Goal: Task Accomplishment & Management: Use online tool/utility

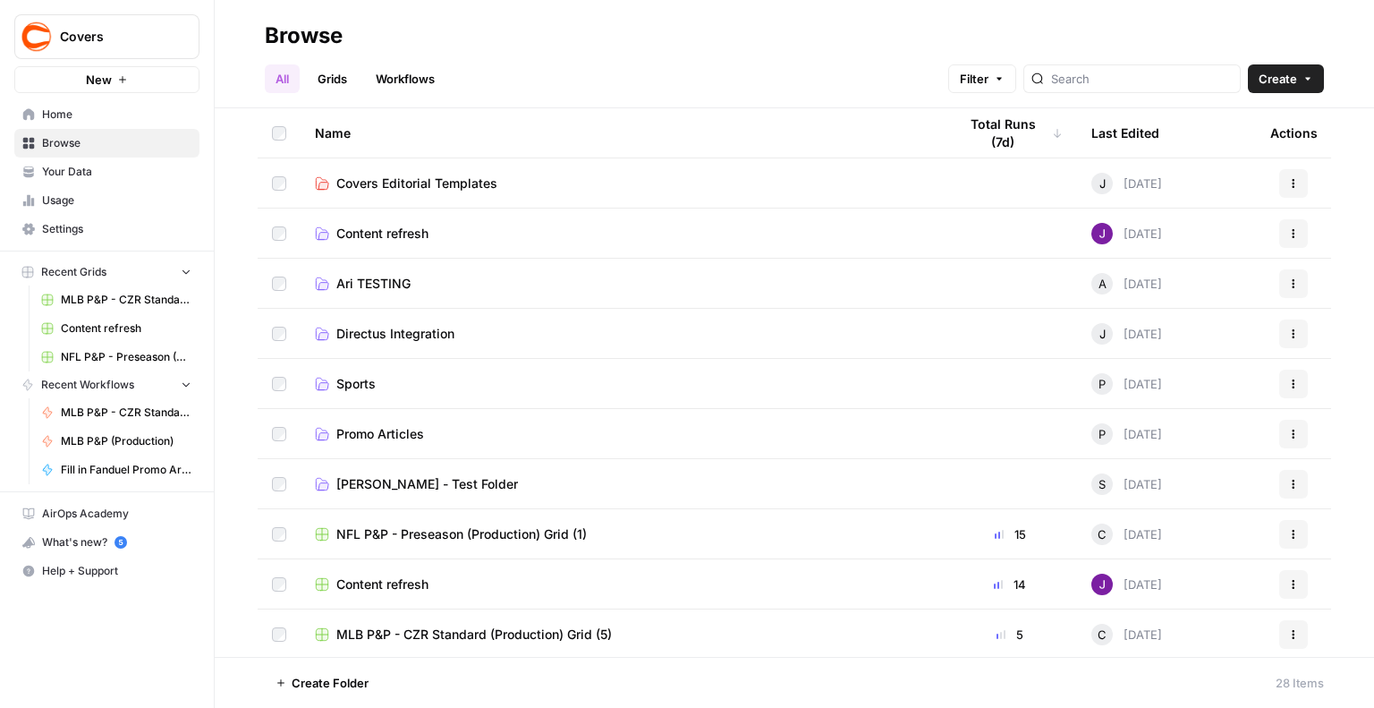
click at [395, 336] on span "Directus Integration" at bounding box center [395, 334] width 118 height 18
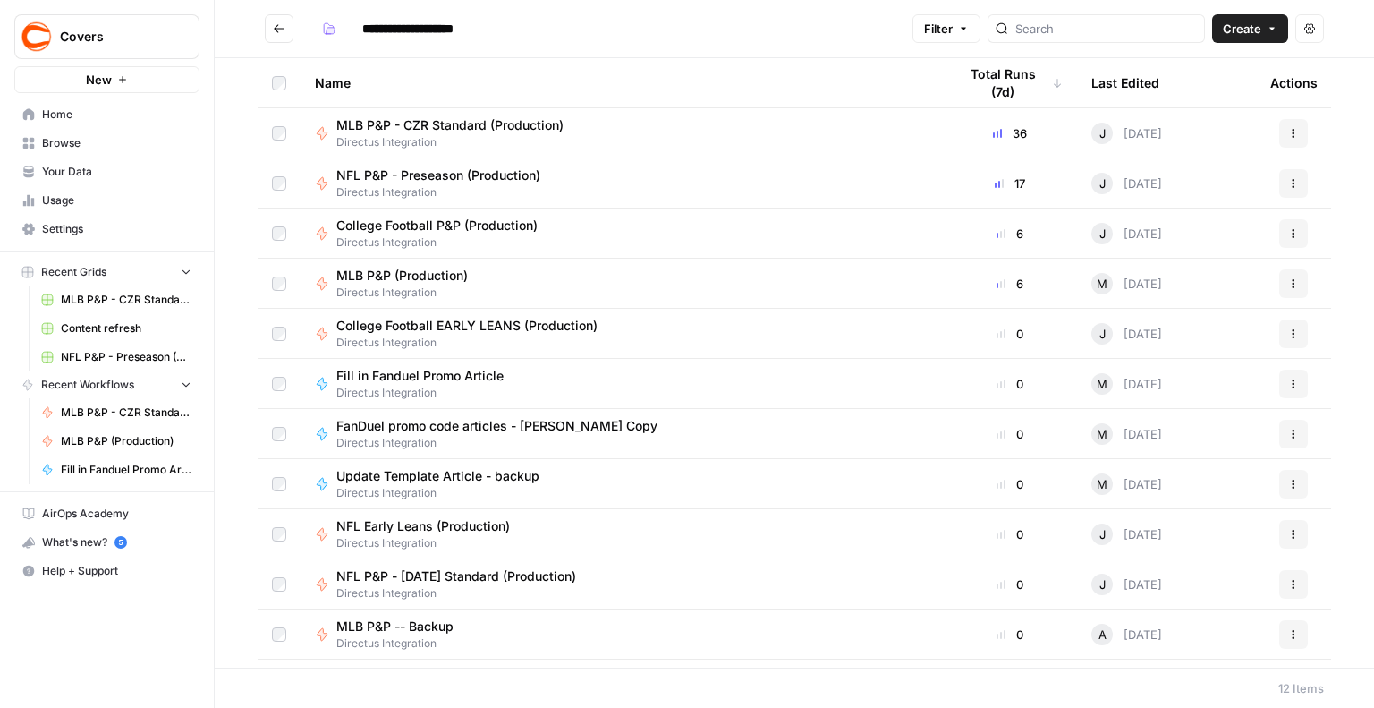
click at [1115, 77] on div "Last Edited" at bounding box center [1126, 82] width 68 height 49
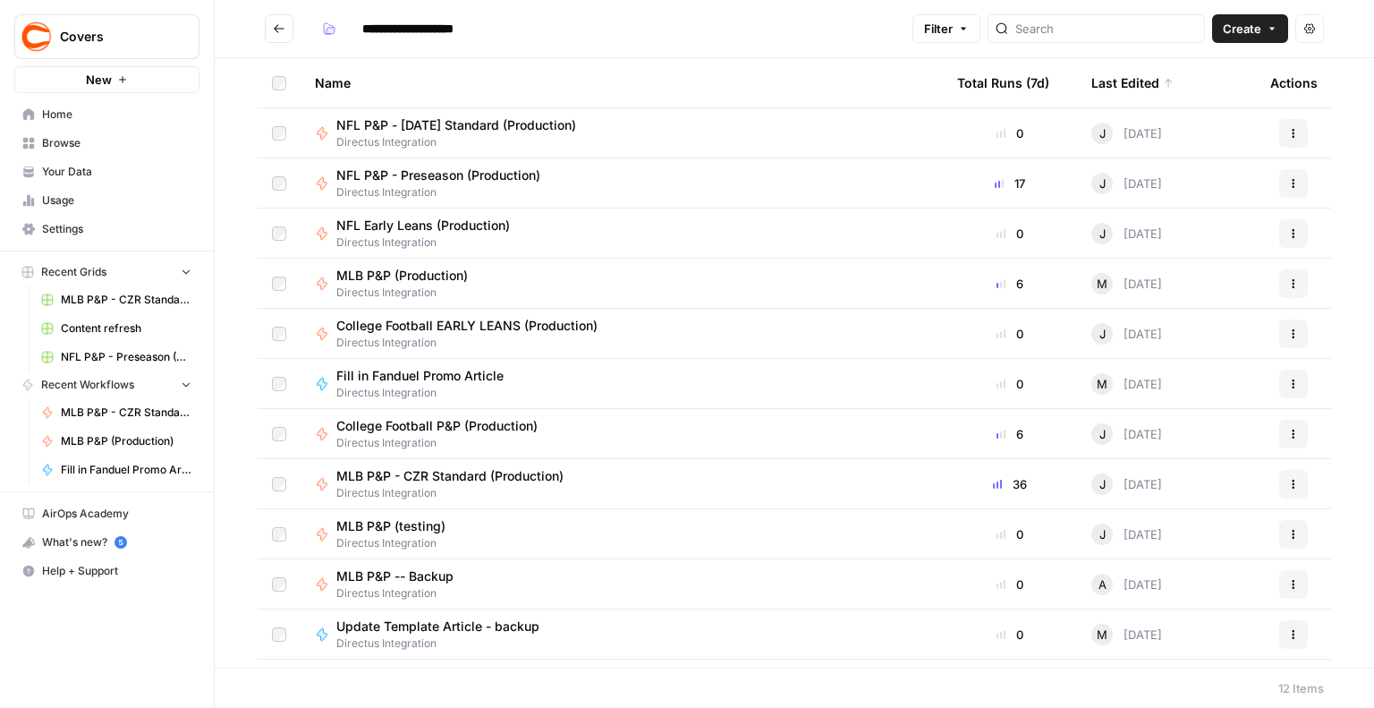
click at [1115, 76] on div "Last Edited" at bounding box center [1133, 82] width 82 height 49
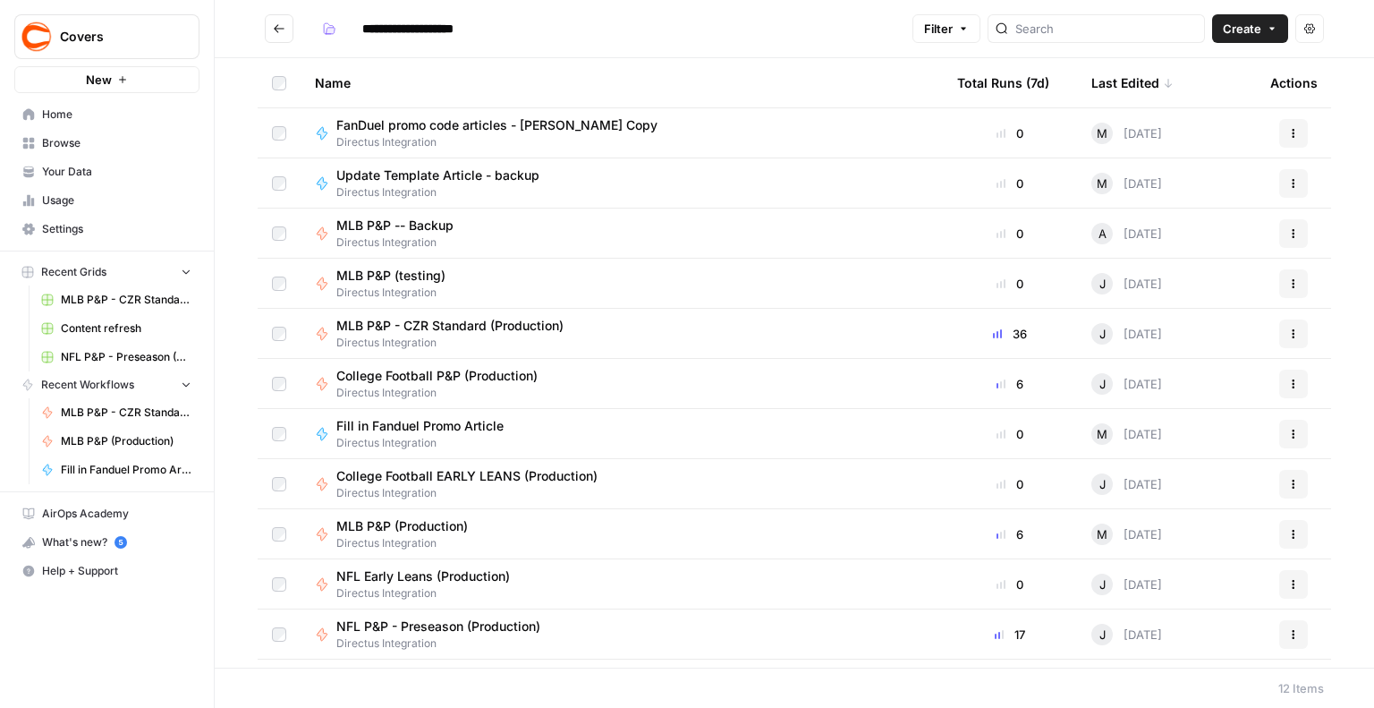
click at [1115, 76] on div "Last Edited" at bounding box center [1133, 82] width 82 height 49
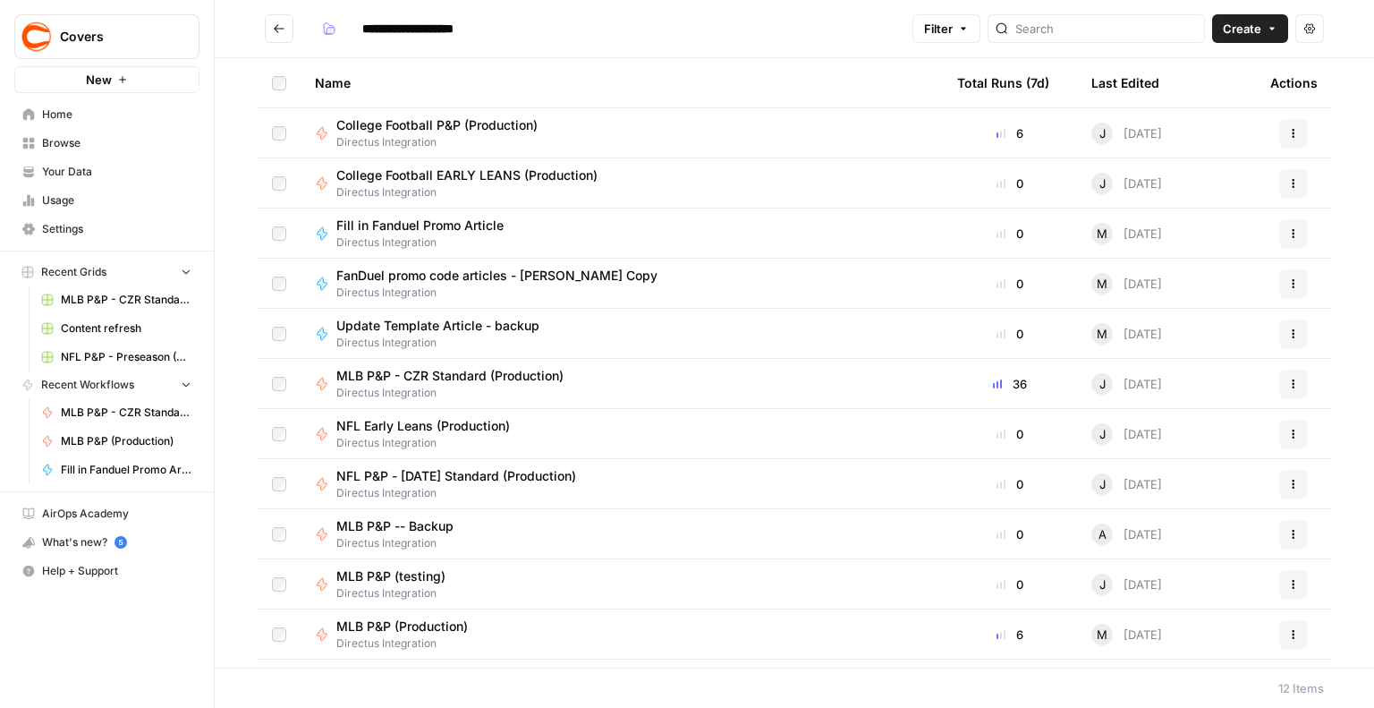
click at [269, 27] on button "Go back" at bounding box center [279, 28] width 29 height 29
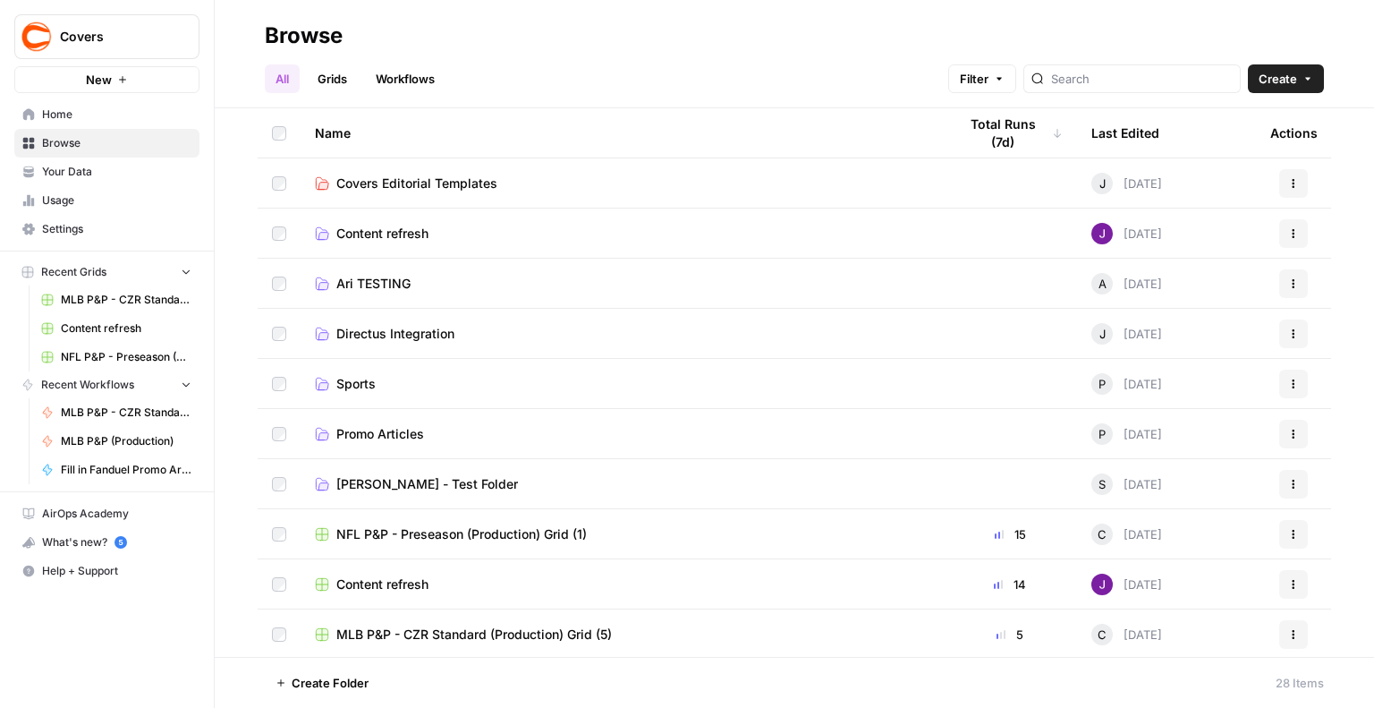
click at [378, 427] on span "Promo Articles" at bounding box center [380, 434] width 88 height 18
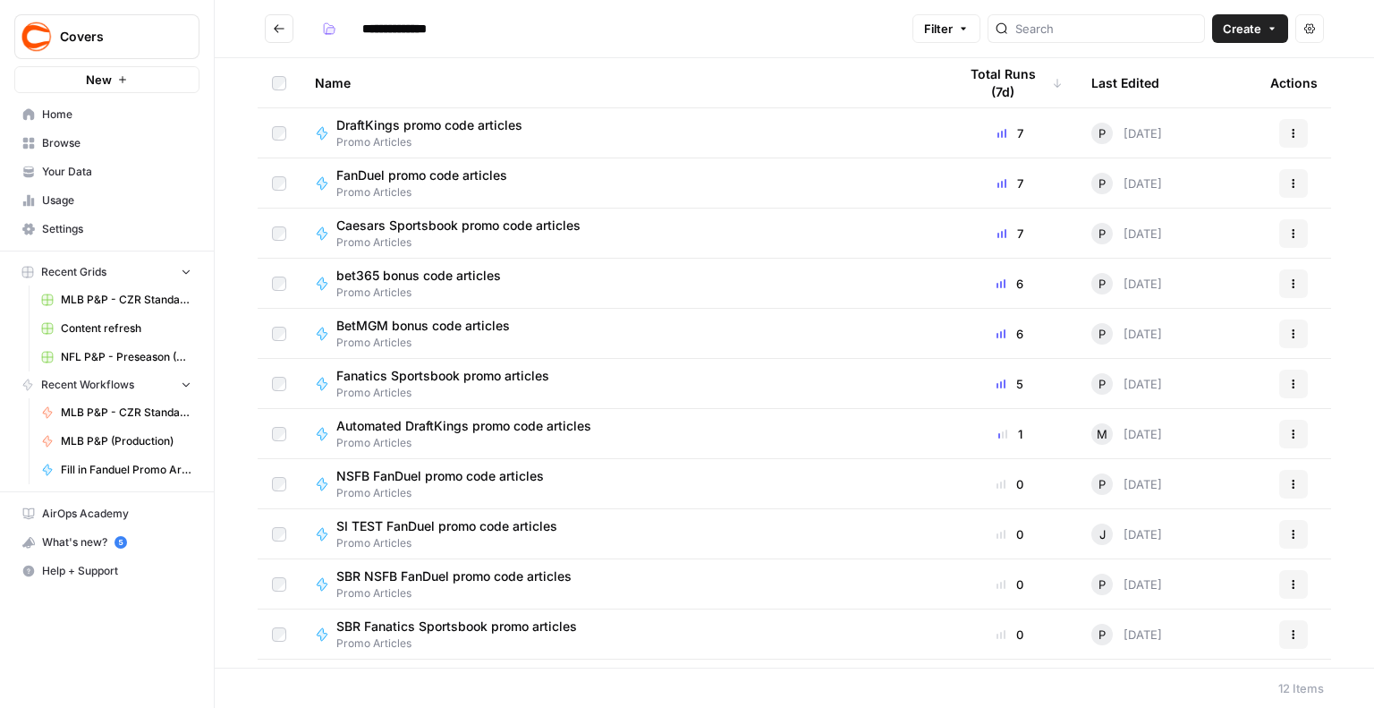
click at [1111, 72] on div "Last Edited" at bounding box center [1126, 82] width 68 height 49
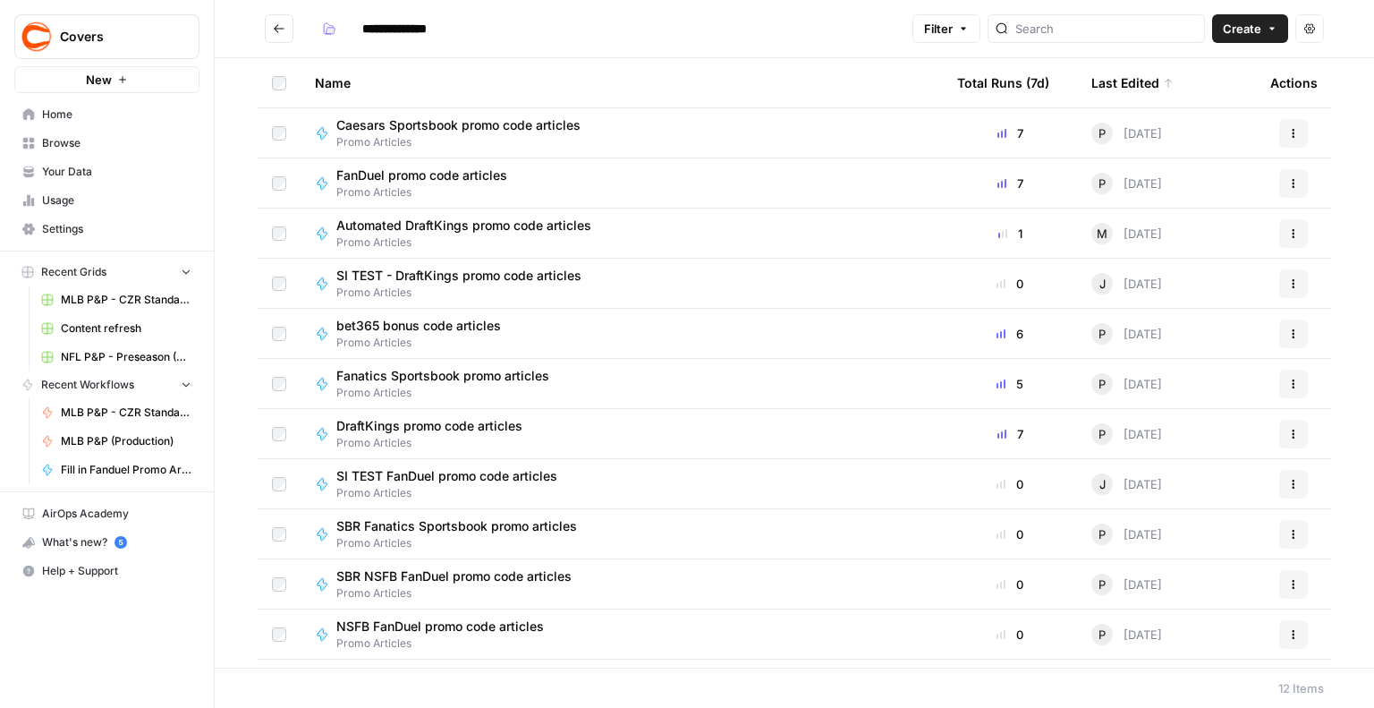
click at [625, 234] on div "Automated DraftKings promo code articles Promo Articles" at bounding box center [622, 234] width 614 height 34
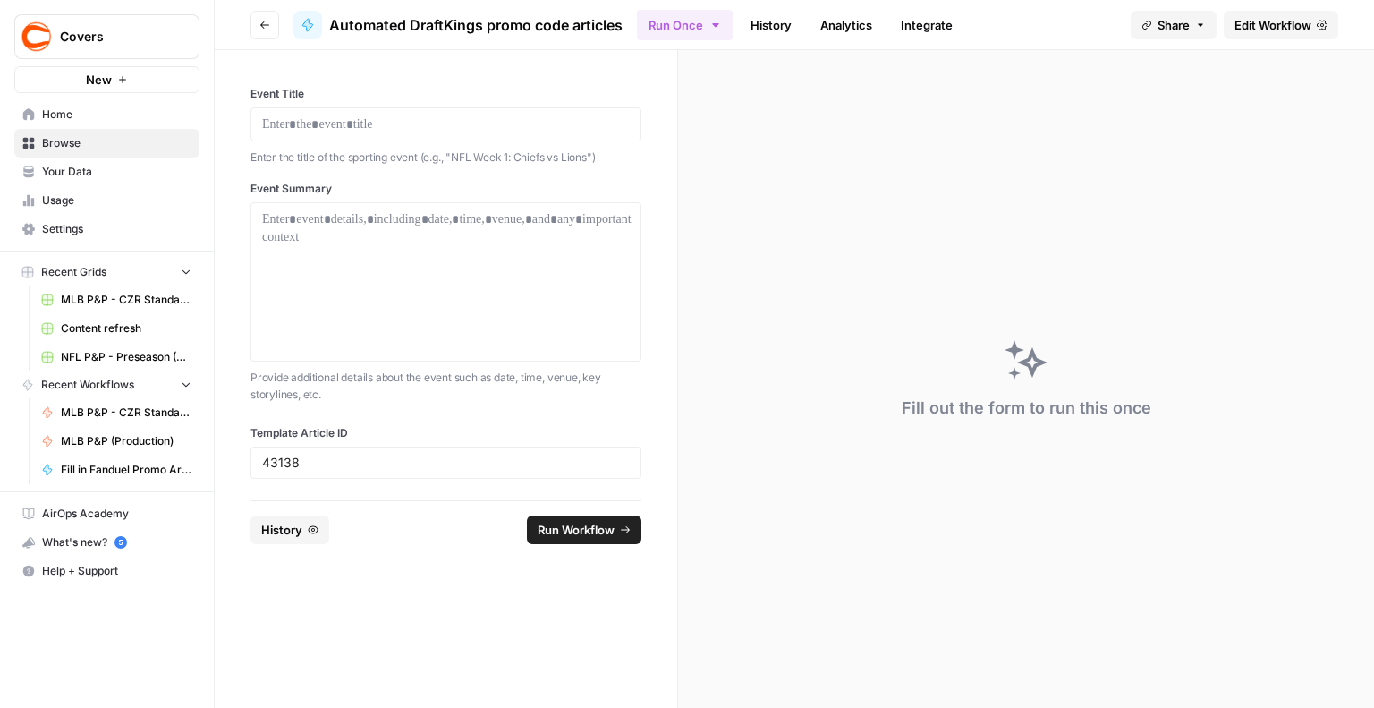
click at [1283, 31] on span "Edit Workflow" at bounding box center [1273, 25] width 77 height 18
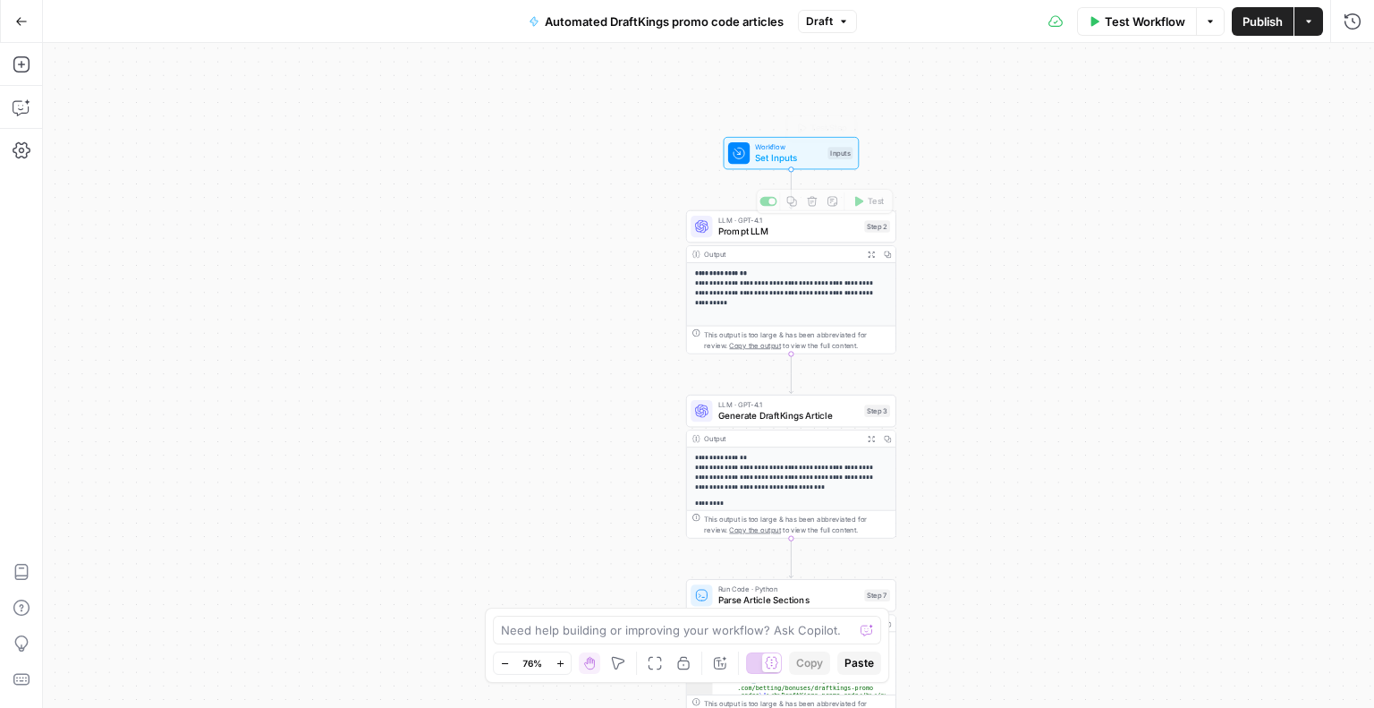
click at [794, 157] on span "Set Inputs" at bounding box center [788, 157] width 67 height 13
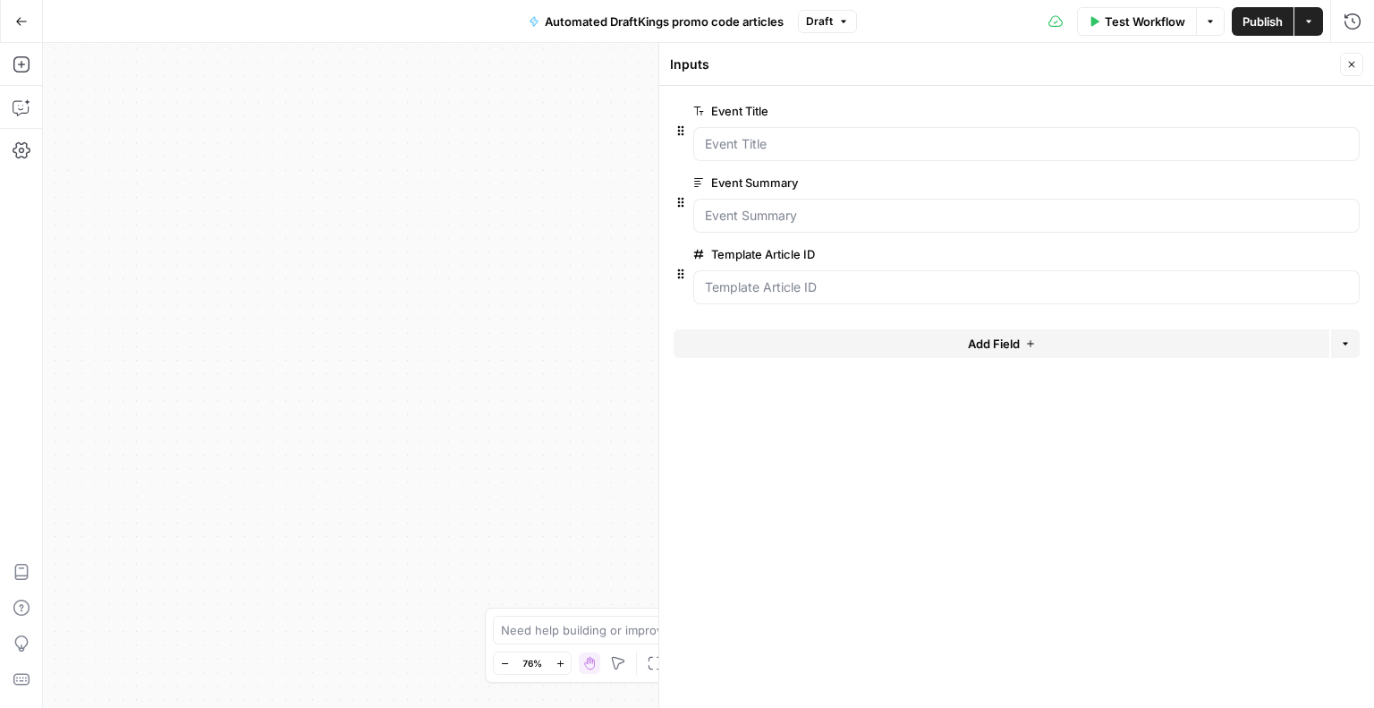
click at [1015, 346] on span "Add Field" at bounding box center [994, 344] width 52 height 18
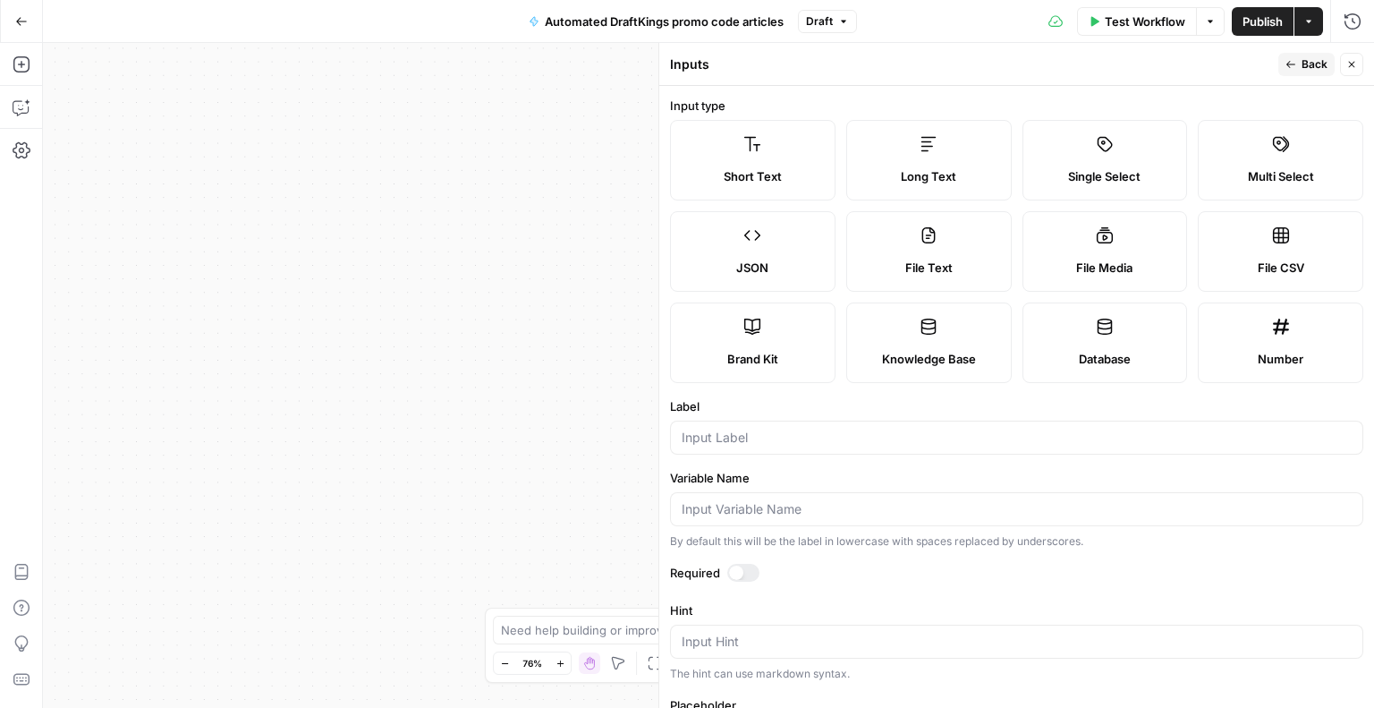
click at [750, 155] on label "Short Text" at bounding box center [753, 160] width 166 height 81
click at [775, 441] on input "Label" at bounding box center [1017, 438] width 670 height 18
paste input "league"
type input "league"
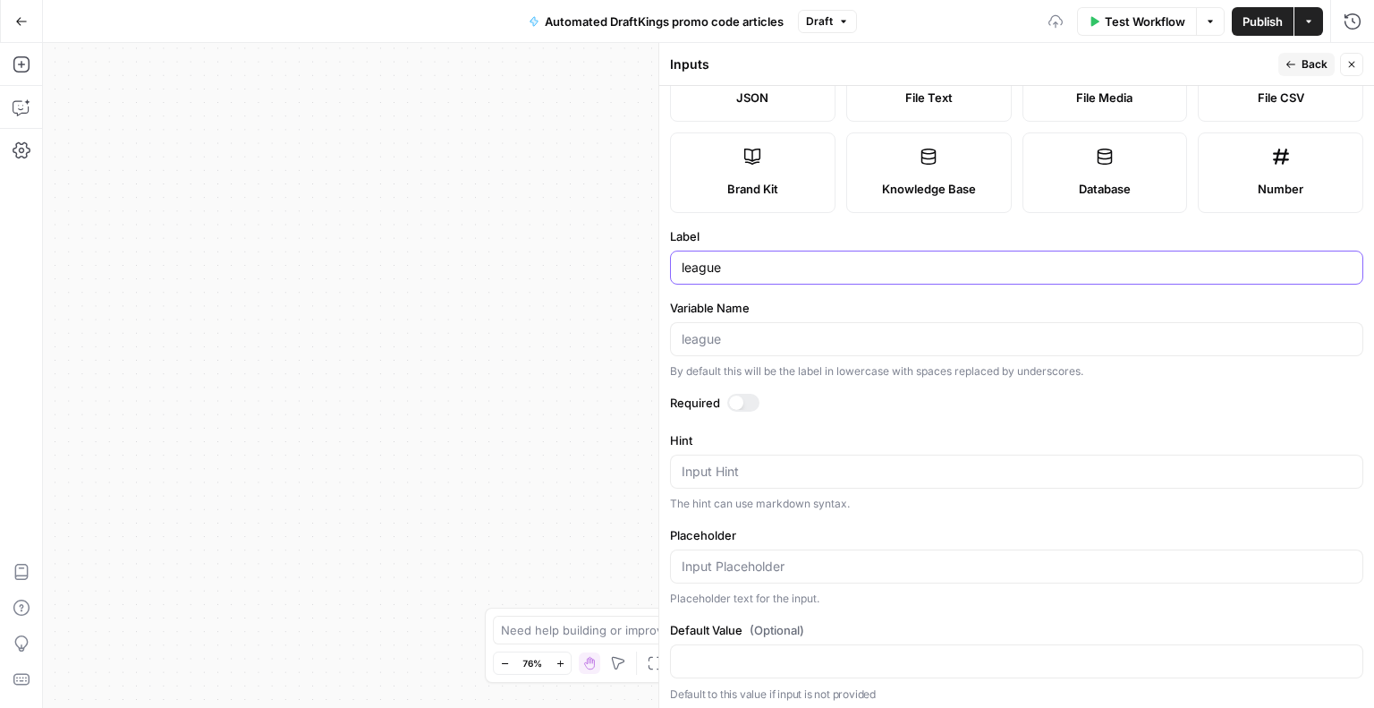
scroll to position [173, 0]
click at [1296, 64] on icon "button" at bounding box center [1291, 64] width 11 height 11
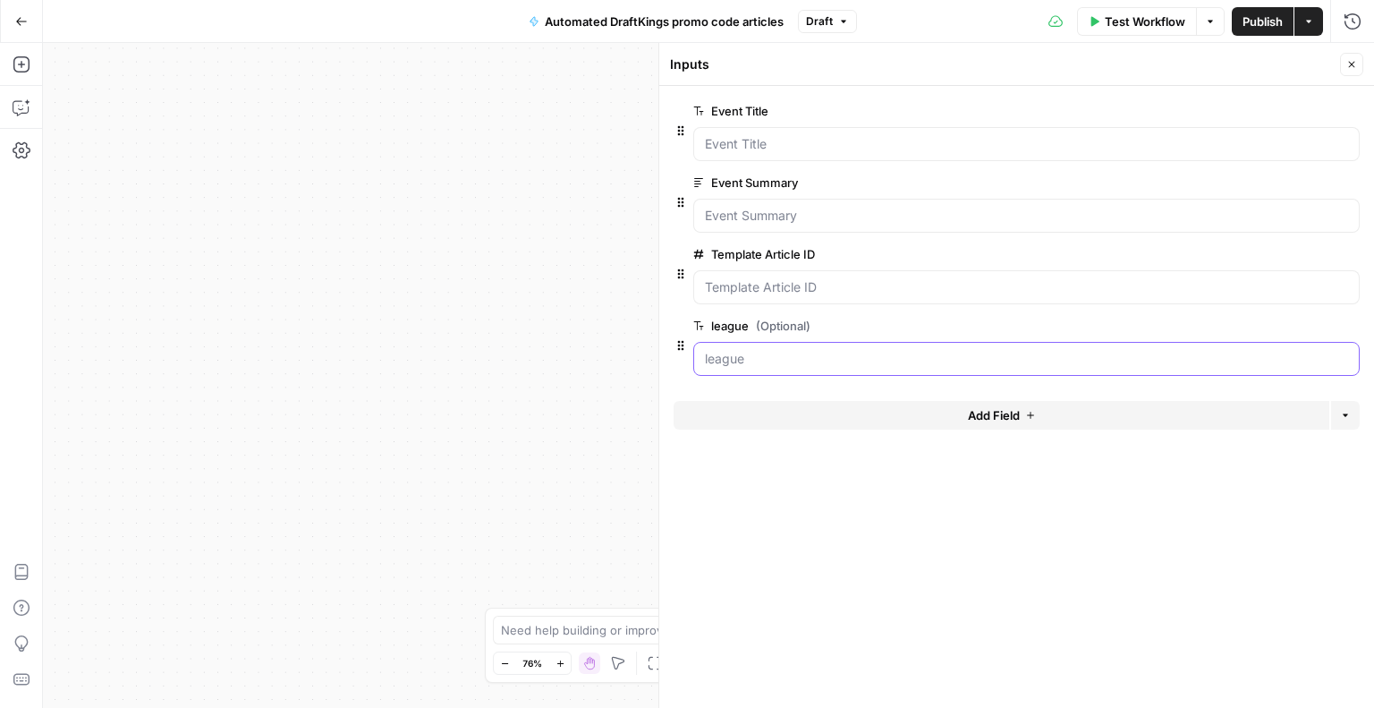
click at [748, 347] on div at bounding box center [1026, 359] width 667 height 34
click at [722, 326] on label "league (Optional)" at bounding box center [975, 326] width 565 height 18
click at [722, 350] on input "league (Optional)" at bounding box center [1026, 359] width 643 height 18
click at [1294, 326] on span "edit field" at bounding box center [1292, 326] width 39 height 14
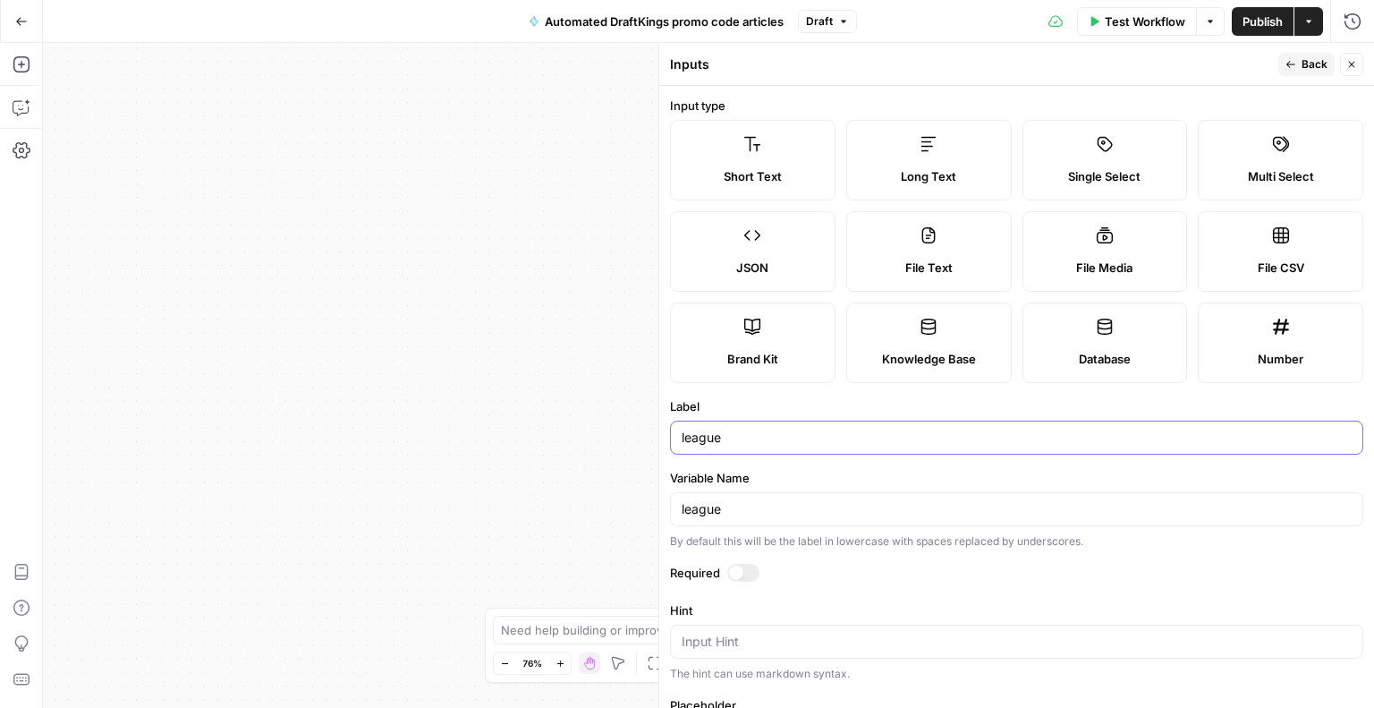
drag, startPoint x: 683, startPoint y: 439, endPoint x: 657, endPoint y: 436, distance: 26.2
click at [659, 436] on div "Inputs Back Close Input type Short Text Long Text Single Select Multi Select JS…" at bounding box center [1017, 375] width 716 height 665
type input "League"
click at [1313, 61] on span "Back" at bounding box center [1315, 64] width 26 height 16
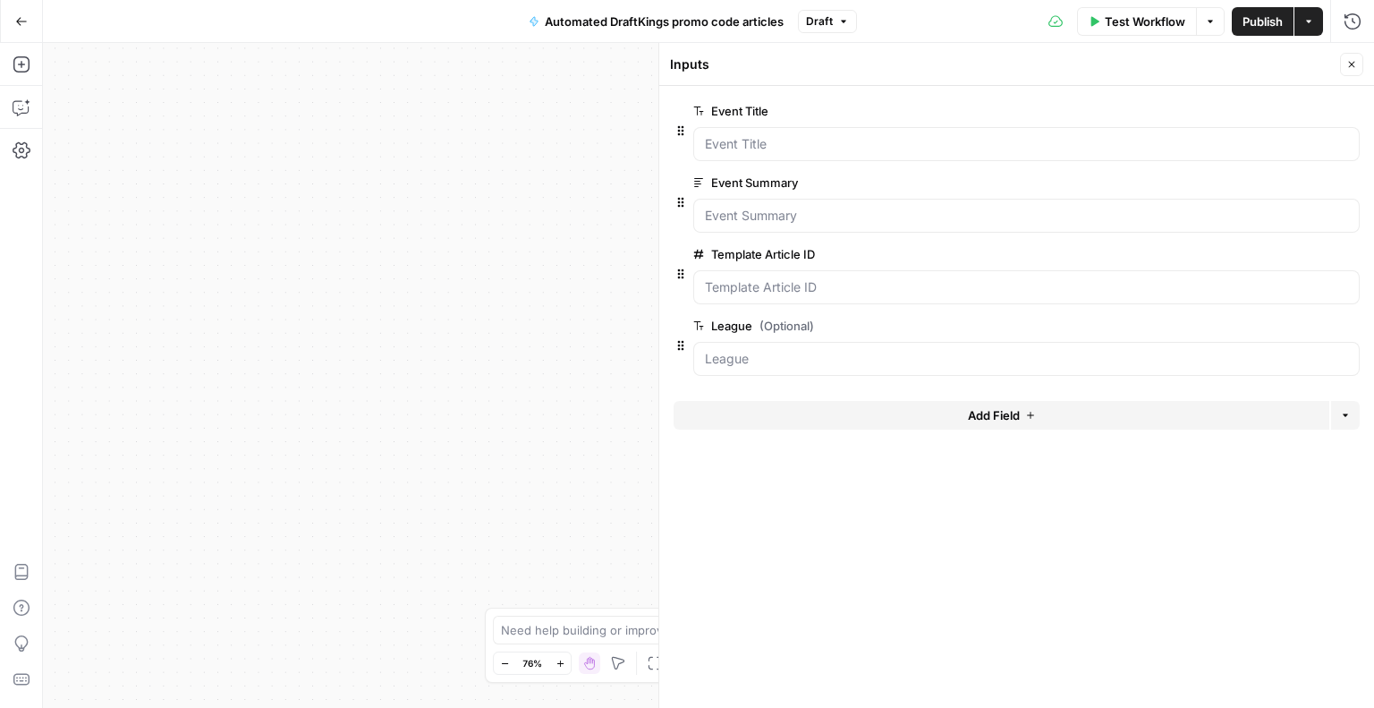
click at [1294, 182] on span "edit field" at bounding box center [1292, 182] width 39 height 14
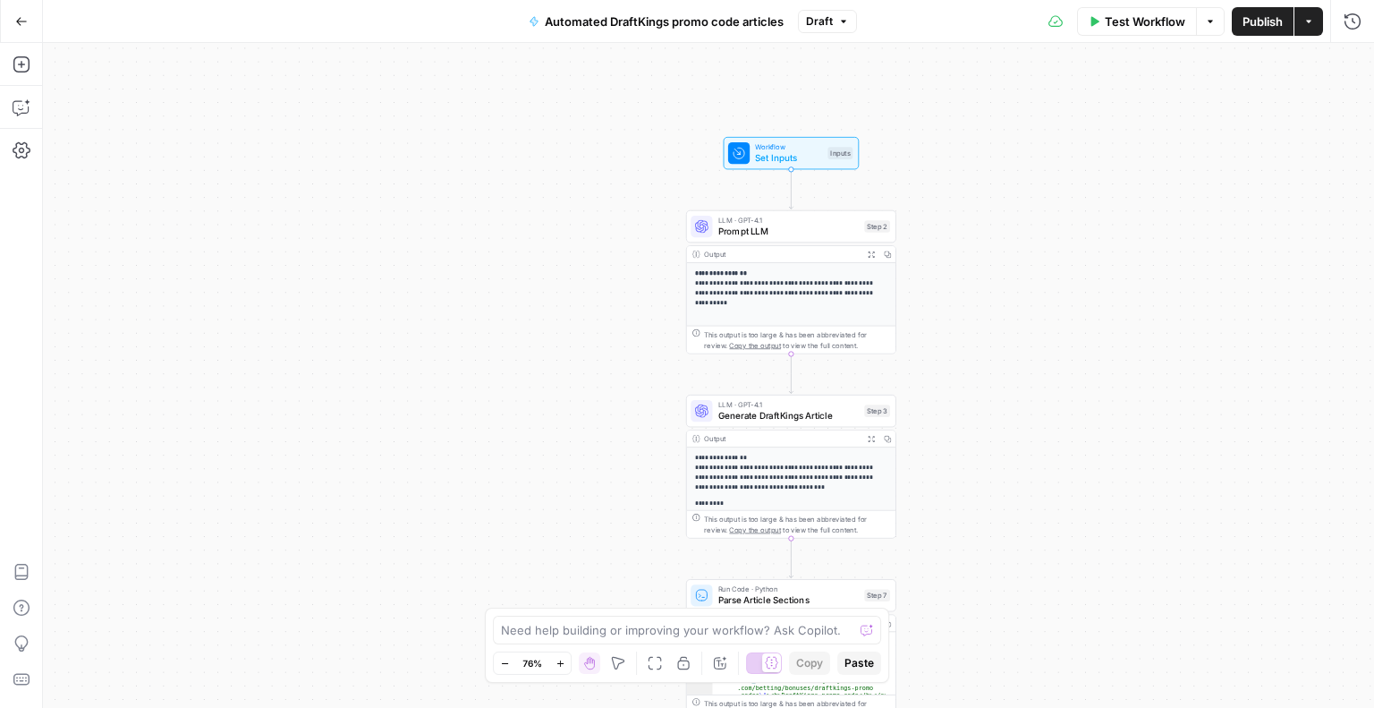
click at [761, 153] on span "Set Inputs" at bounding box center [788, 157] width 67 height 13
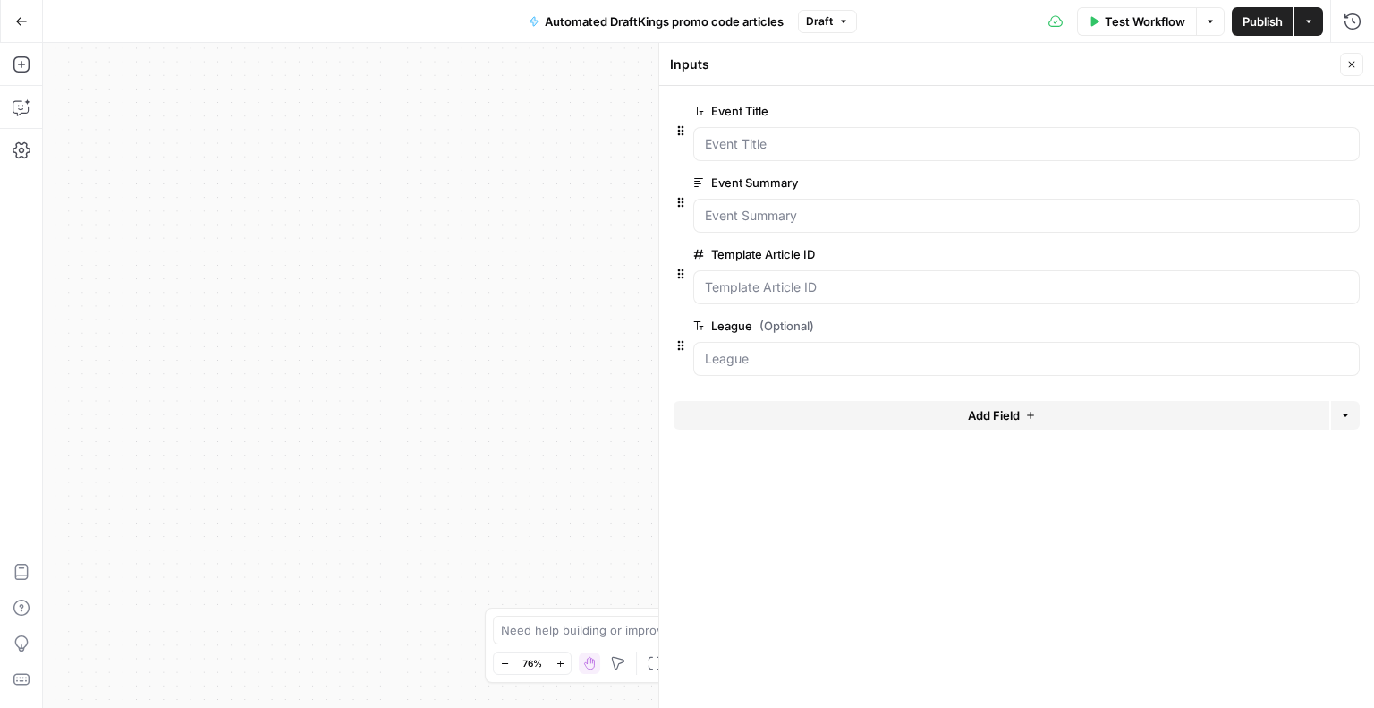
click at [986, 415] on span "Add Field" at bounding box center [994, 415] width 52 height 18
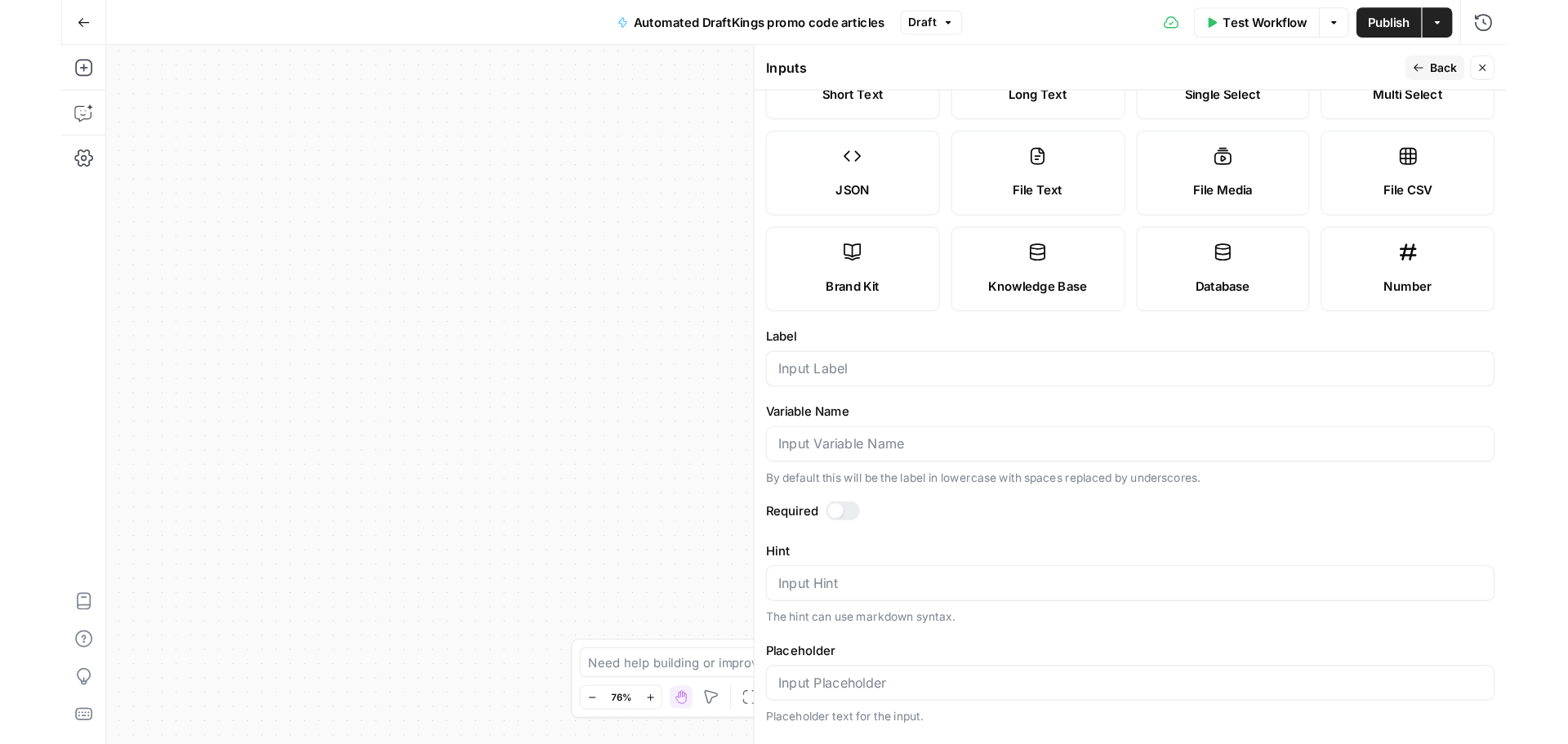
scroll to position [81, 0]
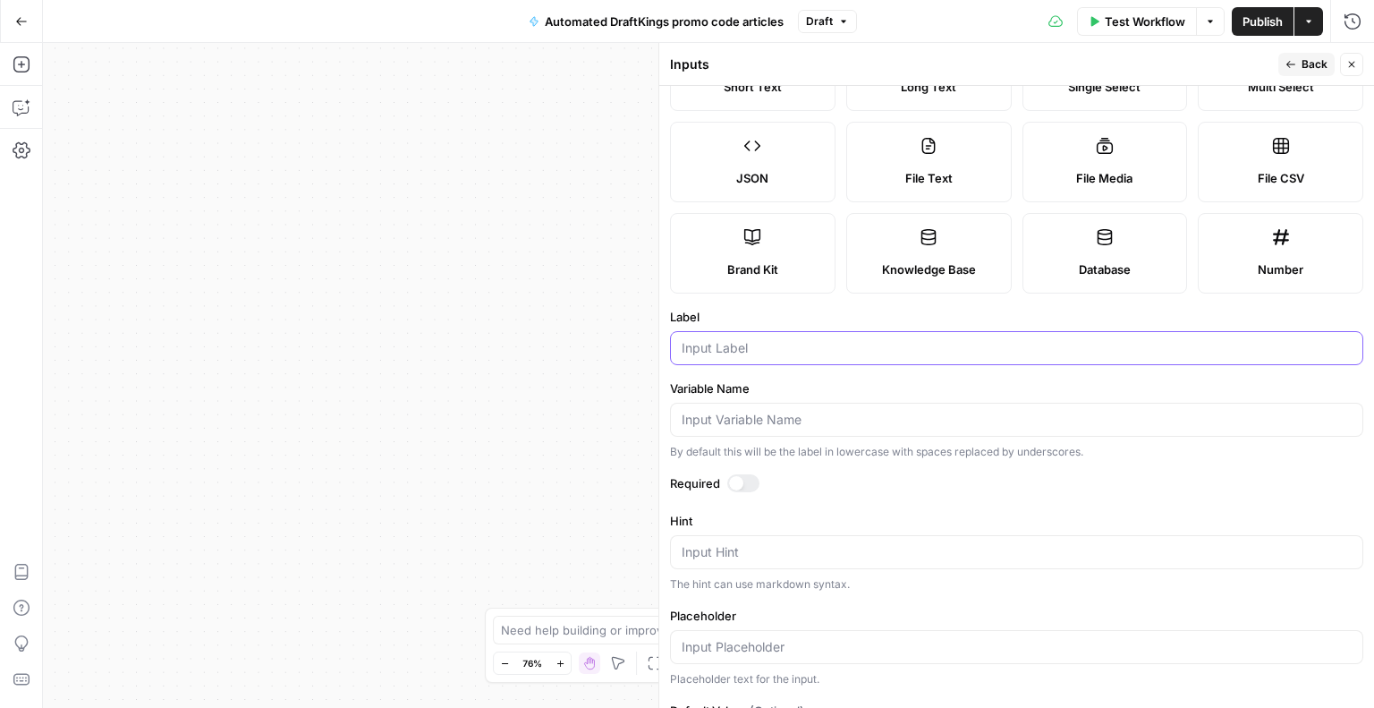
click at [769, 344] on input "Label" at bounding box center [1017, 348] width 670 height 18
paste input "teamname1"
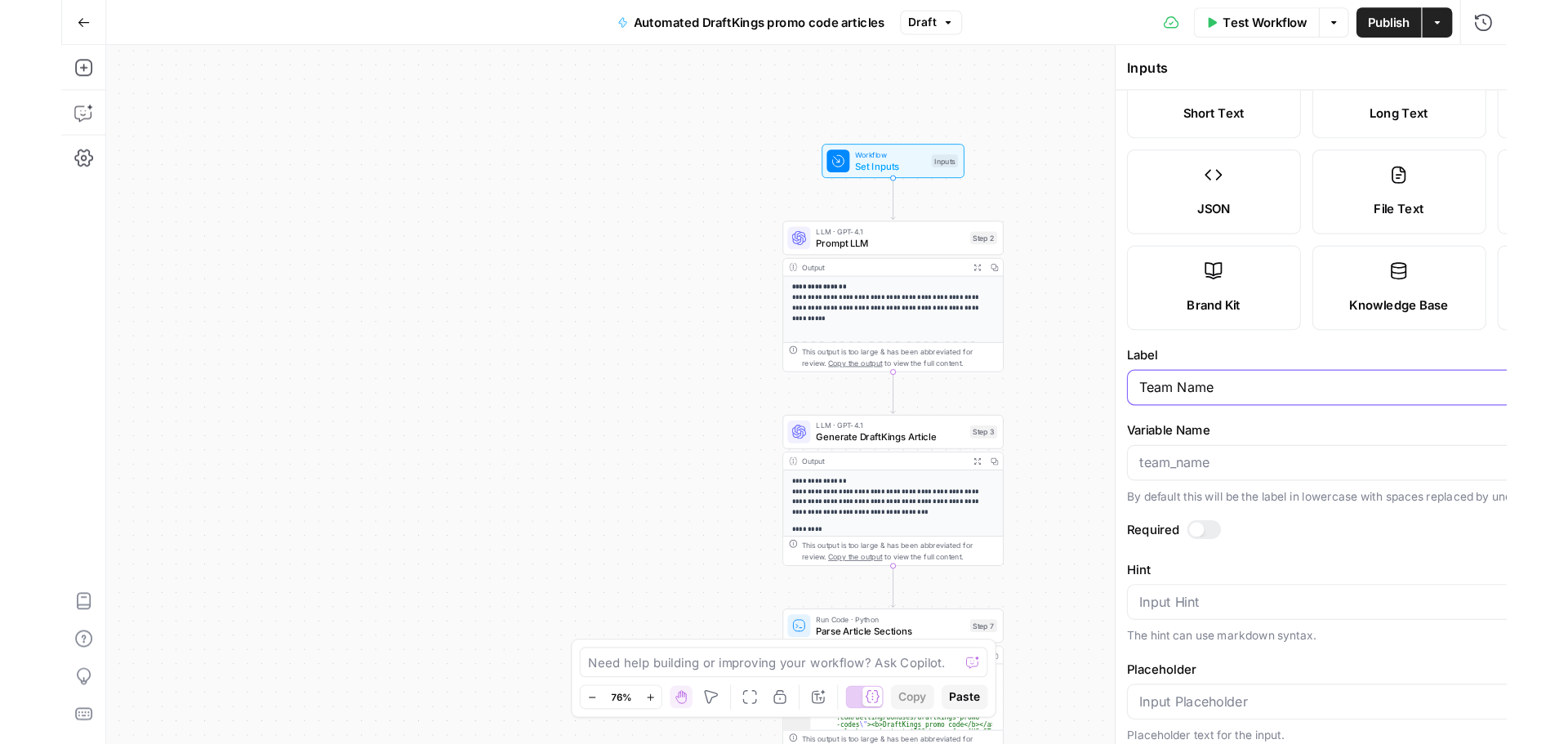
scroll to position [63, 0]
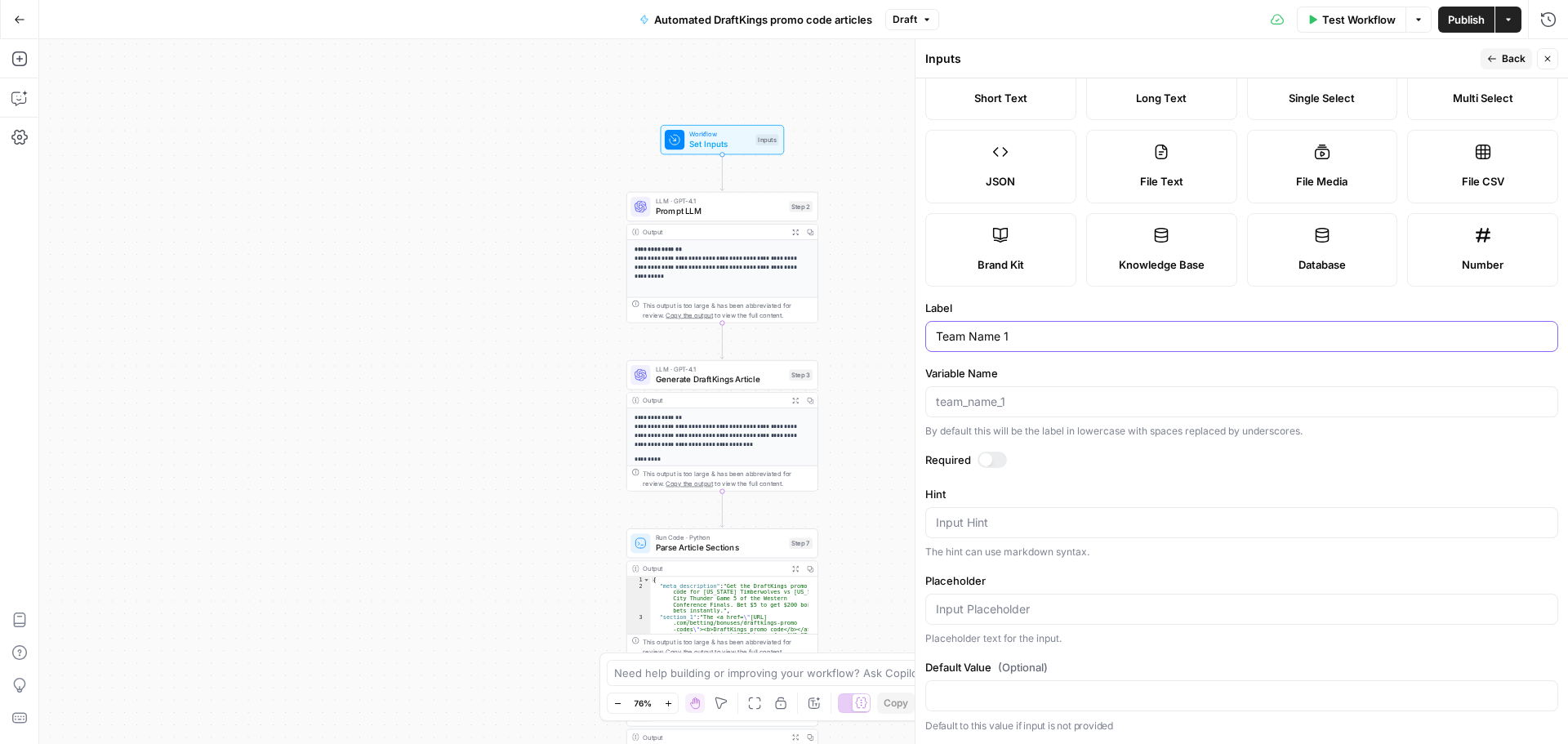
type input "Team Name 1"
click at [991, 461] on div at bounding box center [992, 460] width 29 height 16
click at [1253, 66] on button "Back" at bounding box center [1506, 58] width 51 height 21
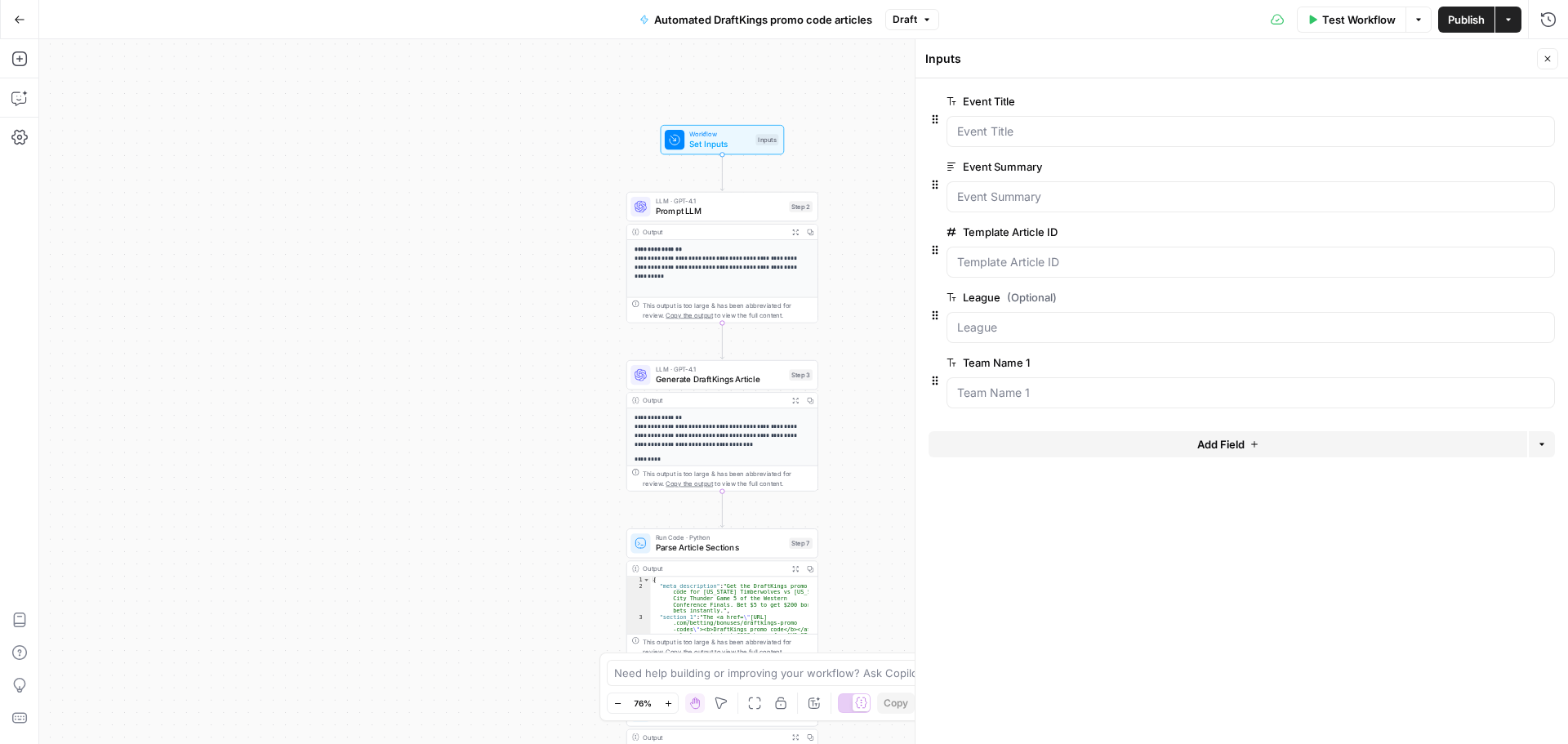
click at [1248, 439] on button "Add Field" at bounding box center [1228, 444] width 599 height 26
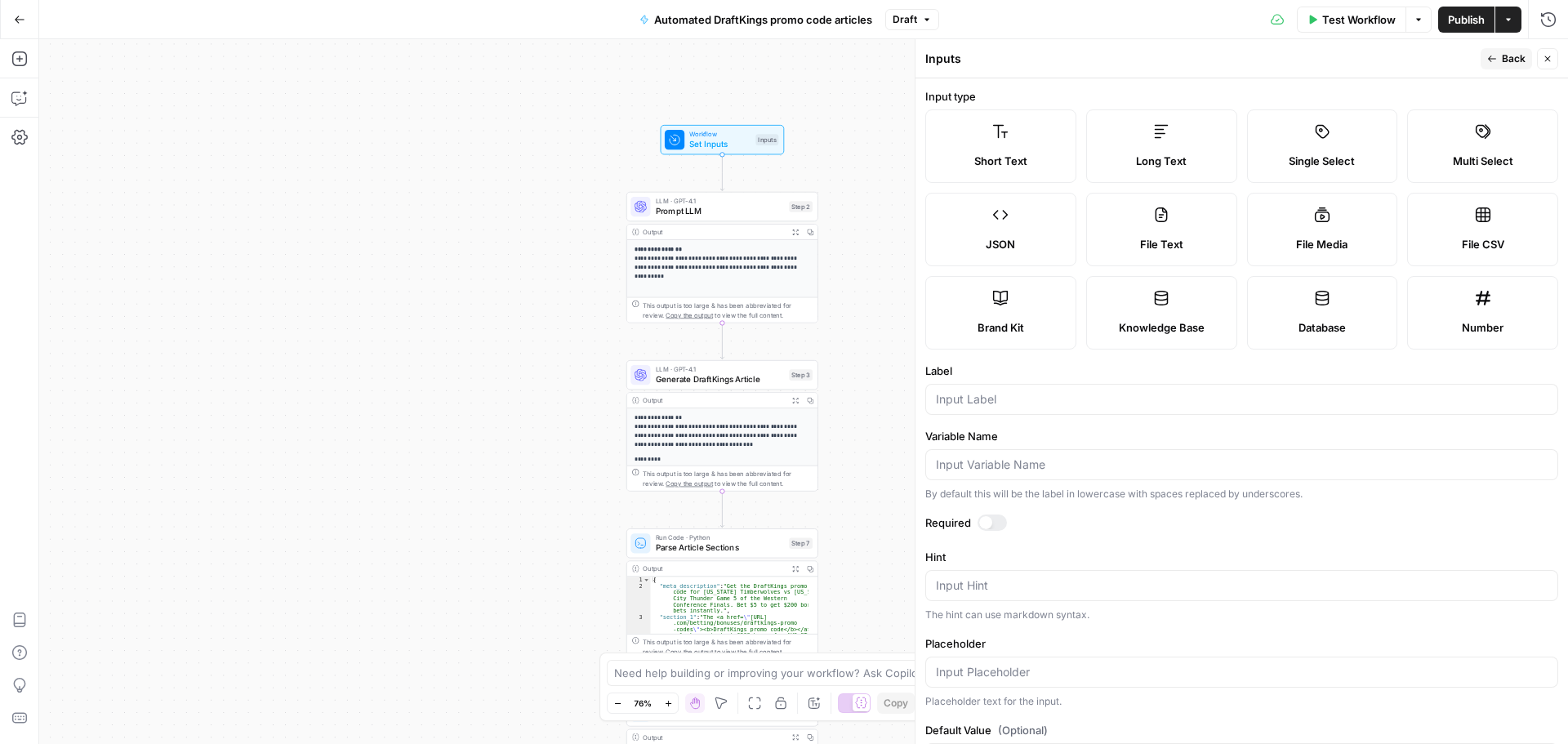
click at [989, 414] on div at bounding box center [1241, 400] width 632 height 31
click at [991, 413] on div at bounding box center [1241, 400] width 632 height 31
type input "Team Name 2"
click at [996, 528] on div at bounding box center [992, 523] width 29 height 16
click at [1253, 62] on span "Back" at bounding box center [1513, 58] width 24 height 15
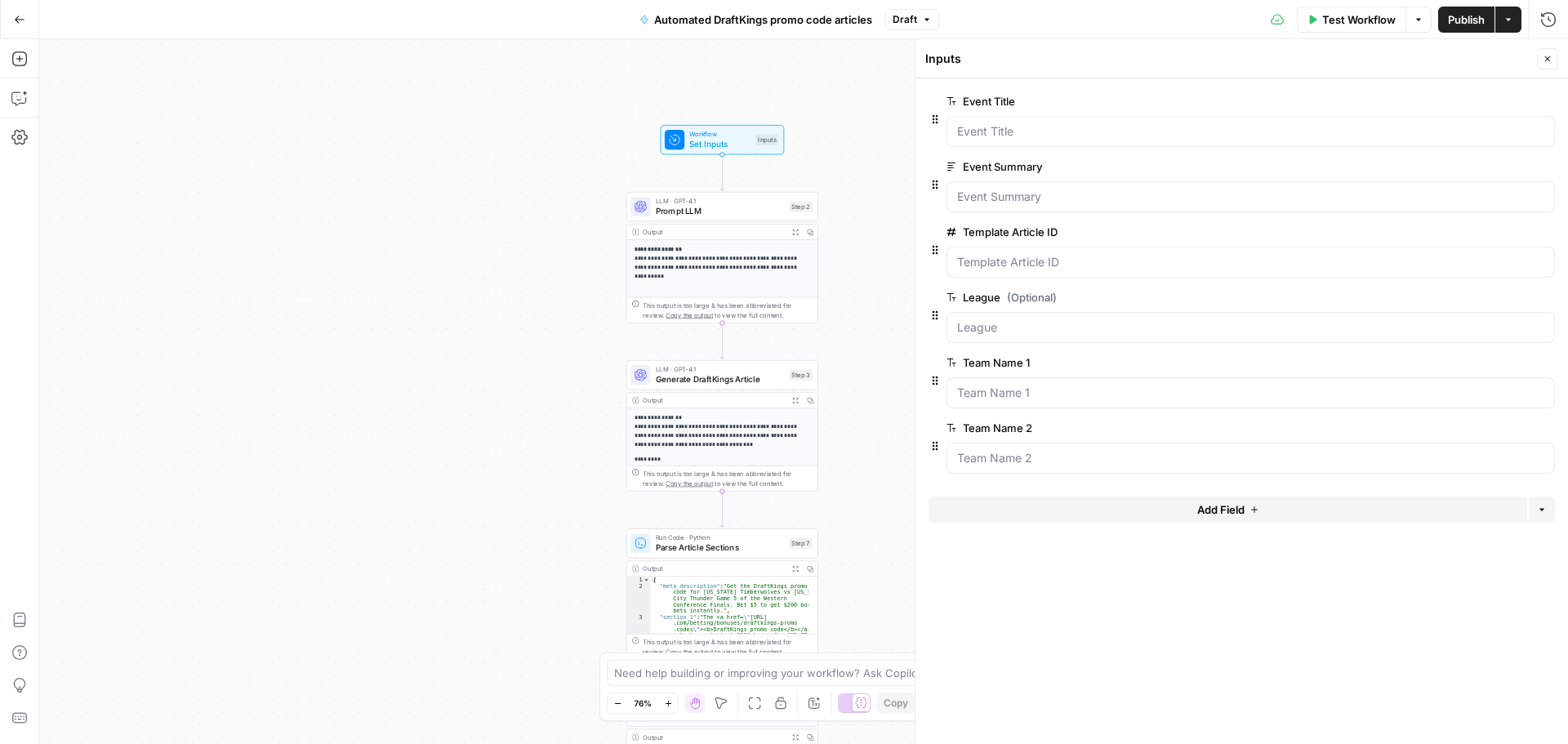
click at [1238, 512] on span "Add Field" at bounding box center [1221, 509] width 47 height 16
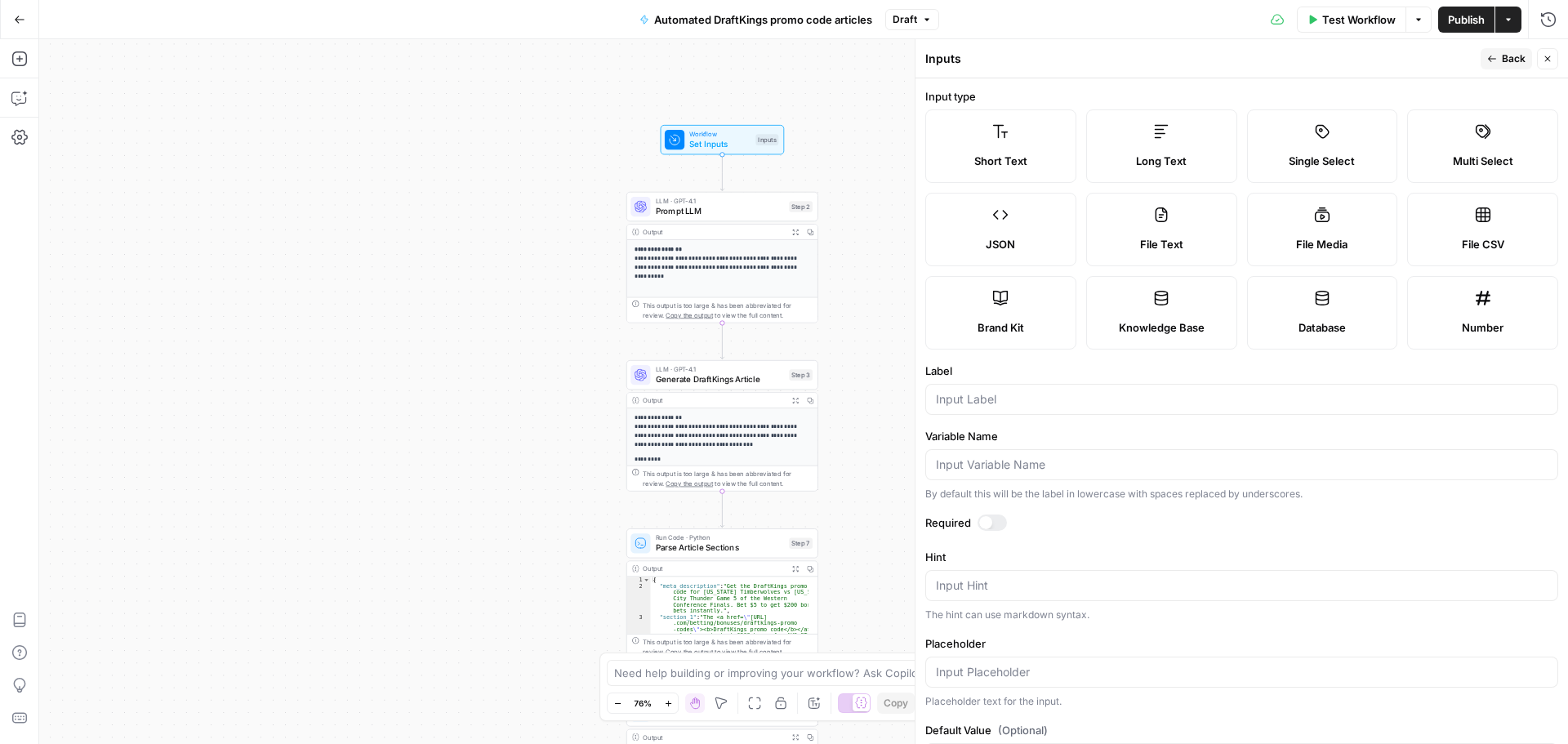
click at [992, 134] on icon at bounding box center [1000, 131] width 16 height 16
click at [999, 407] on input "Label" at bounding box center [1241, 400] width 612 height 16
drag, startPoint x: 1071, startPoint y: 405, endPoint x: 903, endPoint y: 397, distance: 168.2
click at [903, 397] on body "**********" at bounding box center [784, 372] width 1568 height 744
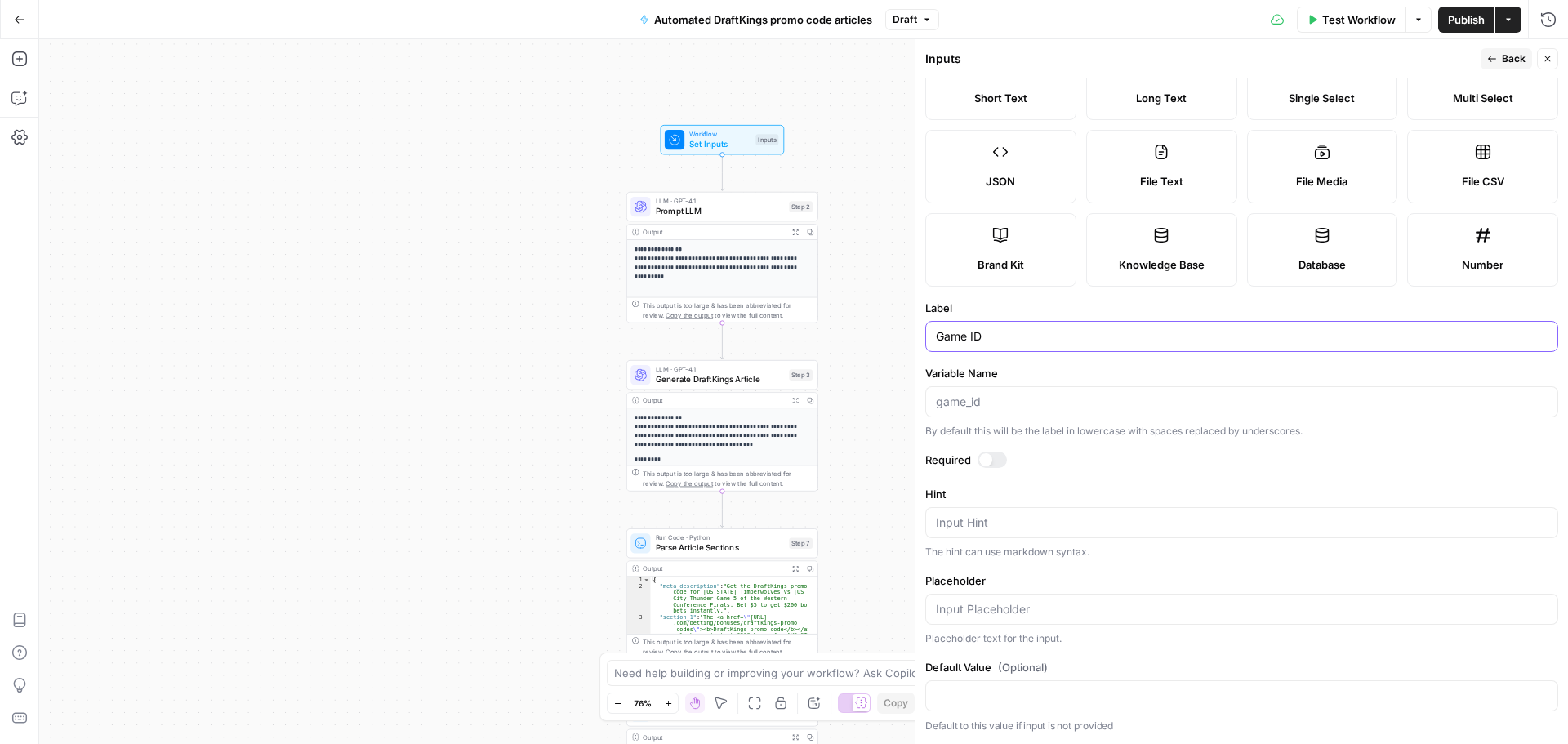
type input "Game ID"
click at [988, 452] on div at bounding box center [992, 460] width 29 height 16
click at [1253, 58] on span "Back" at bounding box center [1513, 58] width 24 height 15
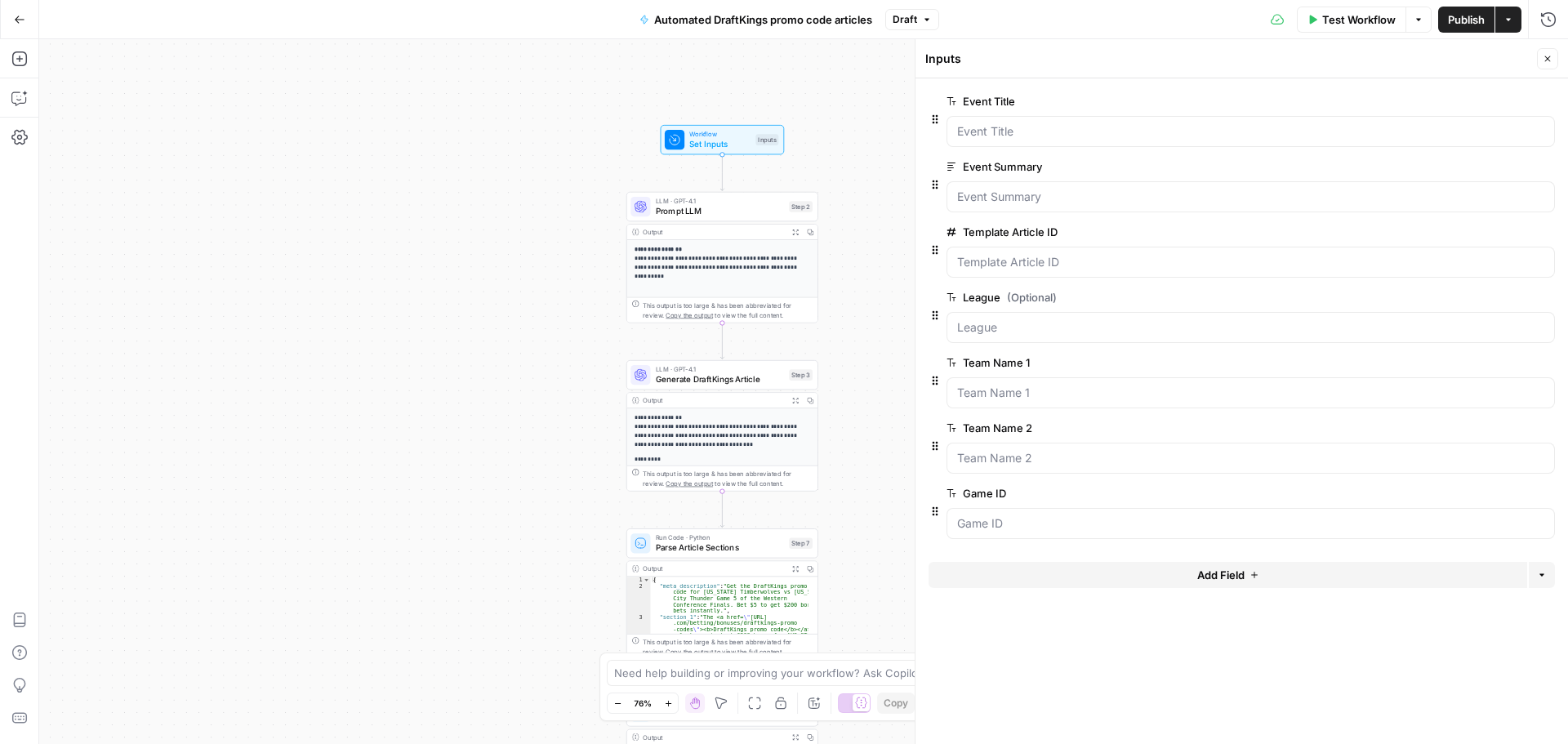
click at [1218, 577] on span "Add Field" at bounding box center [1221, 575] width 47 height 16
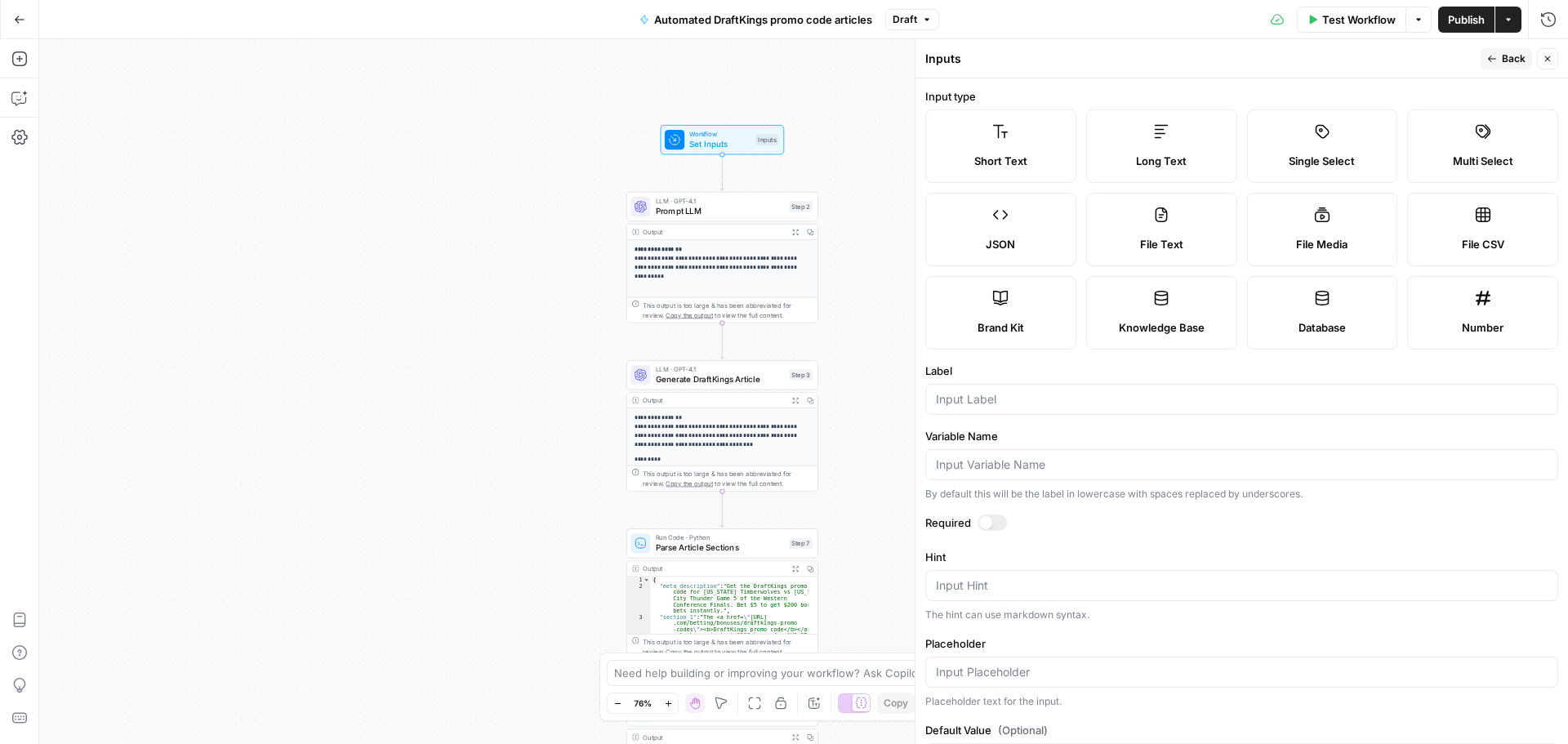
click at [998, 131] on icon at bounding box center [1000, 131] width 16 height 16
click at [1009, 399] on input "Label" at bounding box center [1241, 400] width 612 height 16
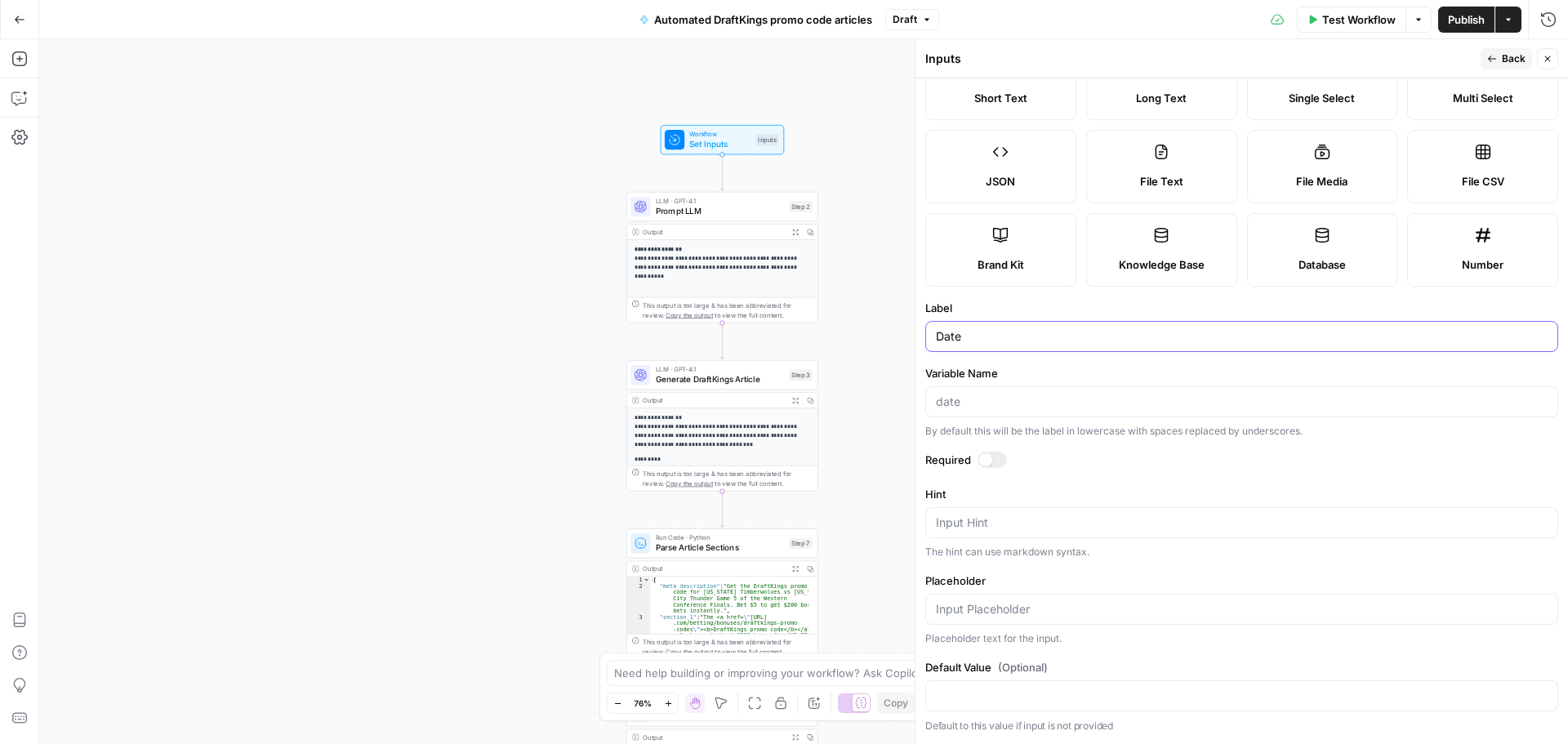
type input "Date"
click at [1020, 403] on input "Variable Name" at bounding box center [1241, 402] width 612 height 16
click at [989, 466] on div at bounding box center [992, 460] width 29 height 16
click at [1253, 55] on div "Publish P" at bounding box center [1465, 55] width 73 height 29
click at [1253, 59] on span "Back" at bounding box center [1513, 58] width 24 height 15
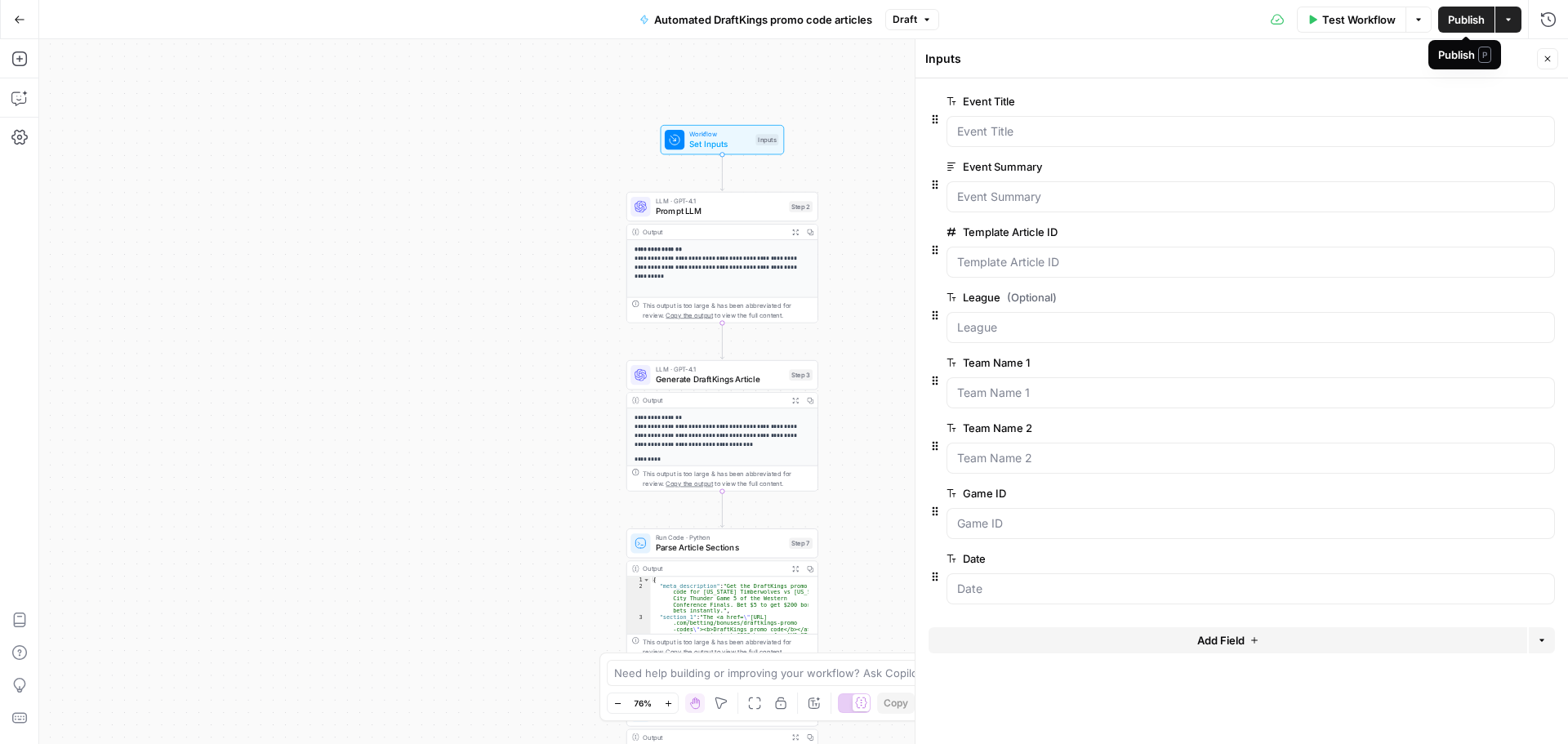
click at [1253, 19] on span "Publish" at bounding box center [1466, 20] width 37 height 16
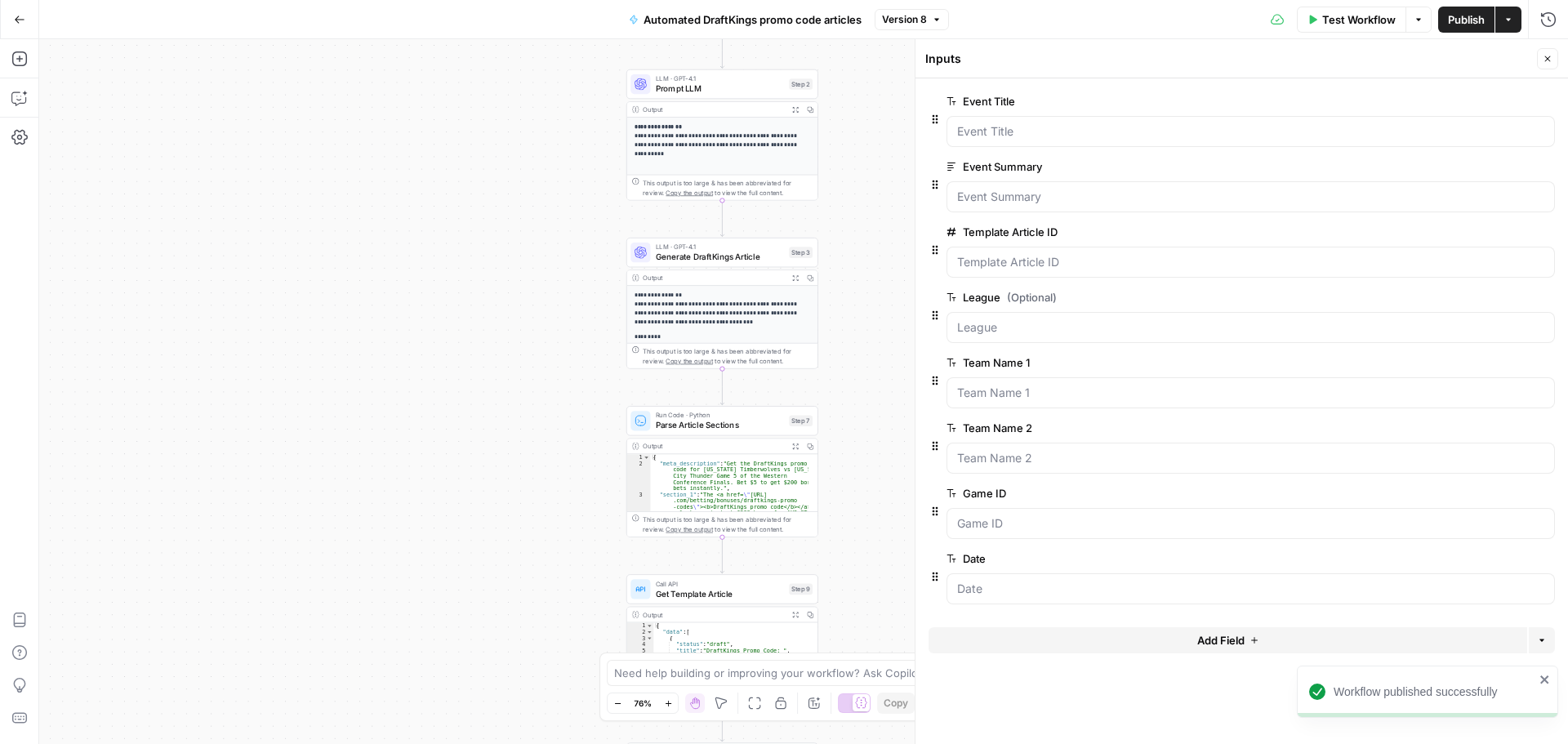
click at [563, 349] on div "**********" at bounding box center [803, 392] width 1529 height 705
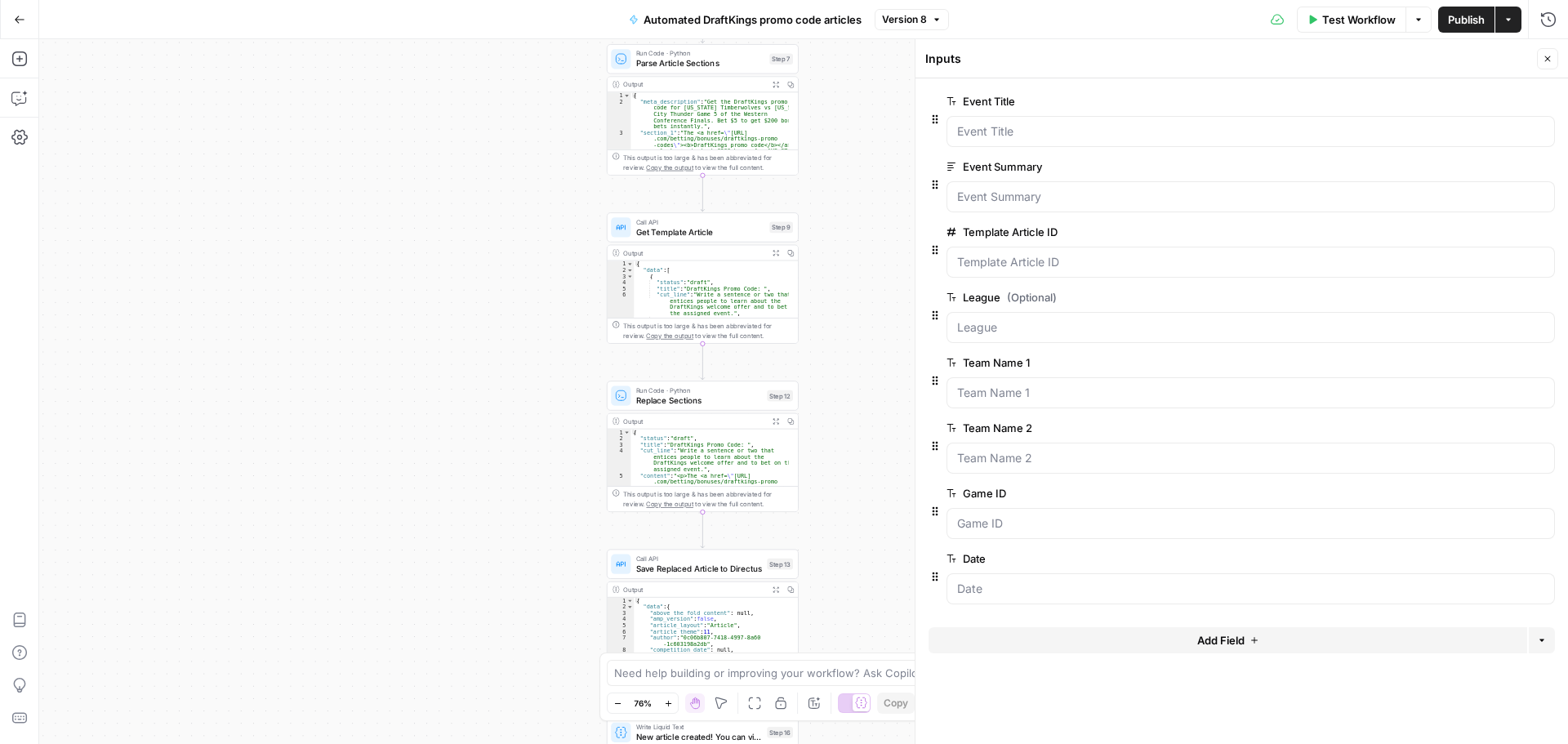
drag, startPoint x: 547, startPoint y: 549, endPoint x: 539, endPoint y: 104, distance: 445.1
click at [539, 105] on div "**********" at bounding box center [803, 392] width 1529 height 705
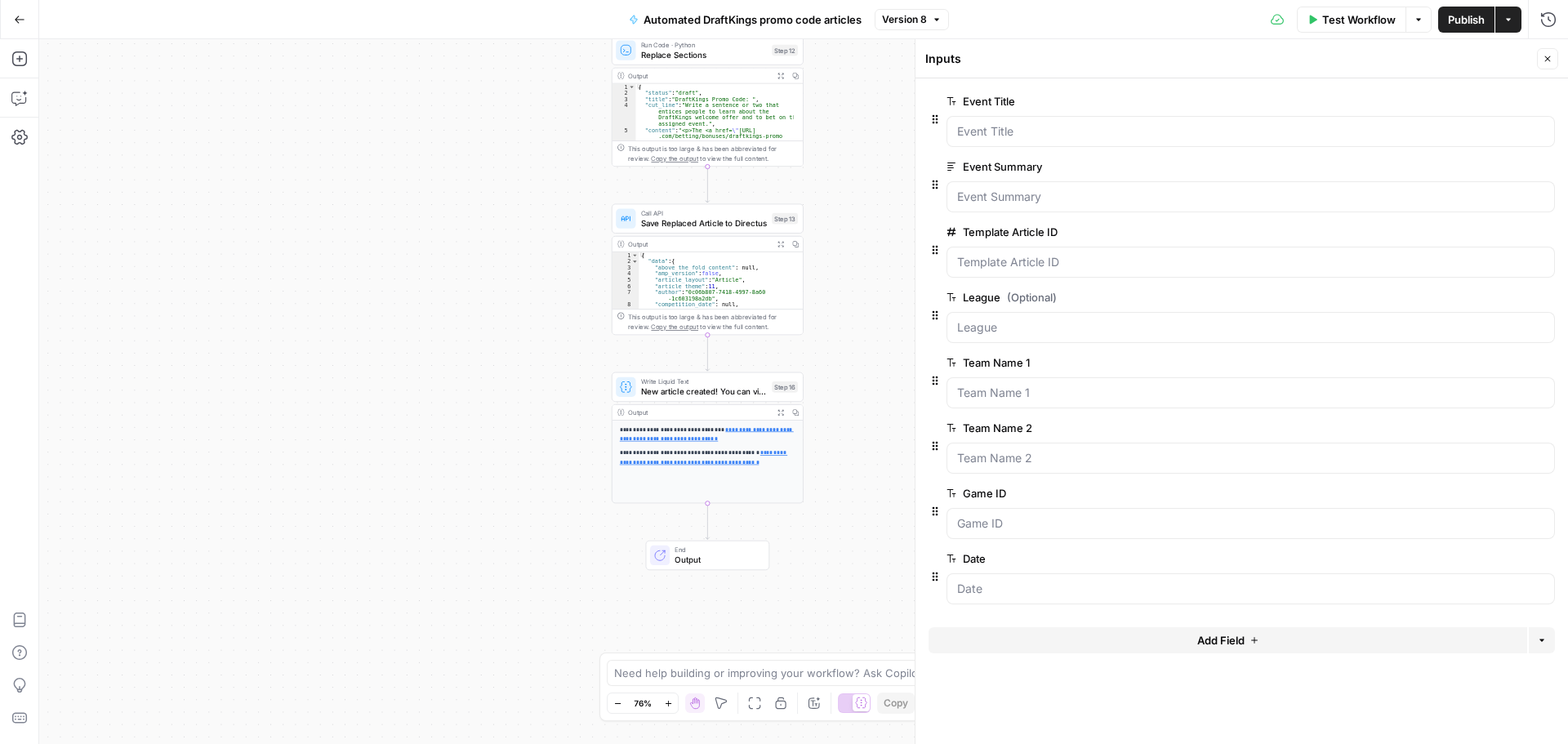
click at [706, 567] on div "End Output" at bounding box center [708, 555] width 124 height 29
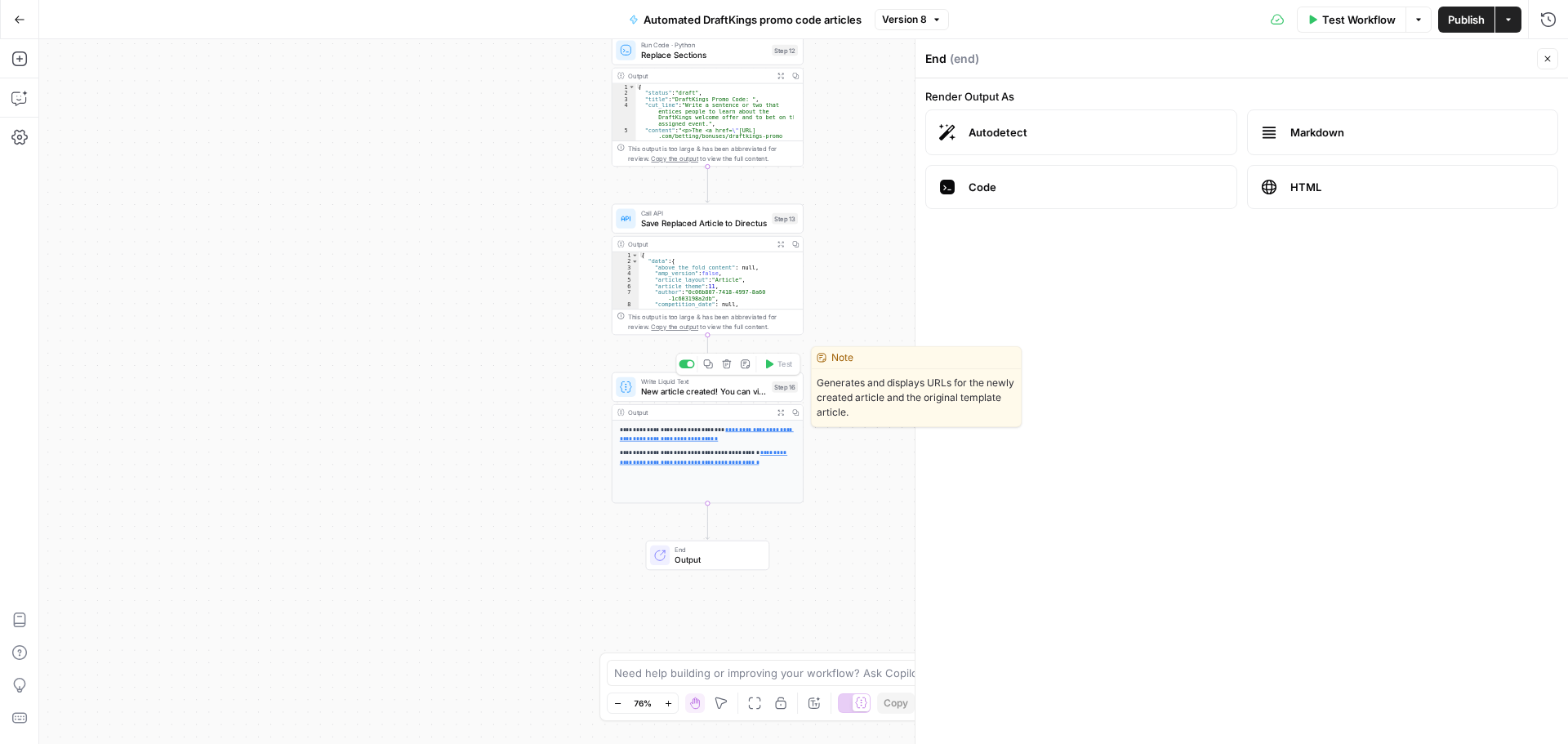
click at [700, 403] on div "**********" at bounding box center [707, 438] width 192 height 131
click at [693, 393] on span "New article created! You can view it here: https://[DOMAIN_NAME]/admin/content/…" at bounding box center [704, 391] width 127 height 12
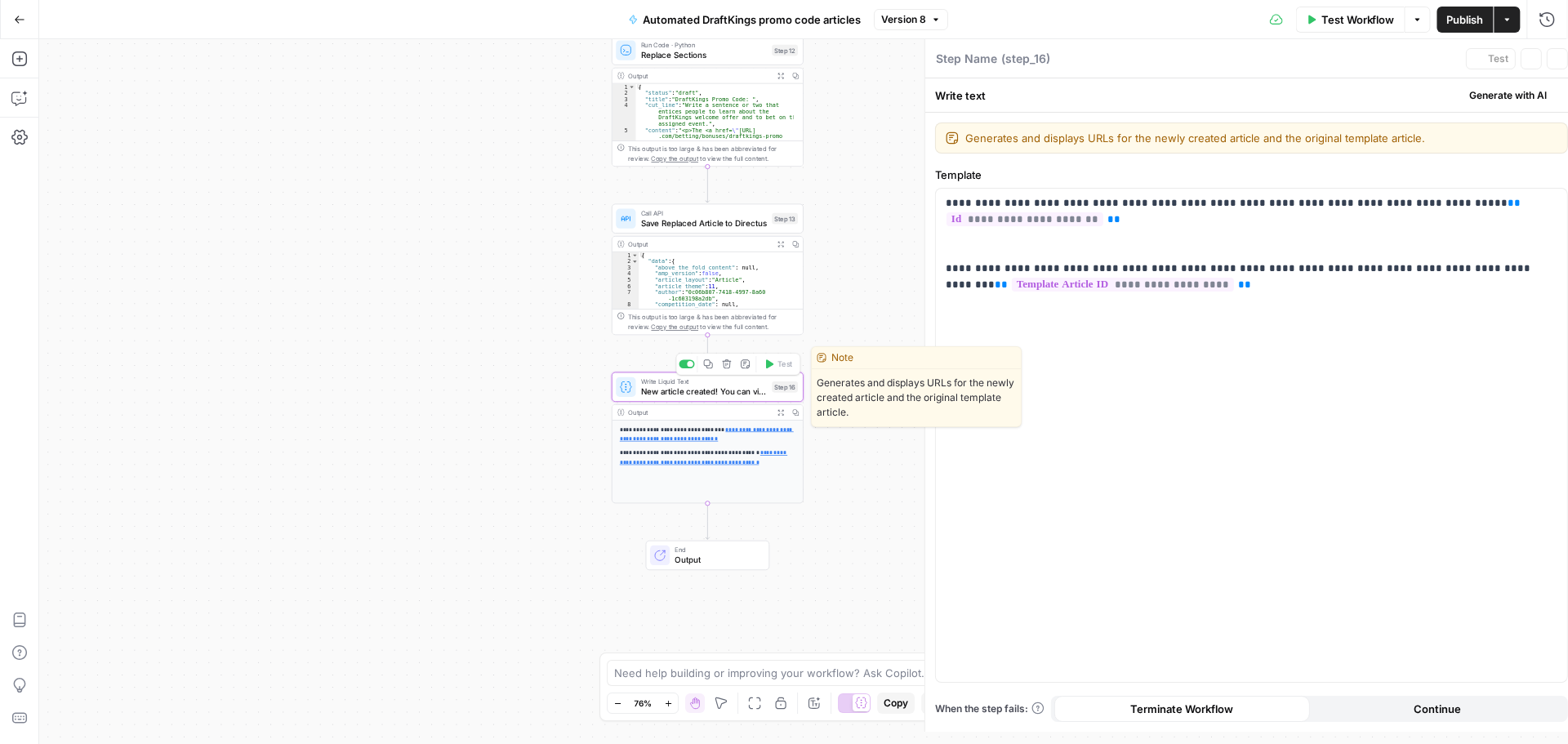
type textarea "New article created! You can view it here: https://[DOMAIN_NAME]/admin/content/…"
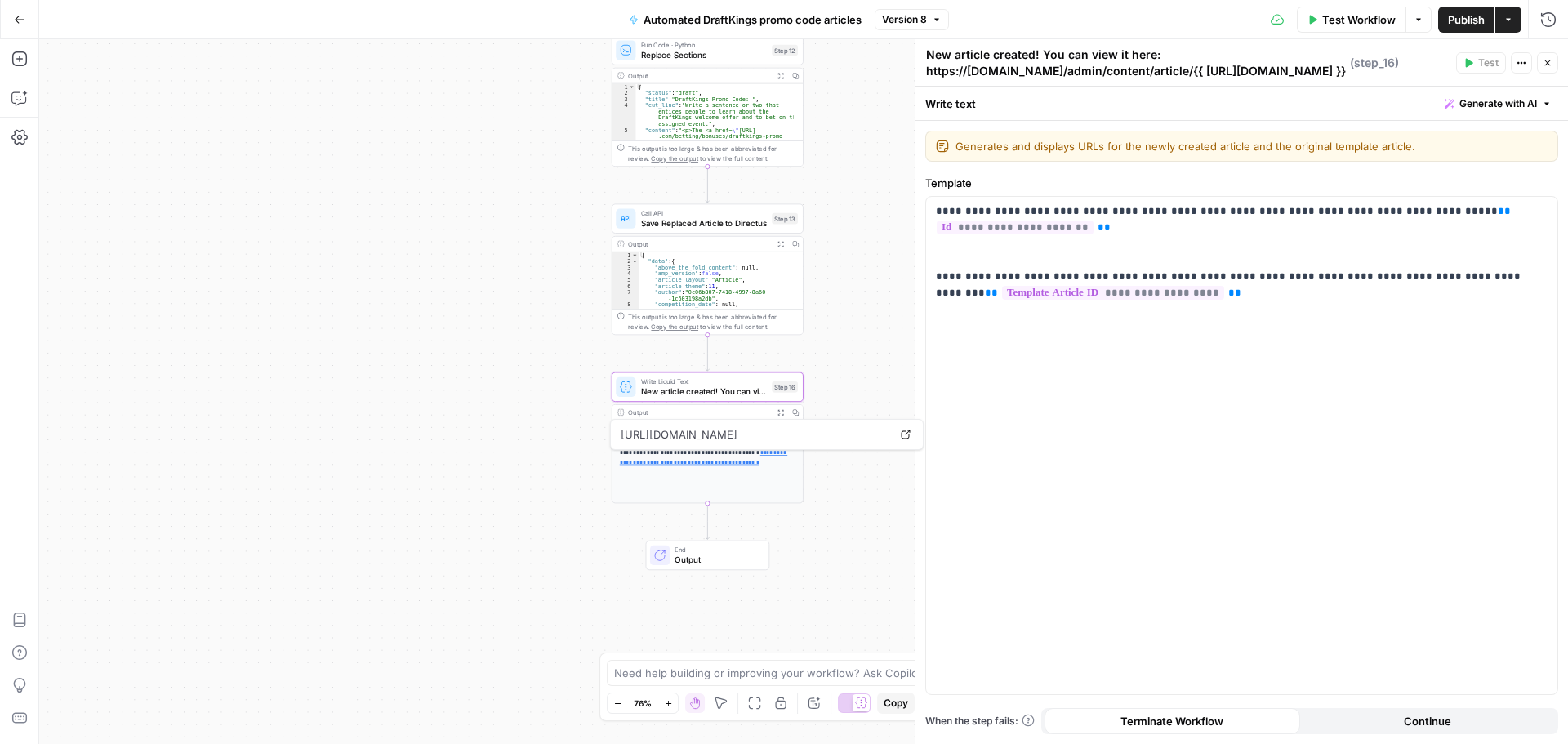
click at [722, 462] on link "**********" at bounding box center [703, 457] width 167 height 15
drag, startPoint x: 377, startPoint y: 455, endPoint x: 133, endPoint y: 254, distance: 316.1
click at [376, 454] on div "**********" at bounding box center [803, 392] width 1529 height 705
click at [13, 97] on icon "button" at bounding box center [20, 98] width 16 height 16
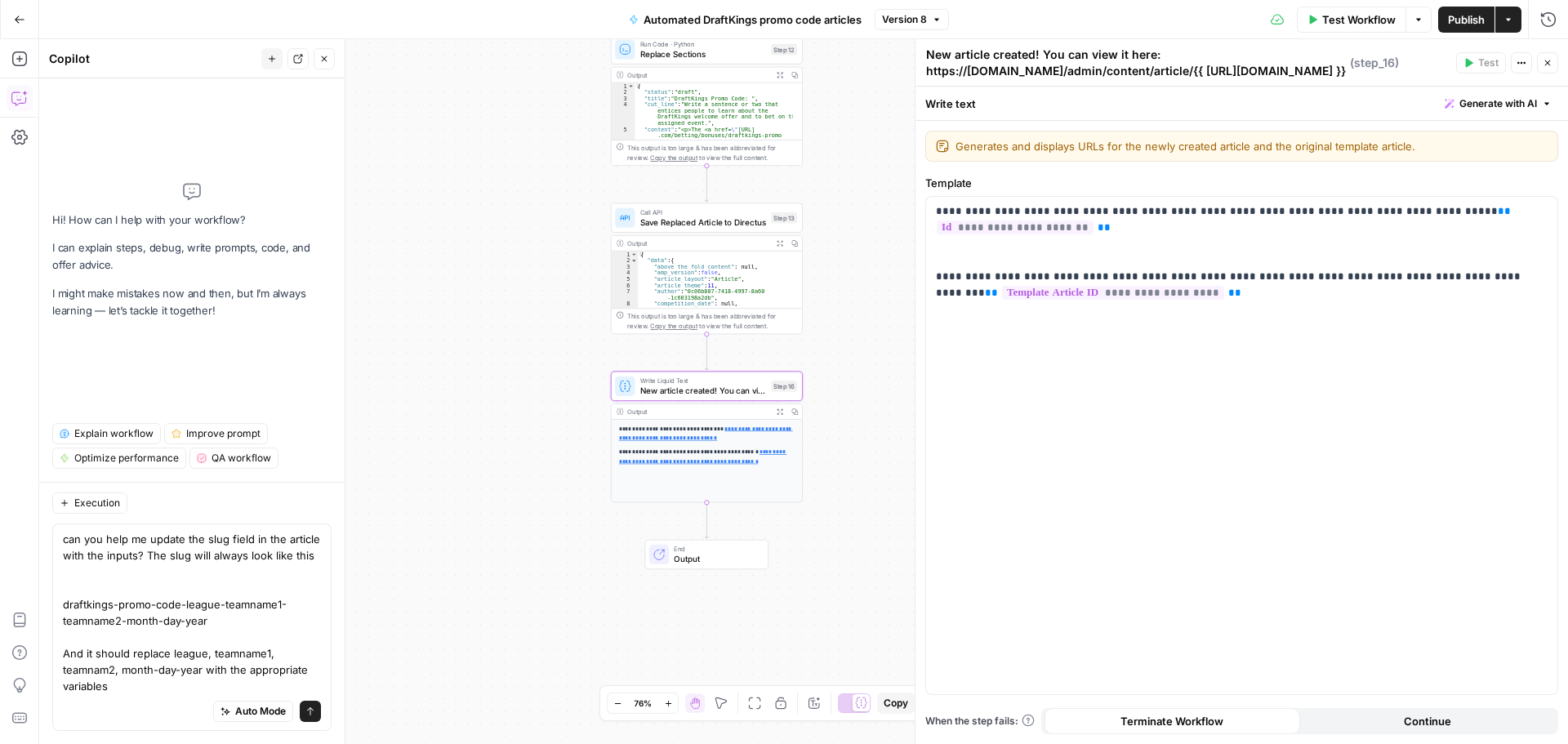
type textarea "can you help me update the slug field in the article with the inputs? The slug …"
click at [310, 645] on icon "submit" at bounding box center [310, 711] width 10 height 10
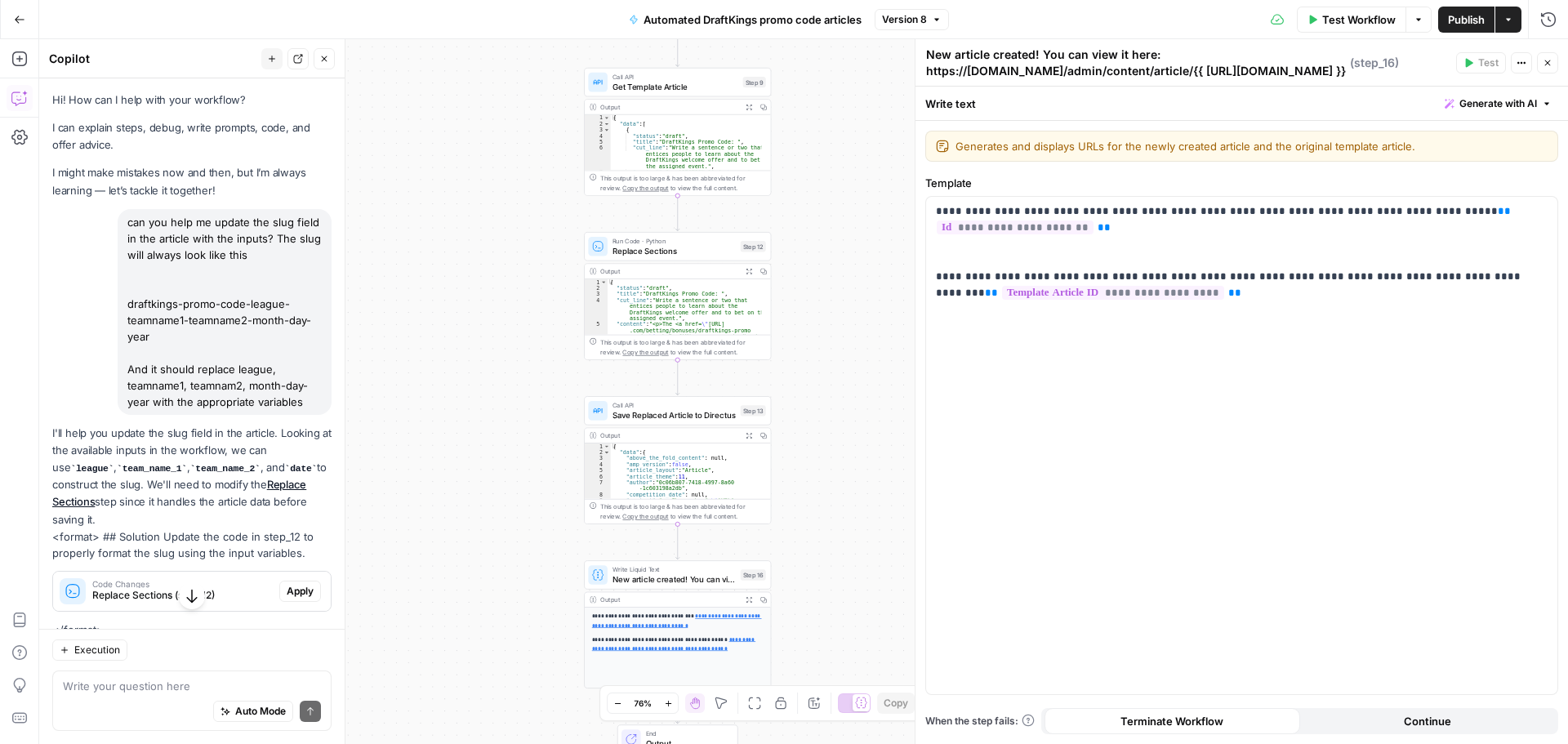
scroll to position [327, 0]
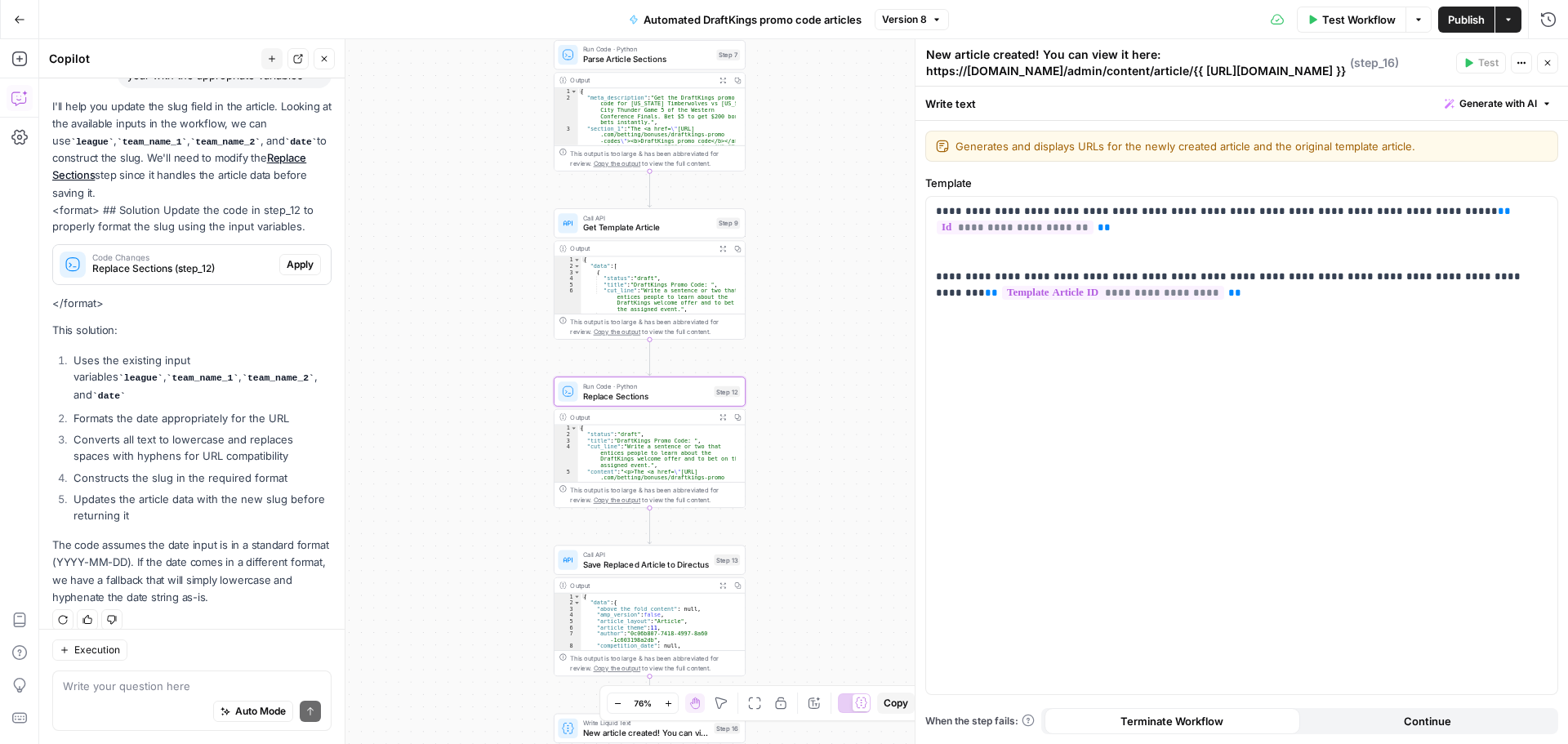
click at [287, 262] on span "Apply" at bounding box center [300, 265] width 27 height 15
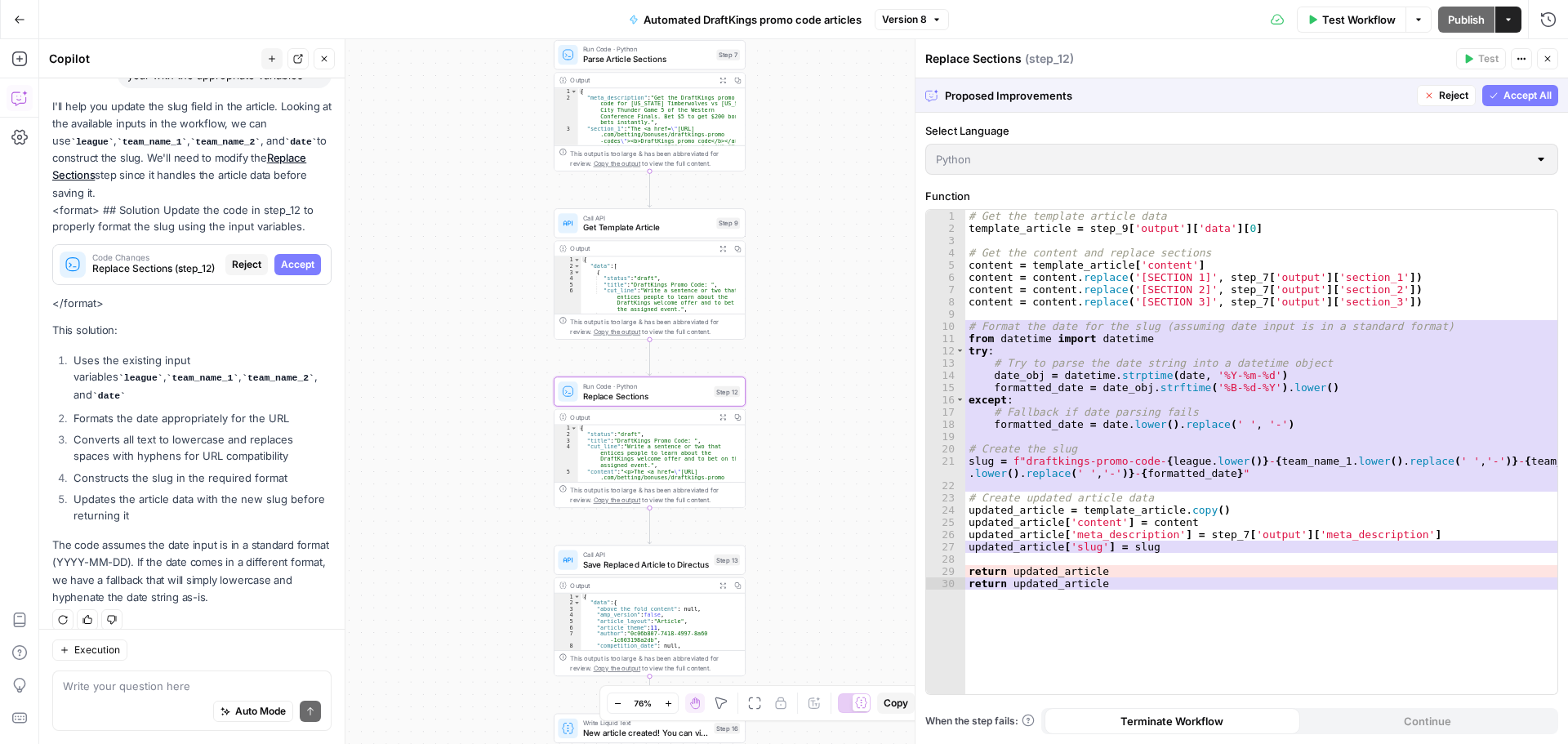
click at [285, 265] on span "Accept" at bounding box center [298, 265] width 34 height 15
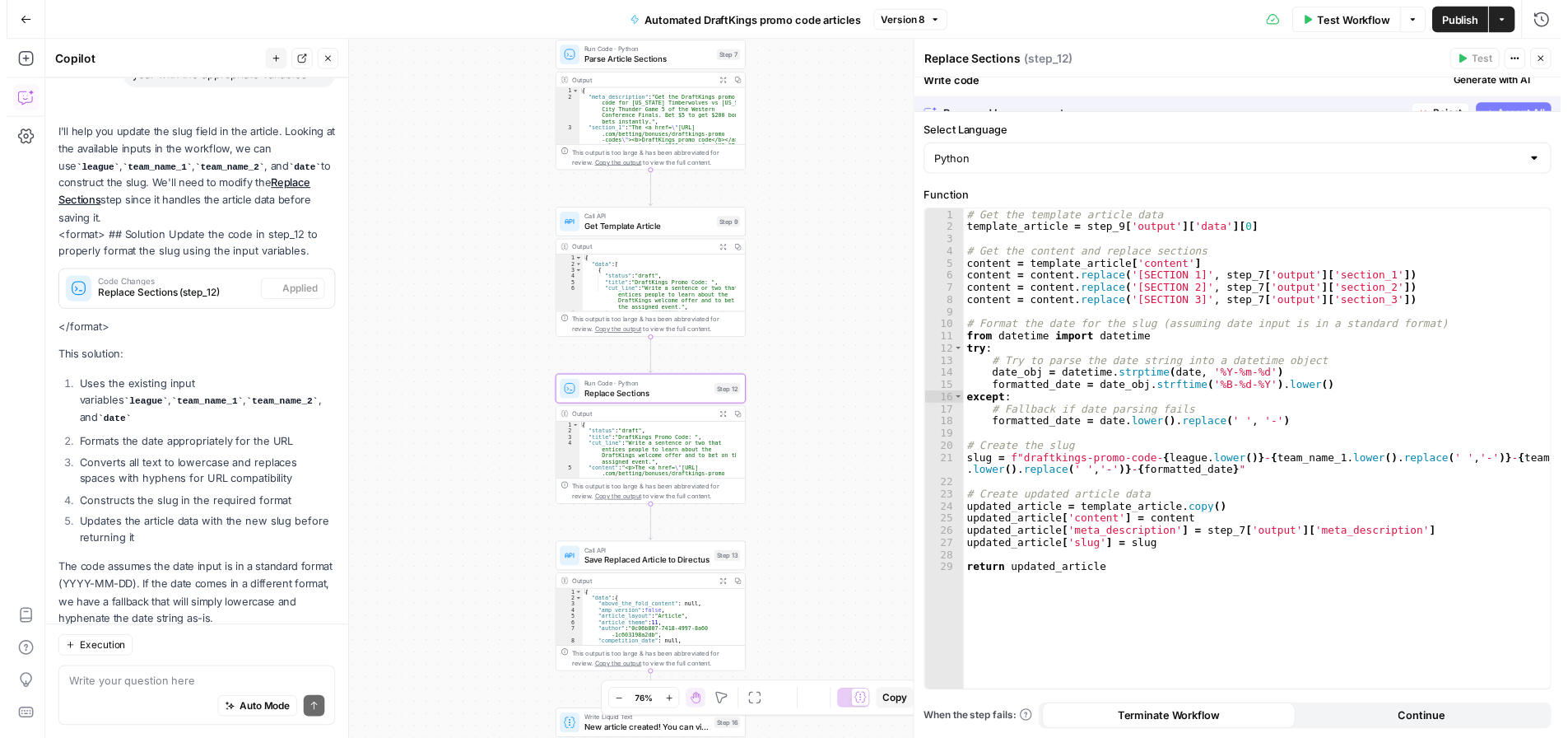
scroll to position [356, 0]
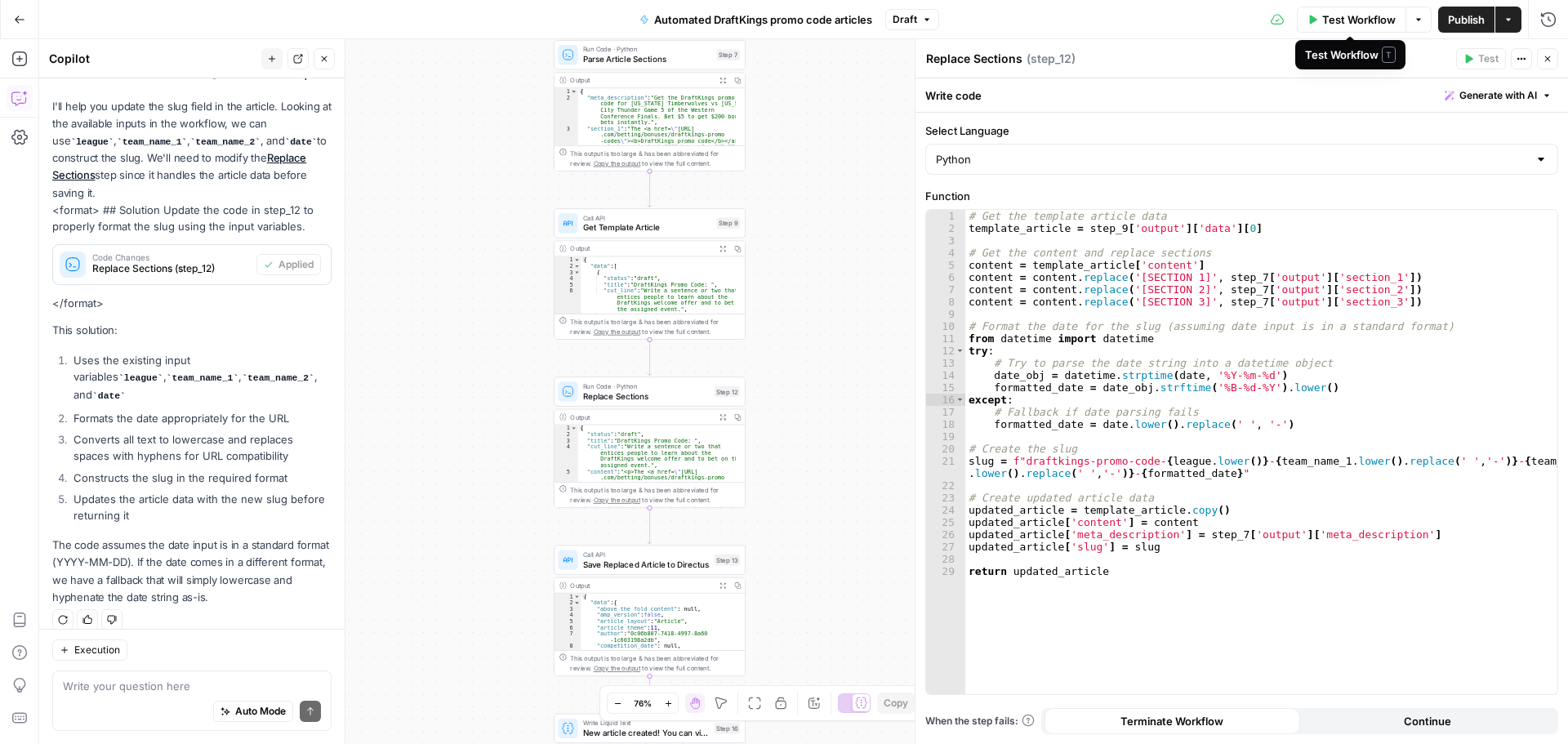
click at [1253, 16] on span "Test Workflow" at bounding box center [1359, 20] width 74 height 16
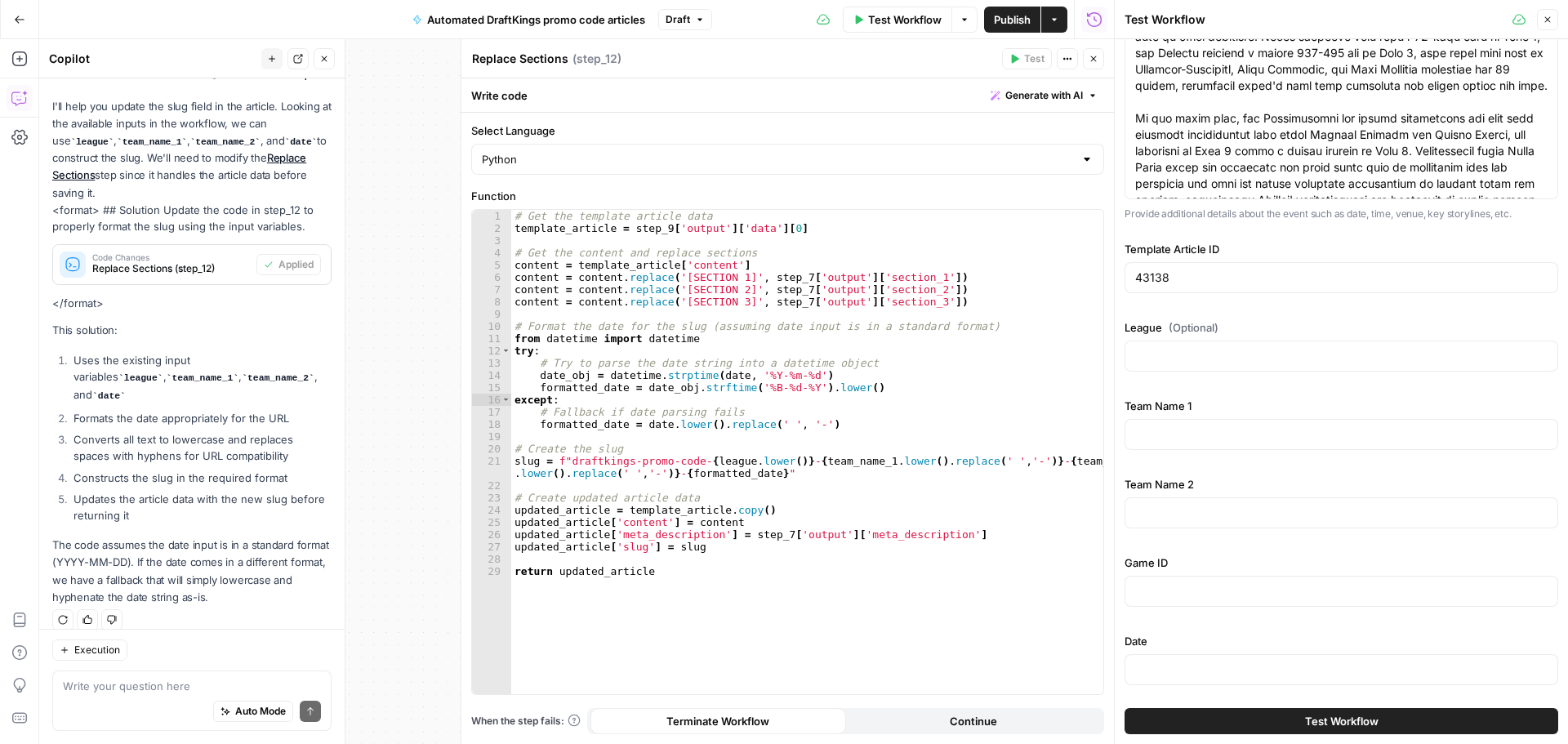
scroll to position [304, 0]
click at [1197, 353] on input "League (Optional)" at bounding box center [1342, 353] width 413 height 16
type input "n"
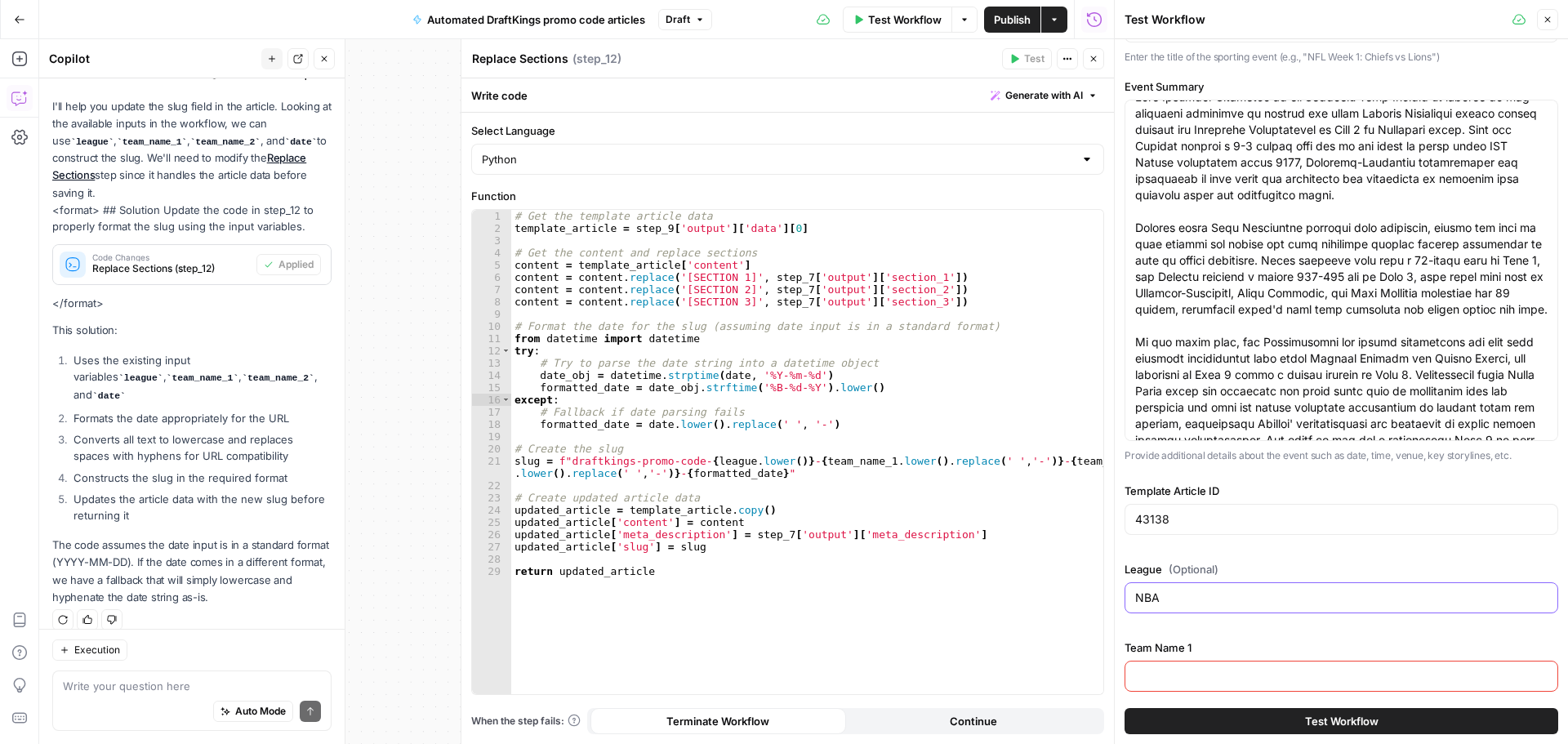
scroll to position [0, 0]
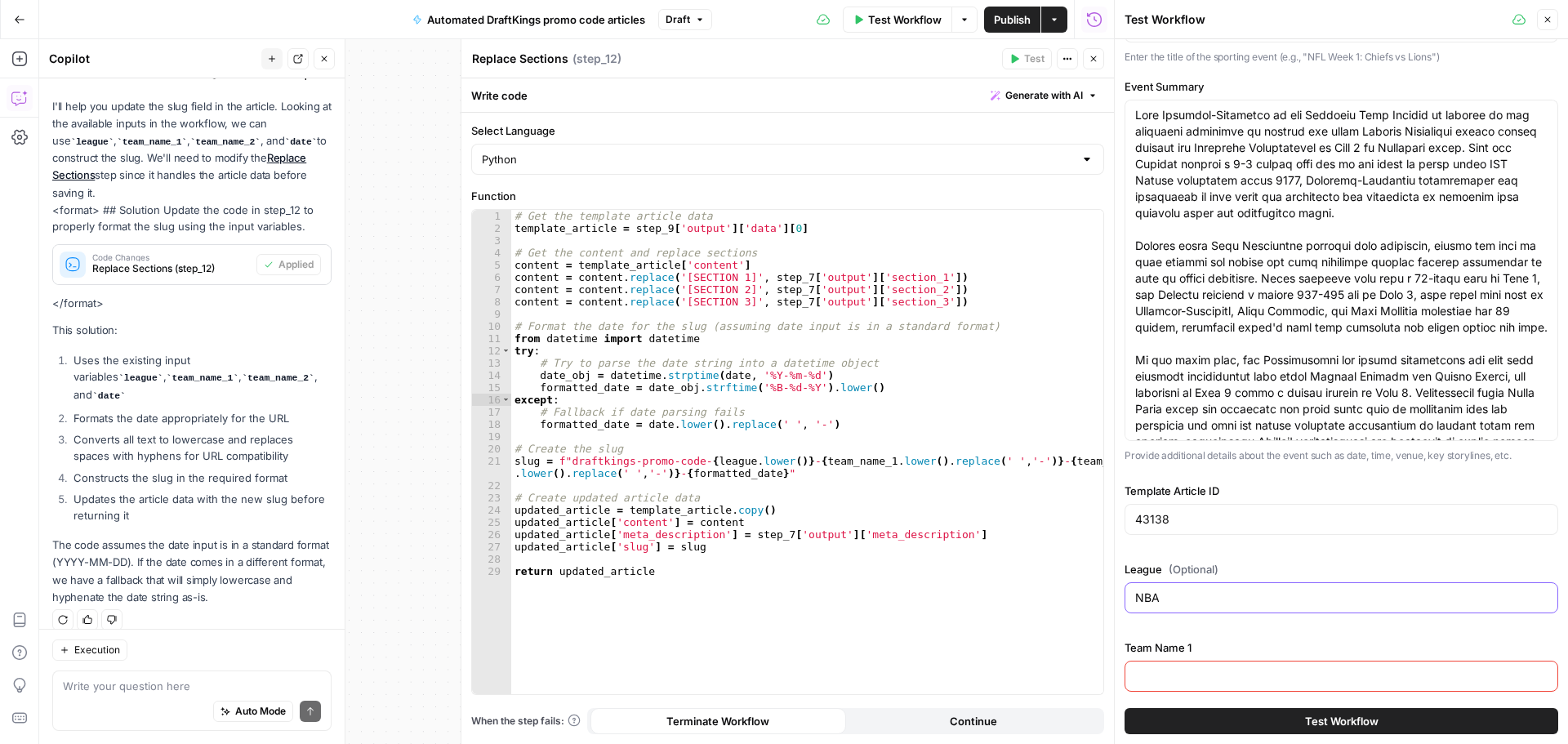
type input "NBA"
drag, startPoint x: 1308, startPoint y: 116, endPoint x: 1432, endPoint y: 117, distance: 124.0
click at [1253, 117] on textarea "Event Summary" at bounding box center [1342, 295] width 413 height 376
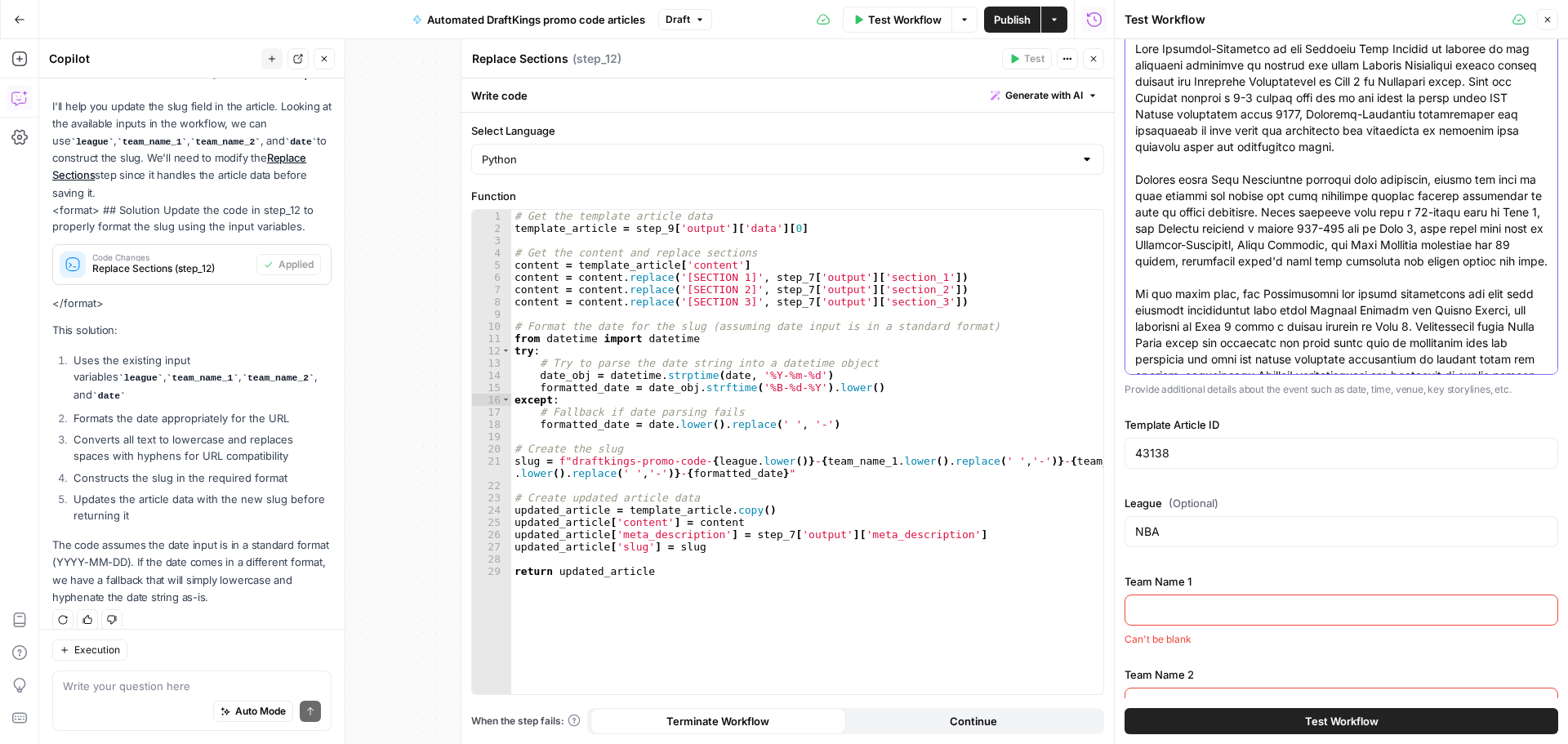
scroll to position [222, 0]
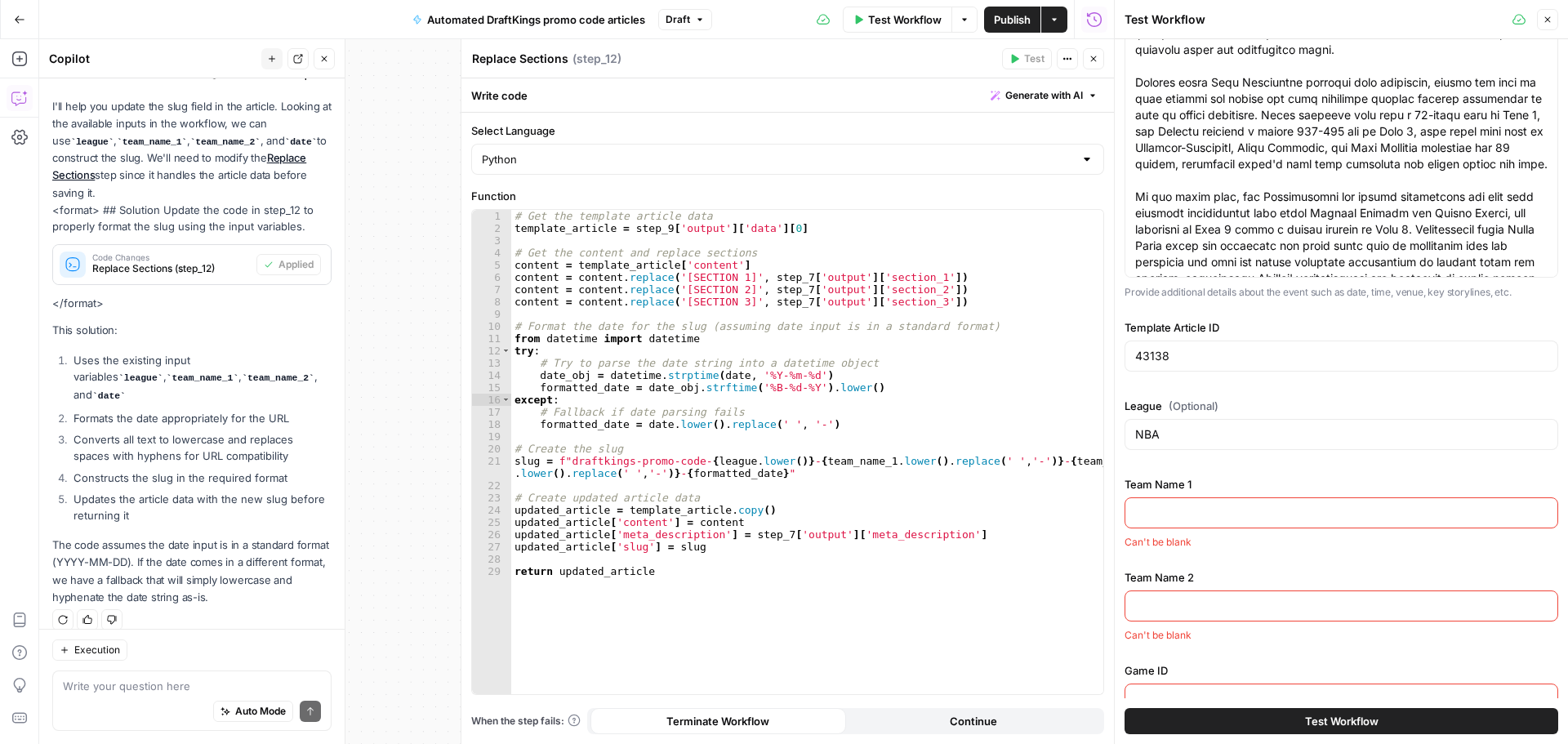
click at [1179, 500] on div at bounding box center [1341, 513] width 434 height 31
paste input "[US_STATE] City Thunder"
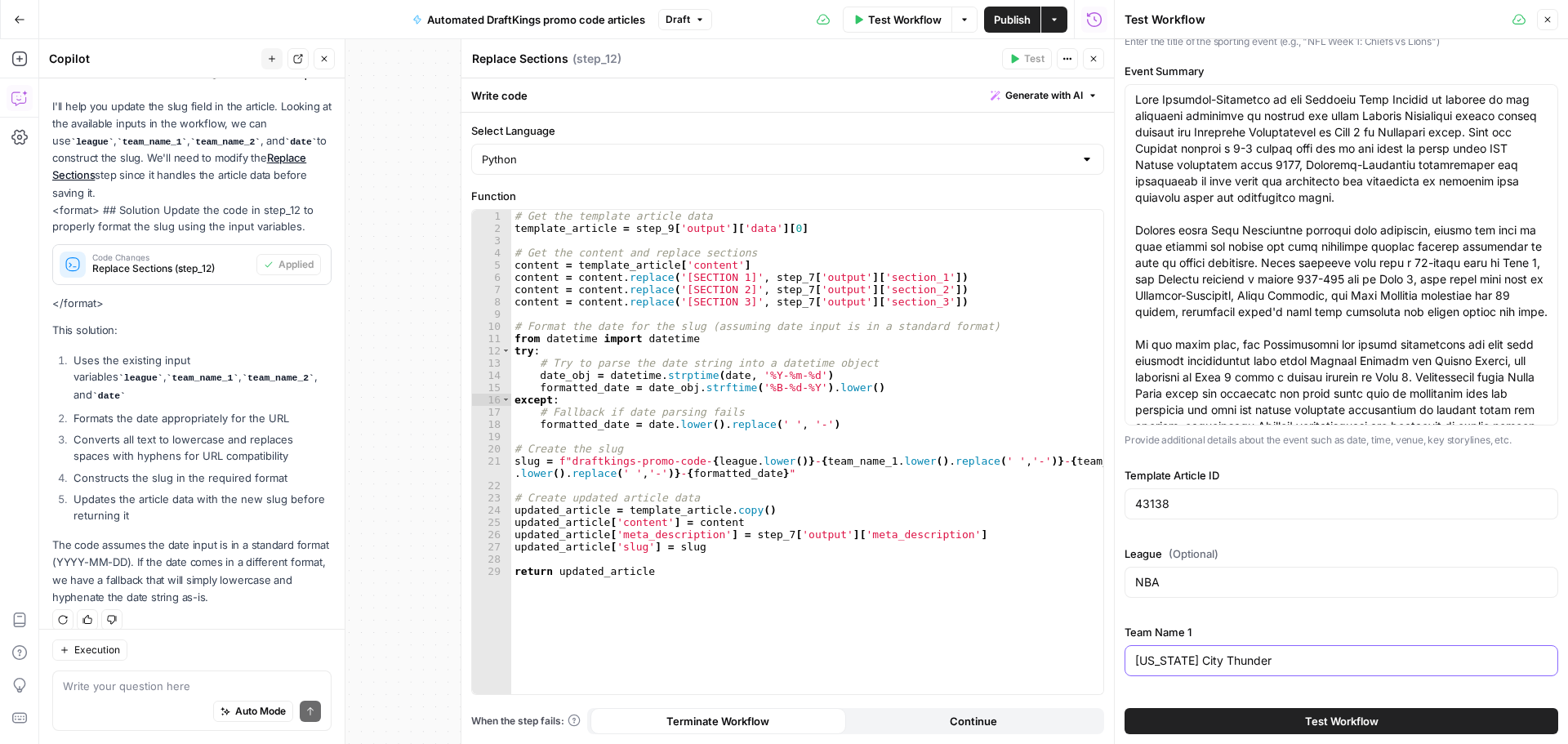
scroll to position [0, 0]
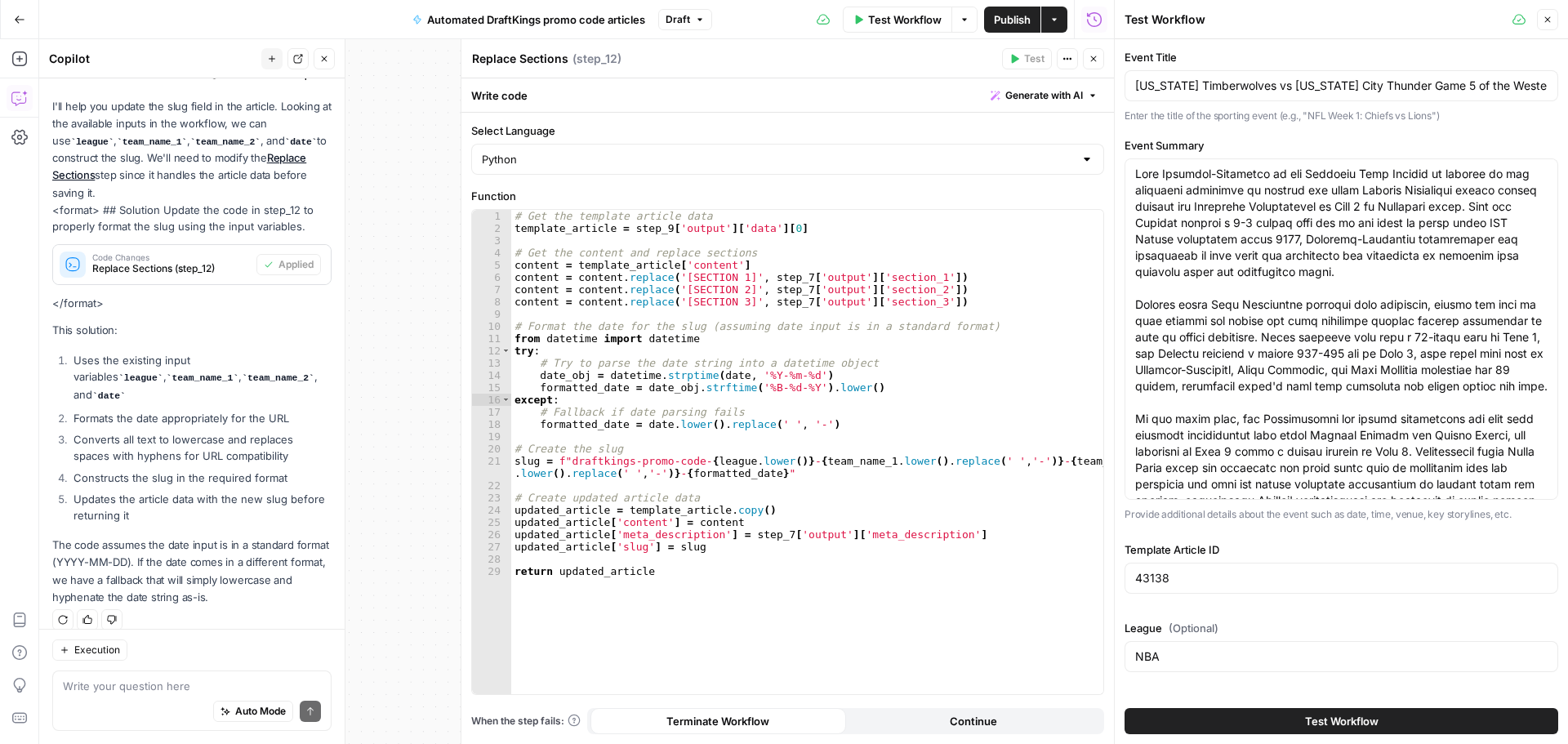
type input "[US_STATE] City Thunder"
click at [1235, 207] on textarea "Event Summary" at bounding box center [1342, 354] width 413 height 376
click at [1239, 207] on textarea "Event Summary" at bounding box center [1342, 354] width 413 height 376
drag, startPoint x: 1236, startPoint y: 206, endPoint x: 1369, endPoint y: 202, distance: 133.1
click at [1253, 202] on textarea "Event Summary" at bounding box center [1342, 354] width 413 height 376
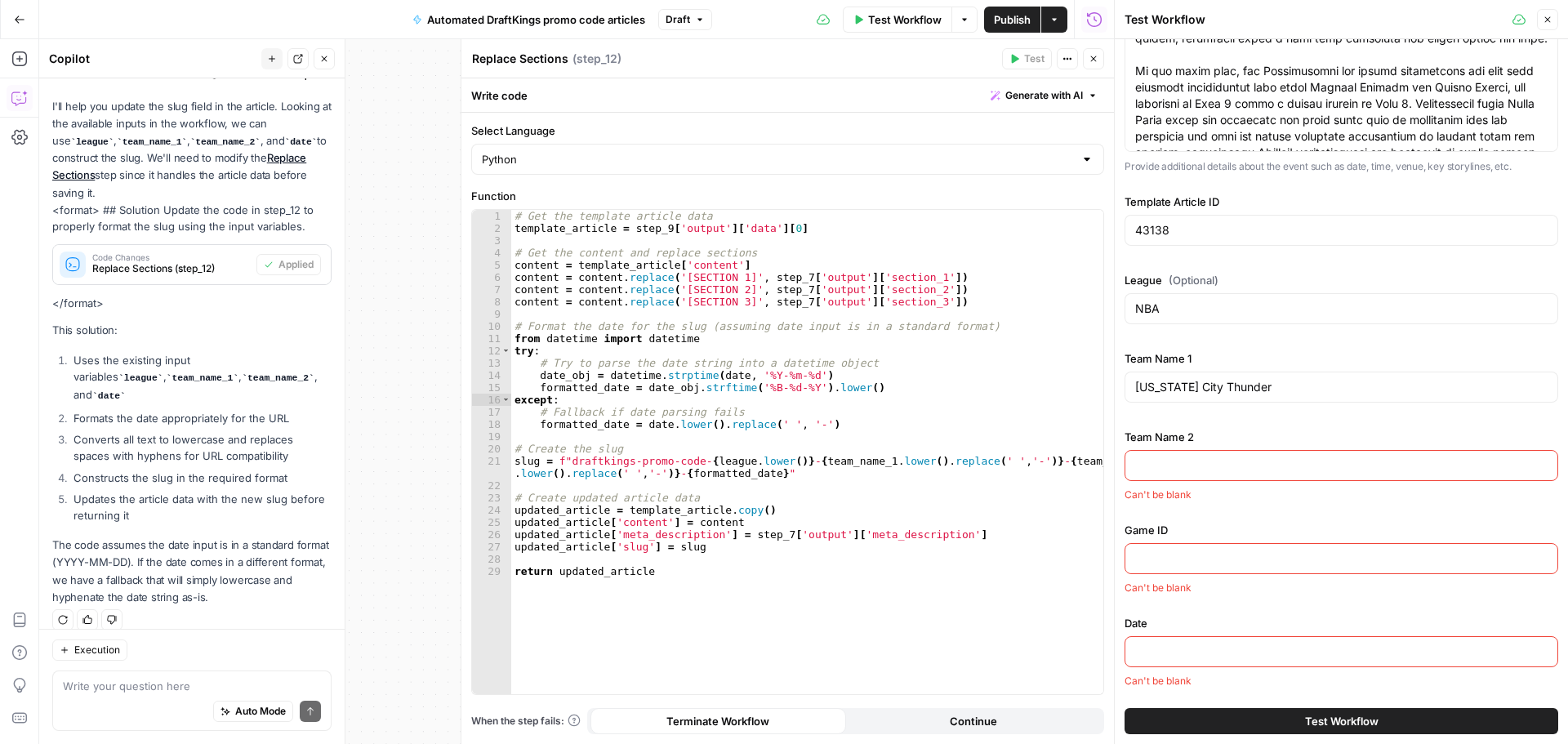
click at [1201, 474] on div at bounding box center [1341, 466] width 434 height 31
paste input "[US_STATE] Timberwolves"
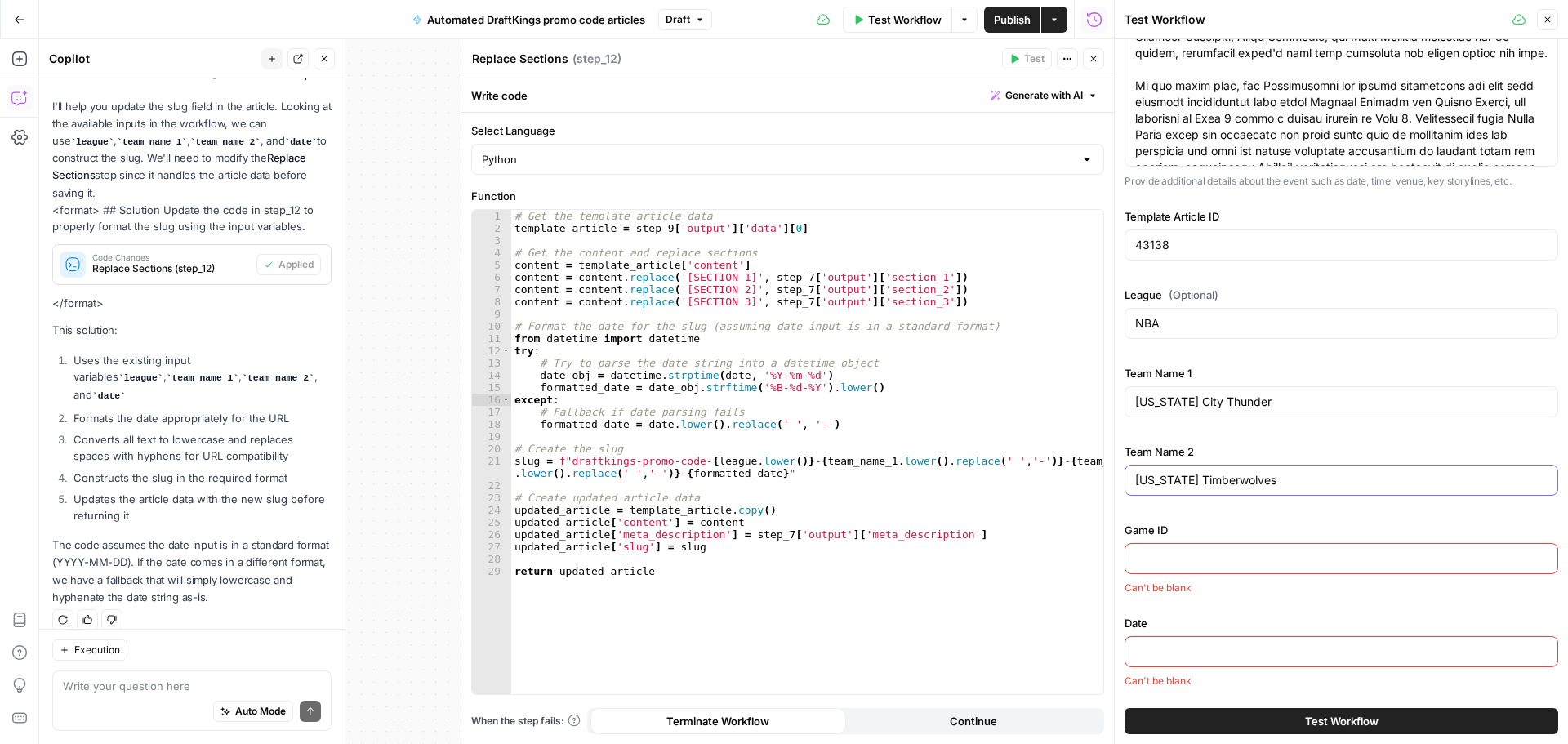
type input "[US_STATE] Timberwolves"
click at [1212, 550] on input "Game ID" at bounding box center [1342, 559] width 413 height 16
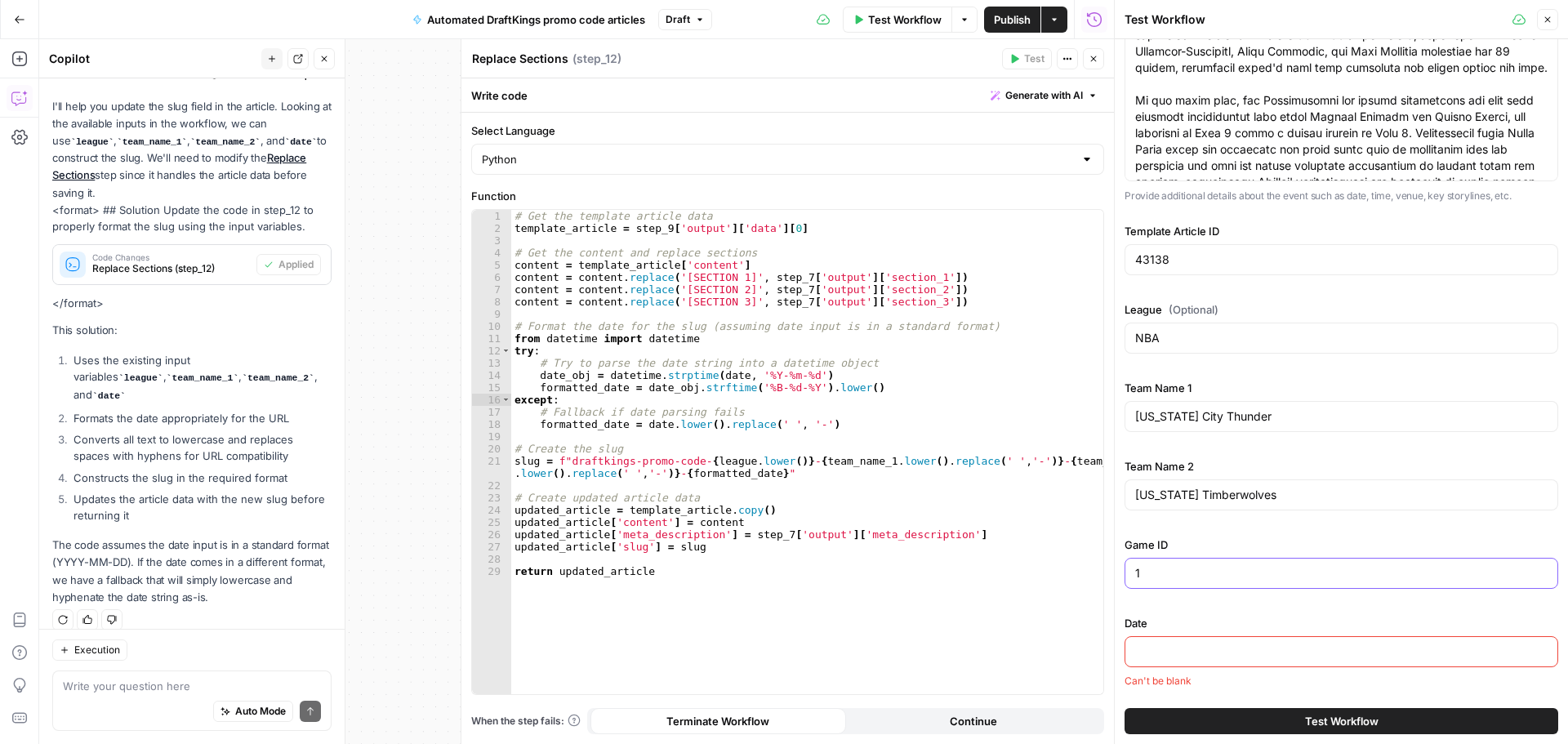
type input "1"
click at [1188, 645] on input "Date" at bounding box center [1342, 652] width 413 height 16
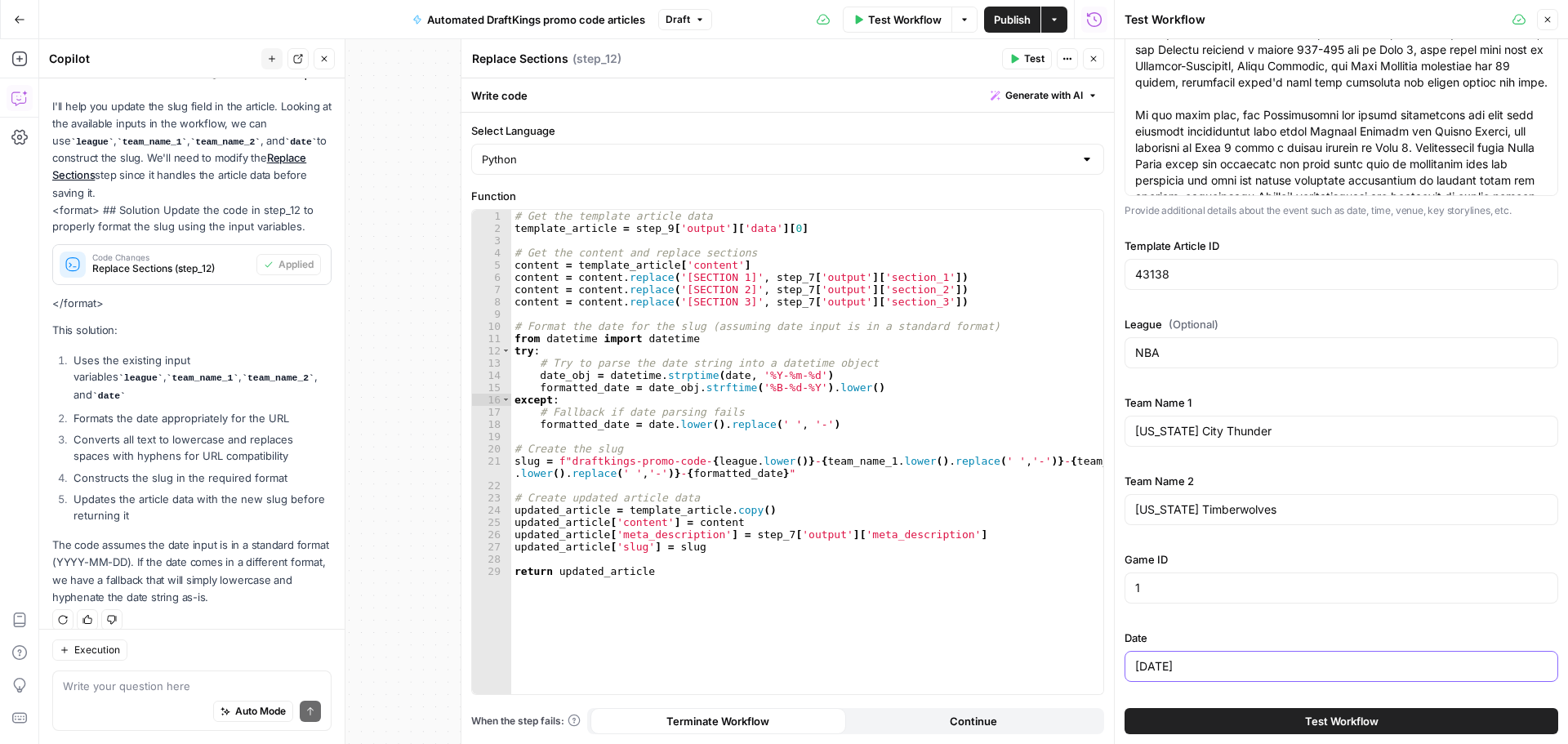
type input "[DATE]"
click at [1253, 645] on span "Test Workflow" at bounding box center [1342, 721] width 74 height 16
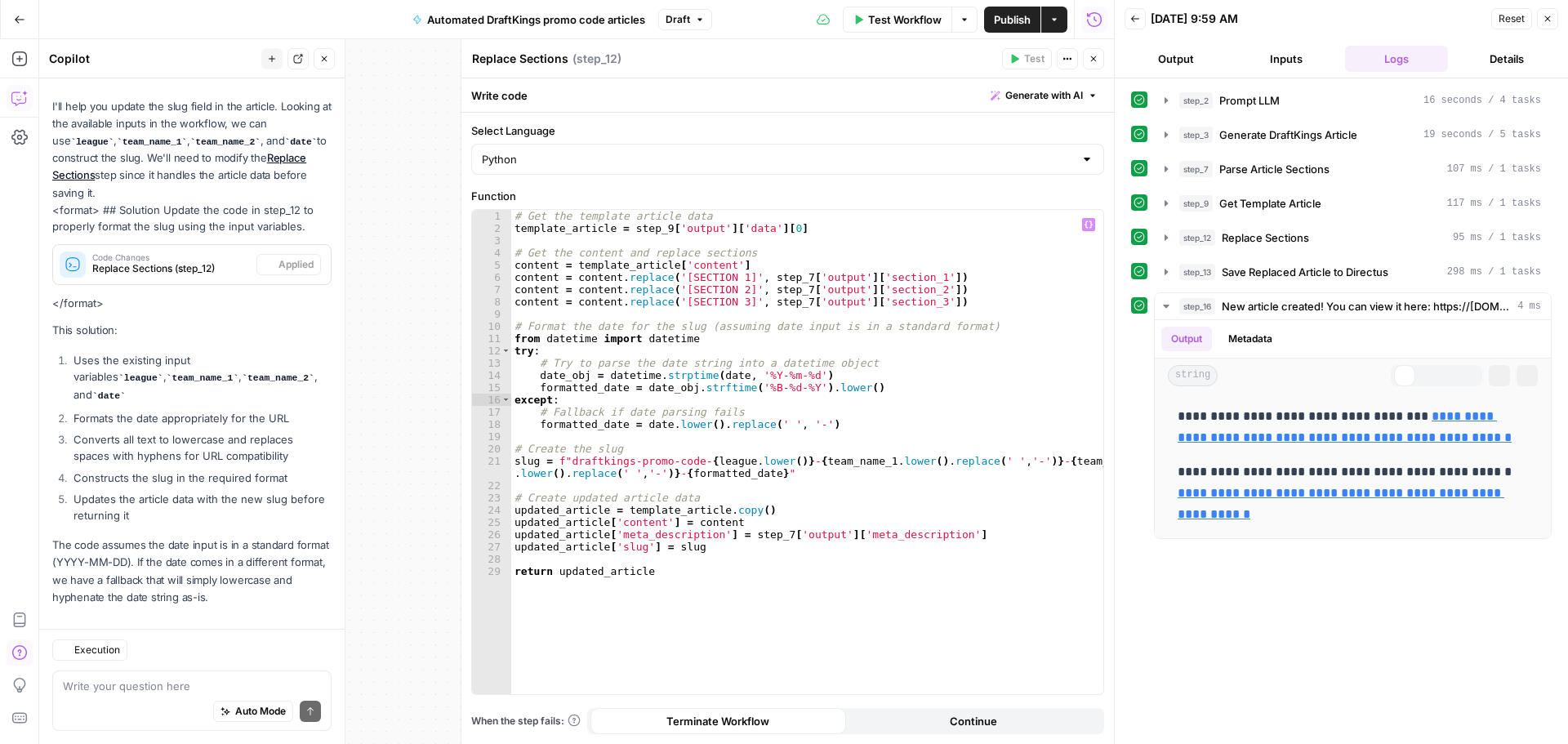
scroll to position [353, 0]
click at [1253, 438] on link "**********" at bounding box center [1344, 426] width 334 height 34
click at [423, 267] on div "**********" at bounding box center [576, 392] width 1074 height 705
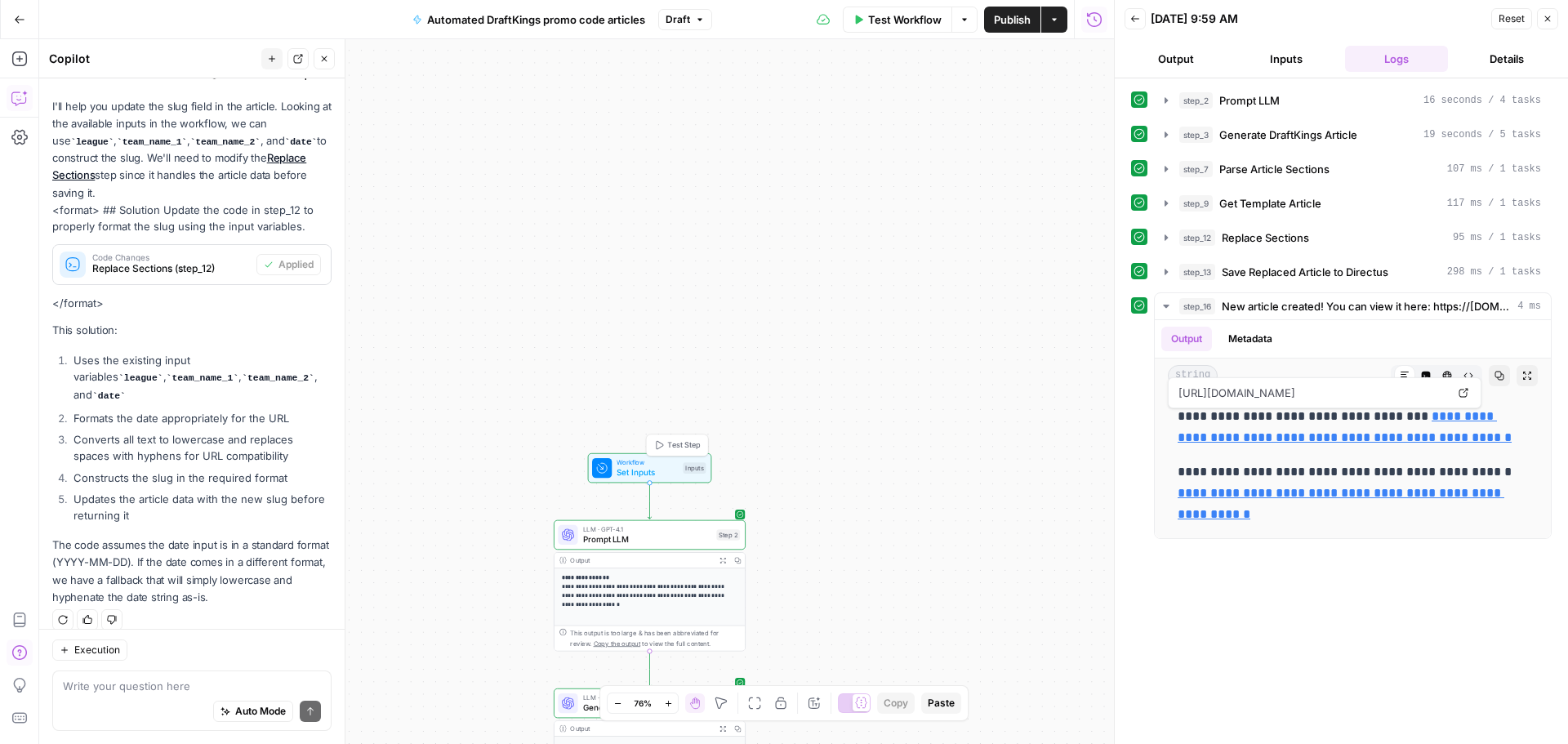
click at [627, 474] on span "Set Inputs" at bounding box center [647, 472] width 61 height 12
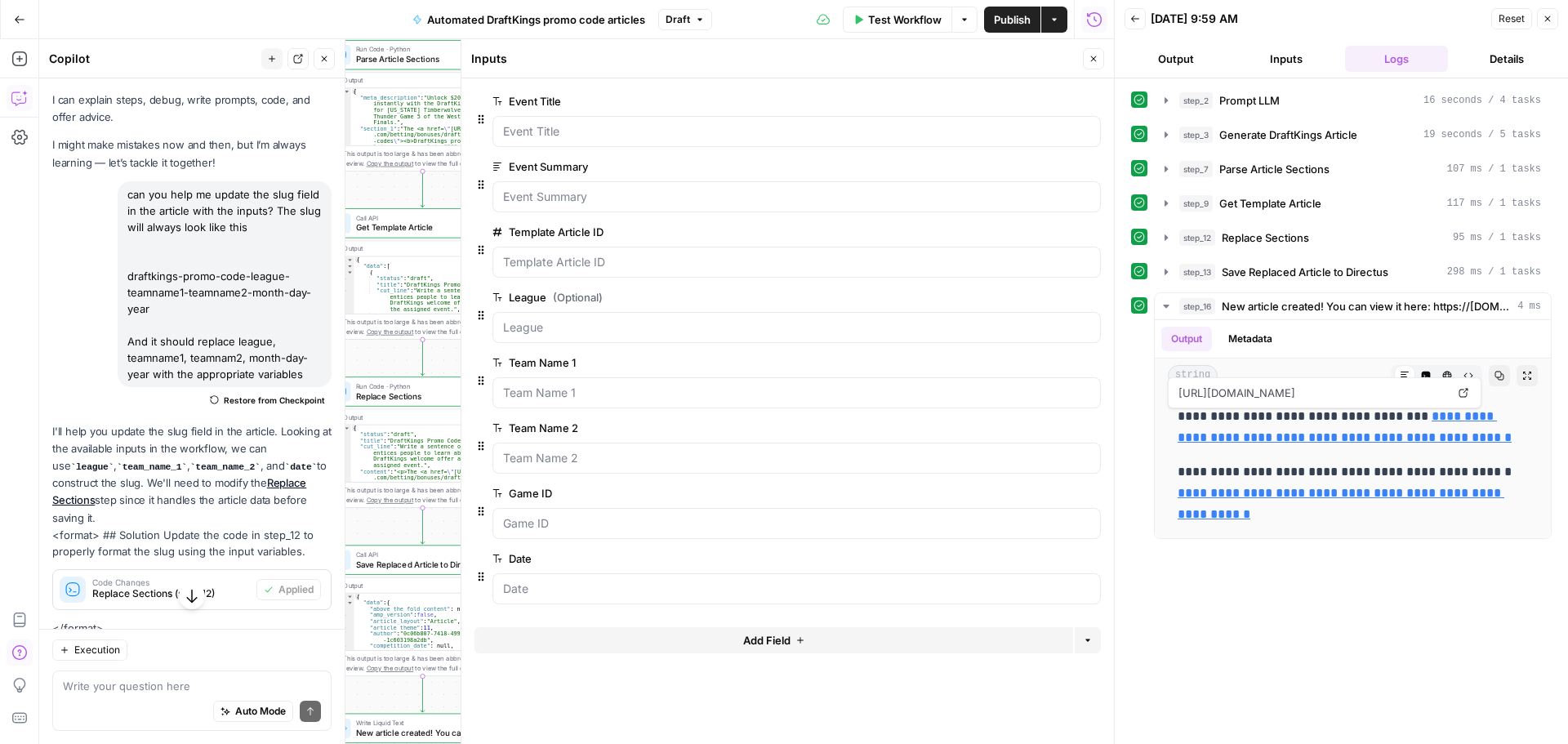
scroll to position [26, 0]
click at [1038, 559] on span "edit field" at bounding box center [1039, 559] width 36 height 13
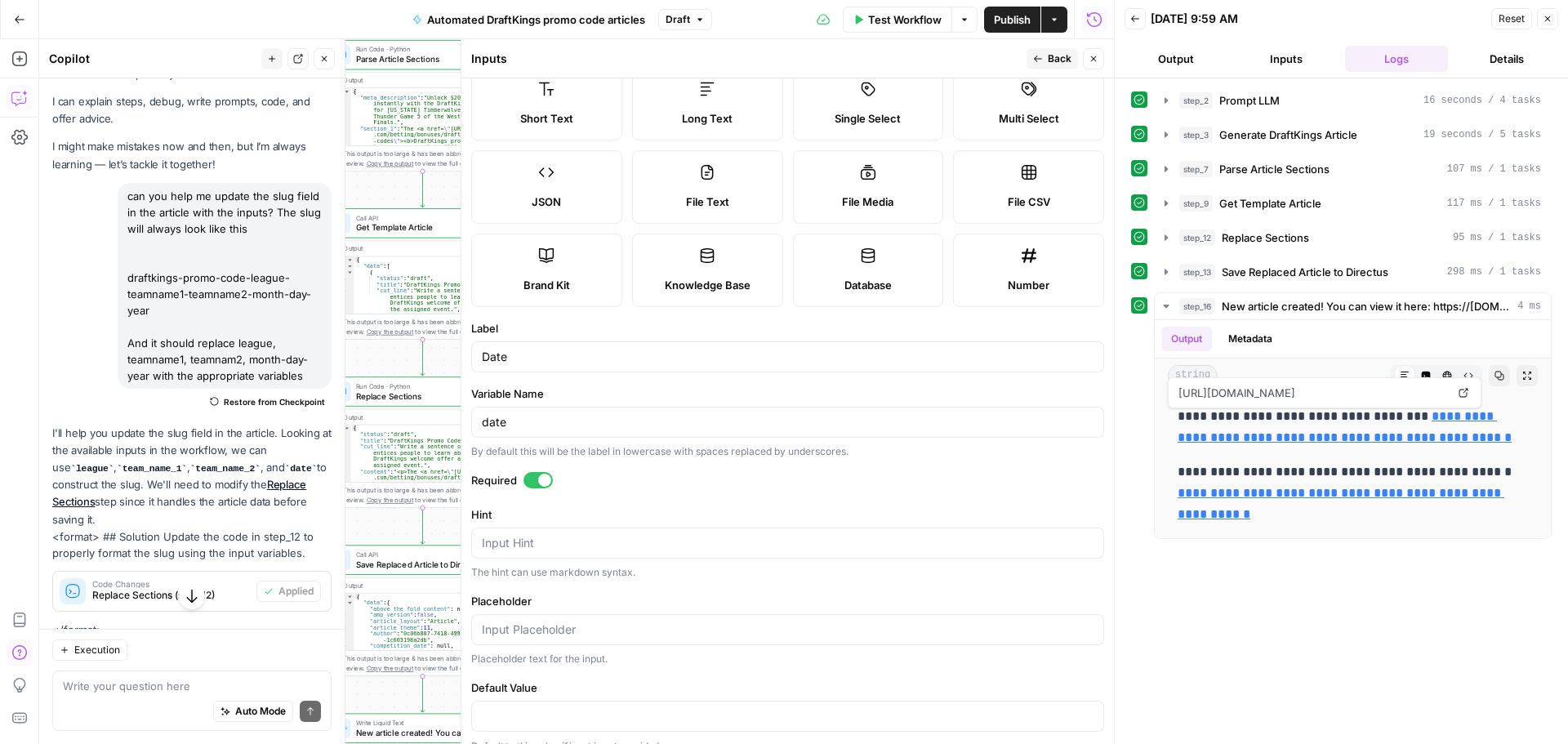
scroll to position [63, 0]
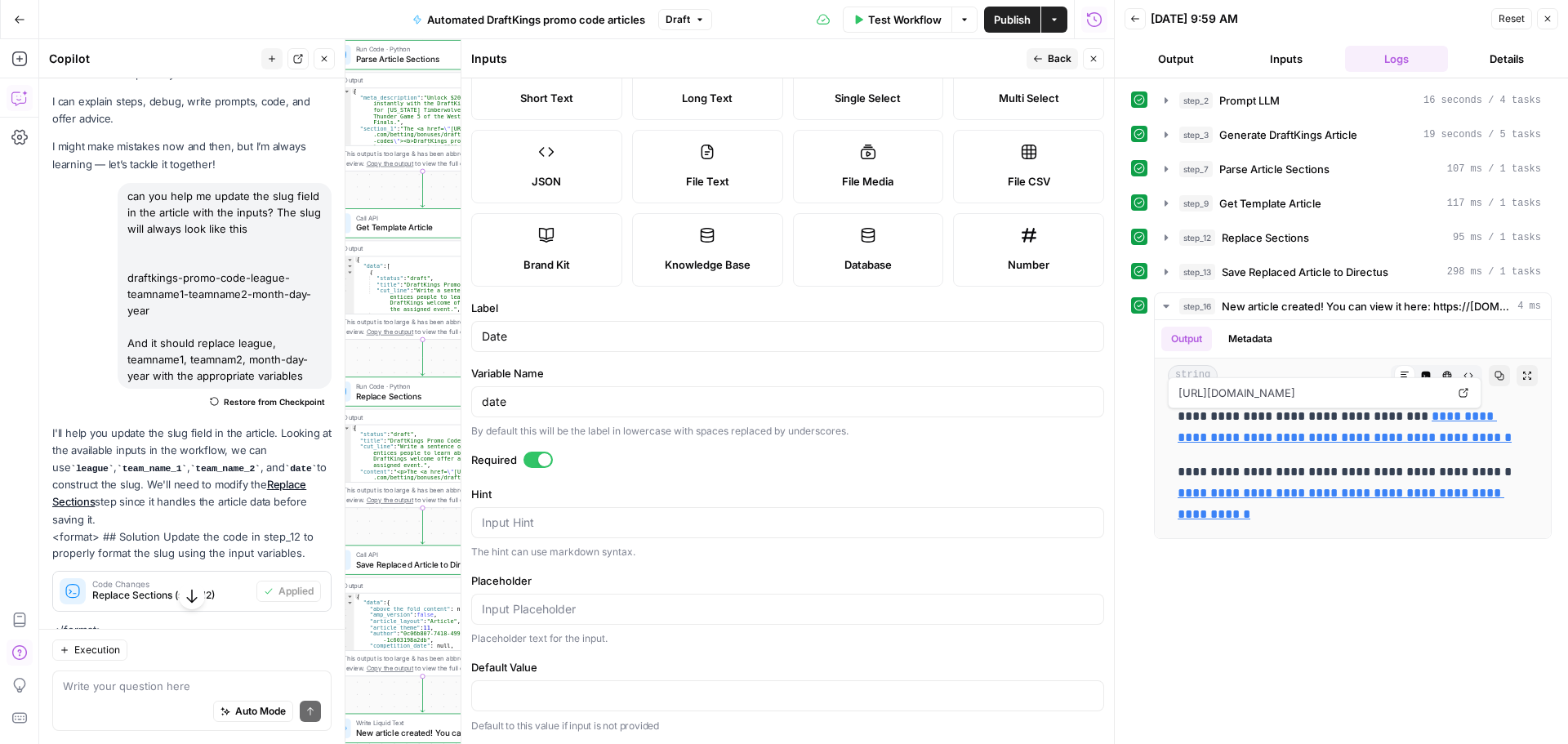
click at [558, 535] on div "Input Hint" at bounding box center [787, 523] width 632 height 31
click at [554, 528] on textarea "Hint" at bounding box center [788, 523] width 612 height 16
type textarea "Month Day Year"
click at [1052, 58] on span "Back" at bounding box center [1060, 58] width 24 height 15
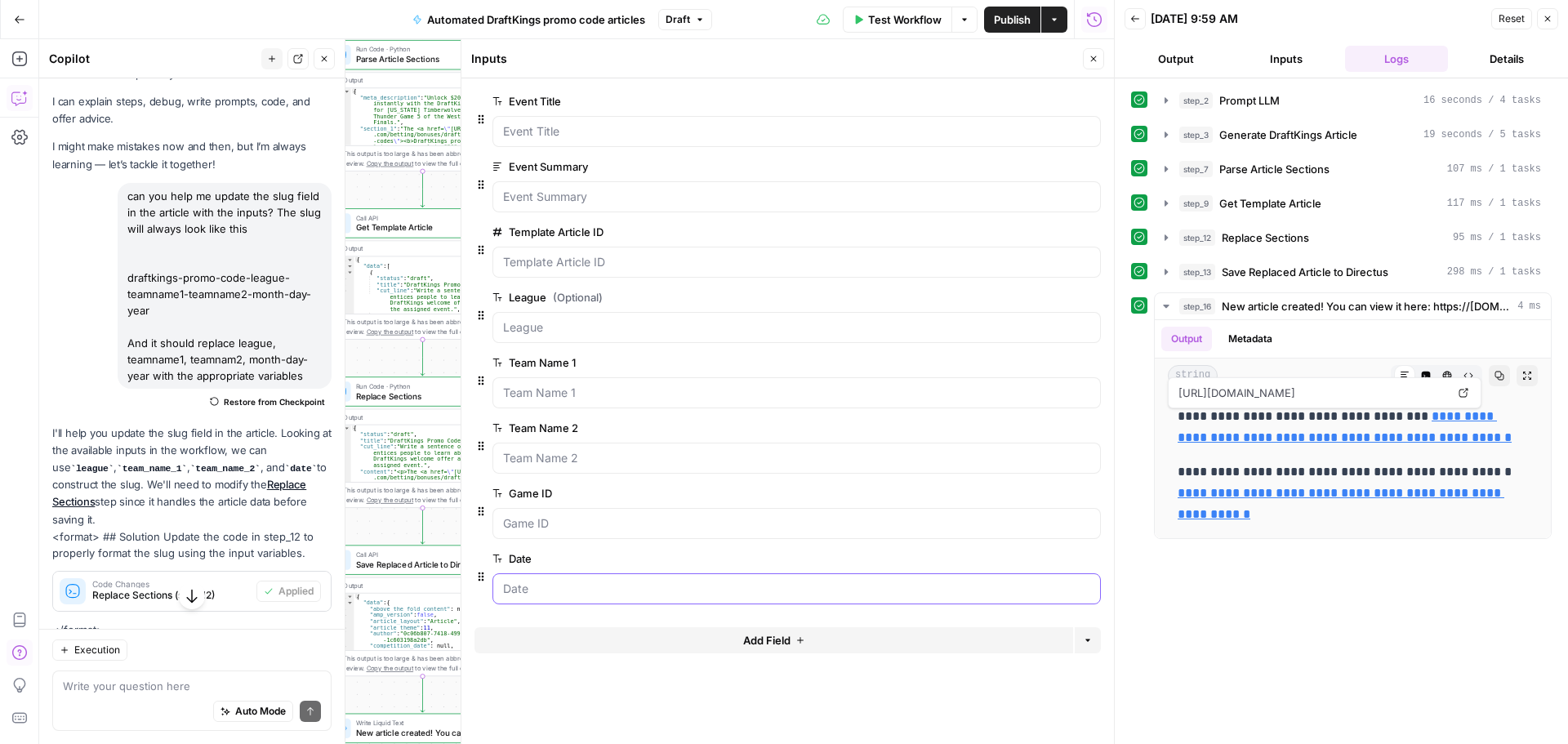
click at [612, 588] on input "Date" at bounding box center [796, 589] width 587 height 16
click at [1058, 554] on button "edit field" at bounding box center [1046, 558] width 63 height 19
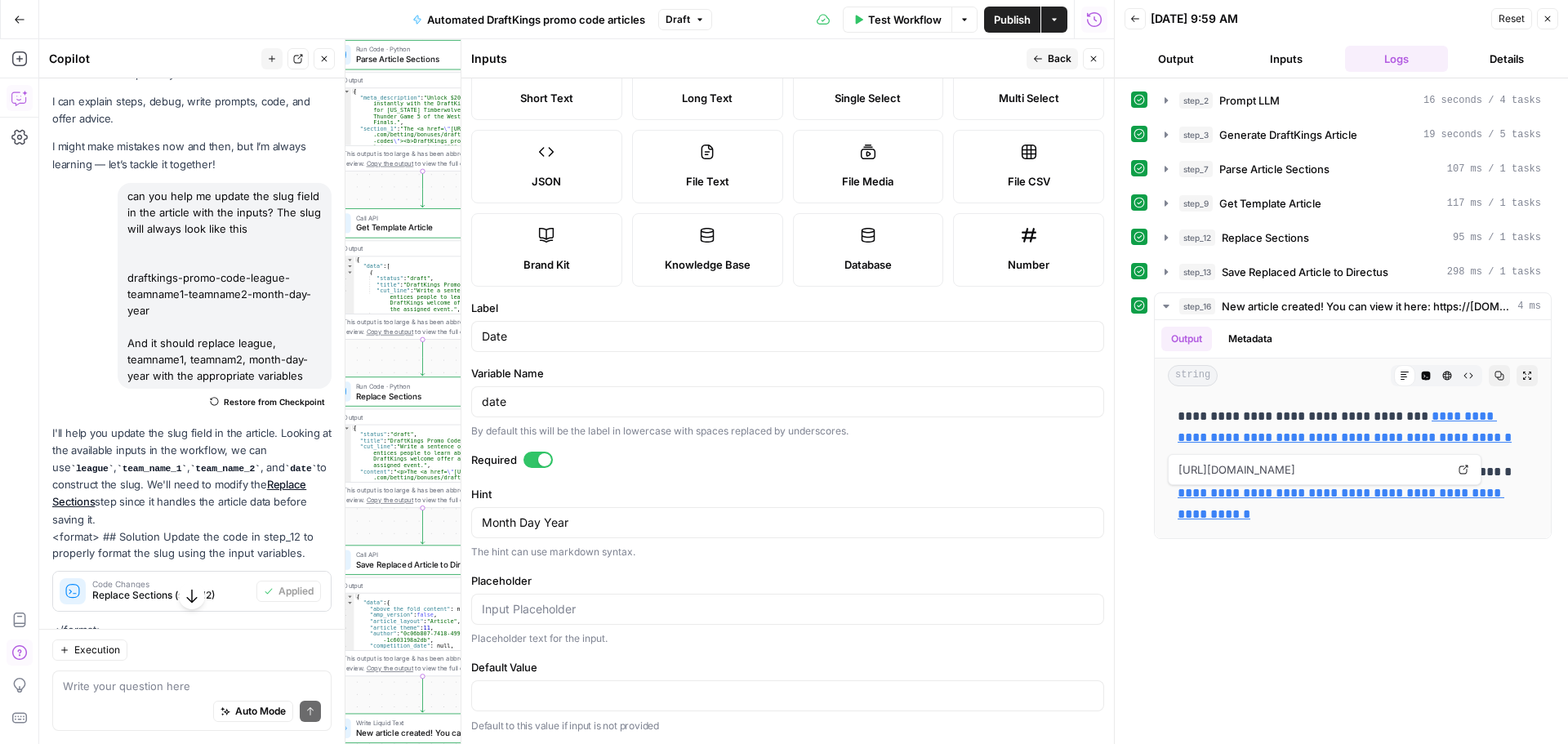
click at [142, 645] on div "Auto Mode Send" at bounding box center [192, 712] width 258 height 36
type textarea "Can you also put the gameID in the gameID field in the article. Same with teamn…"
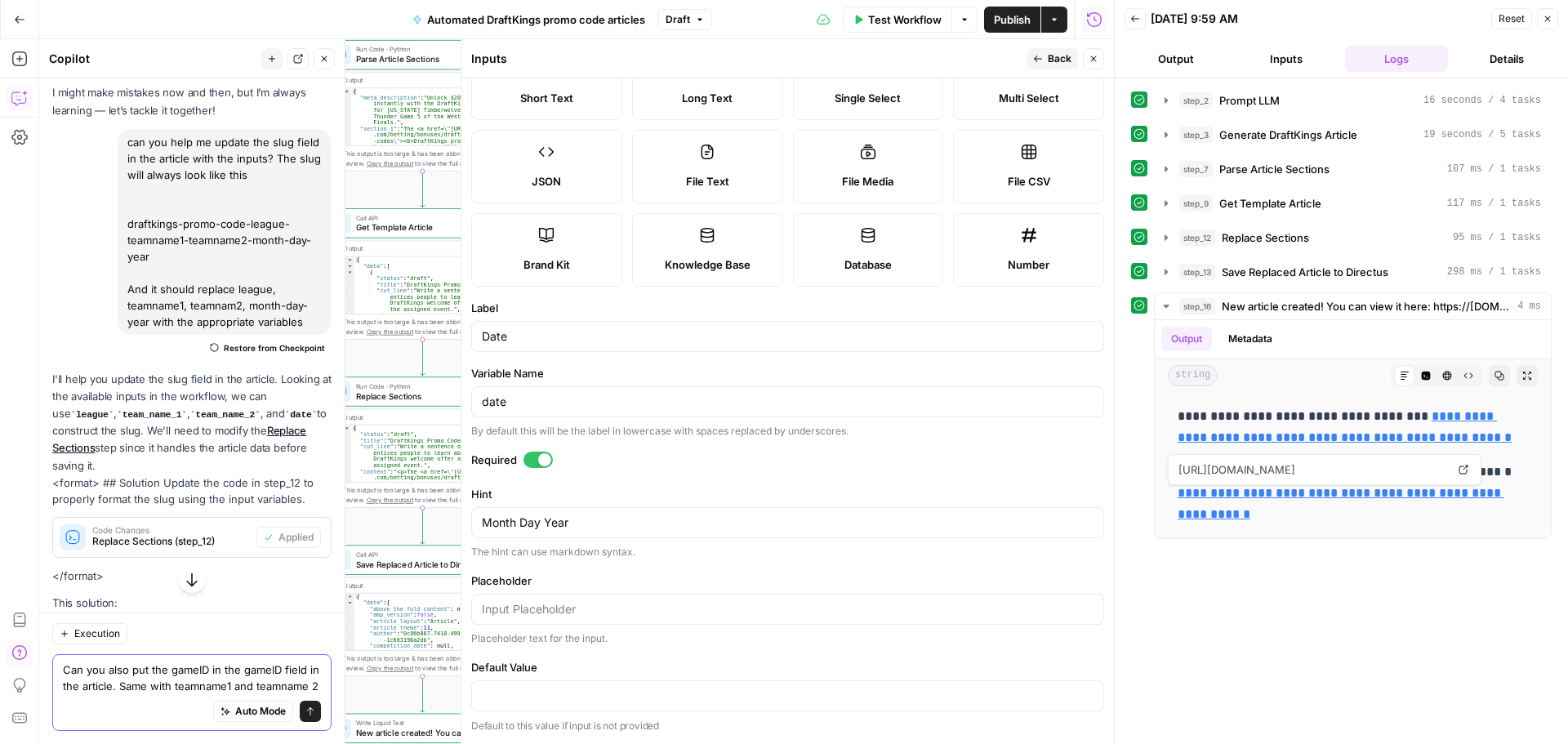
scroll to position [108, 0]
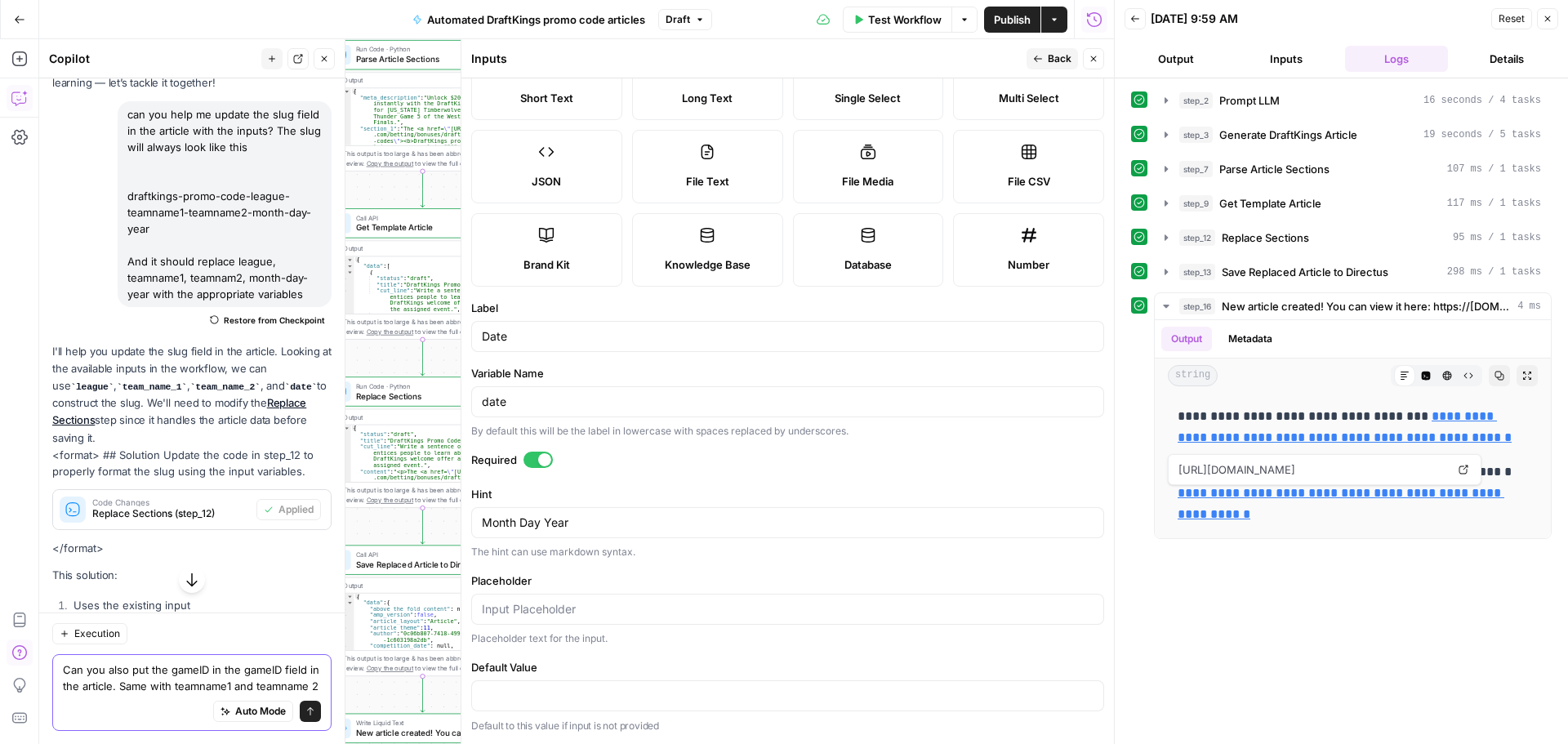
click at [307, 645] on icon "submit" at bounding box center [309, 711] width 6 height 8
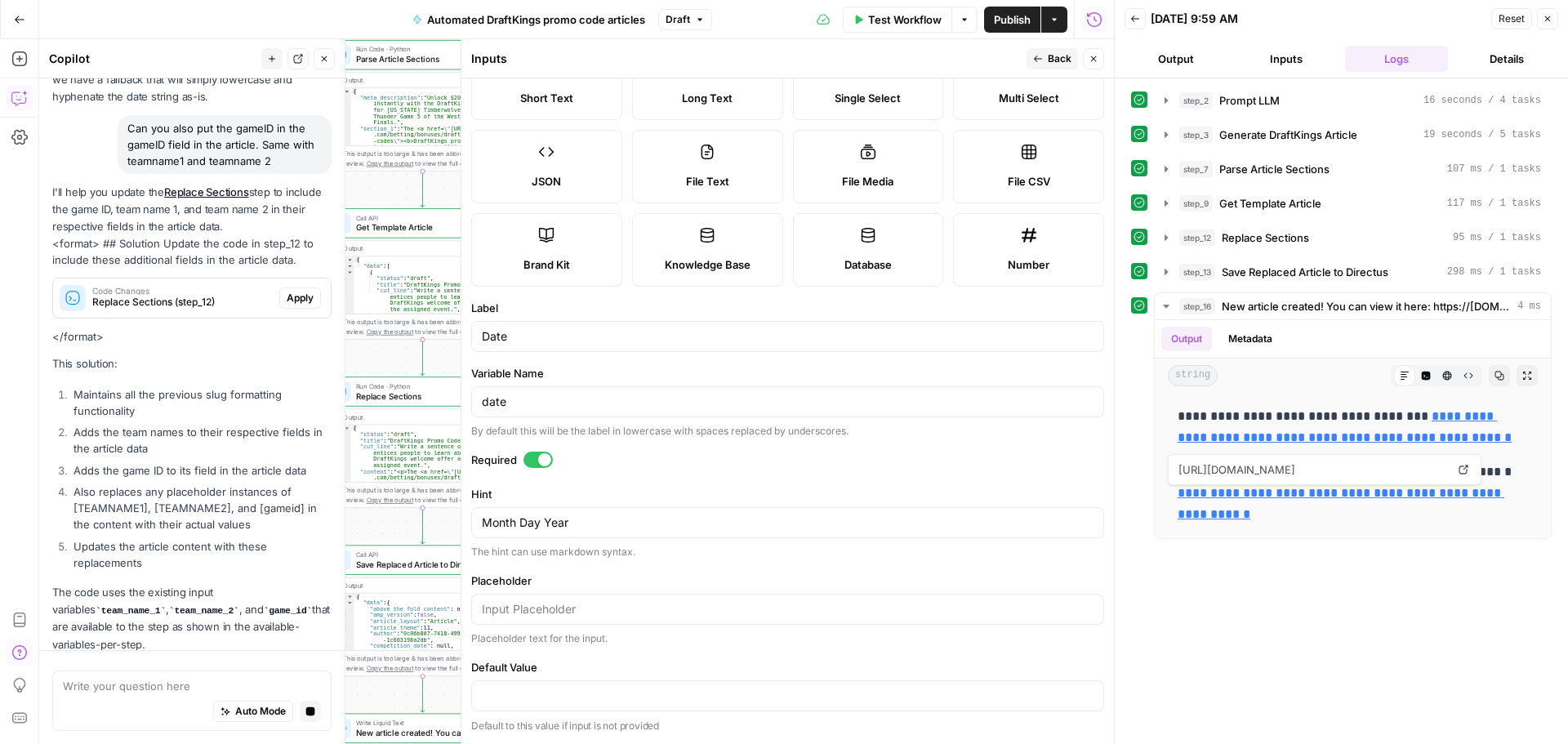
scroll to position [901, 0]
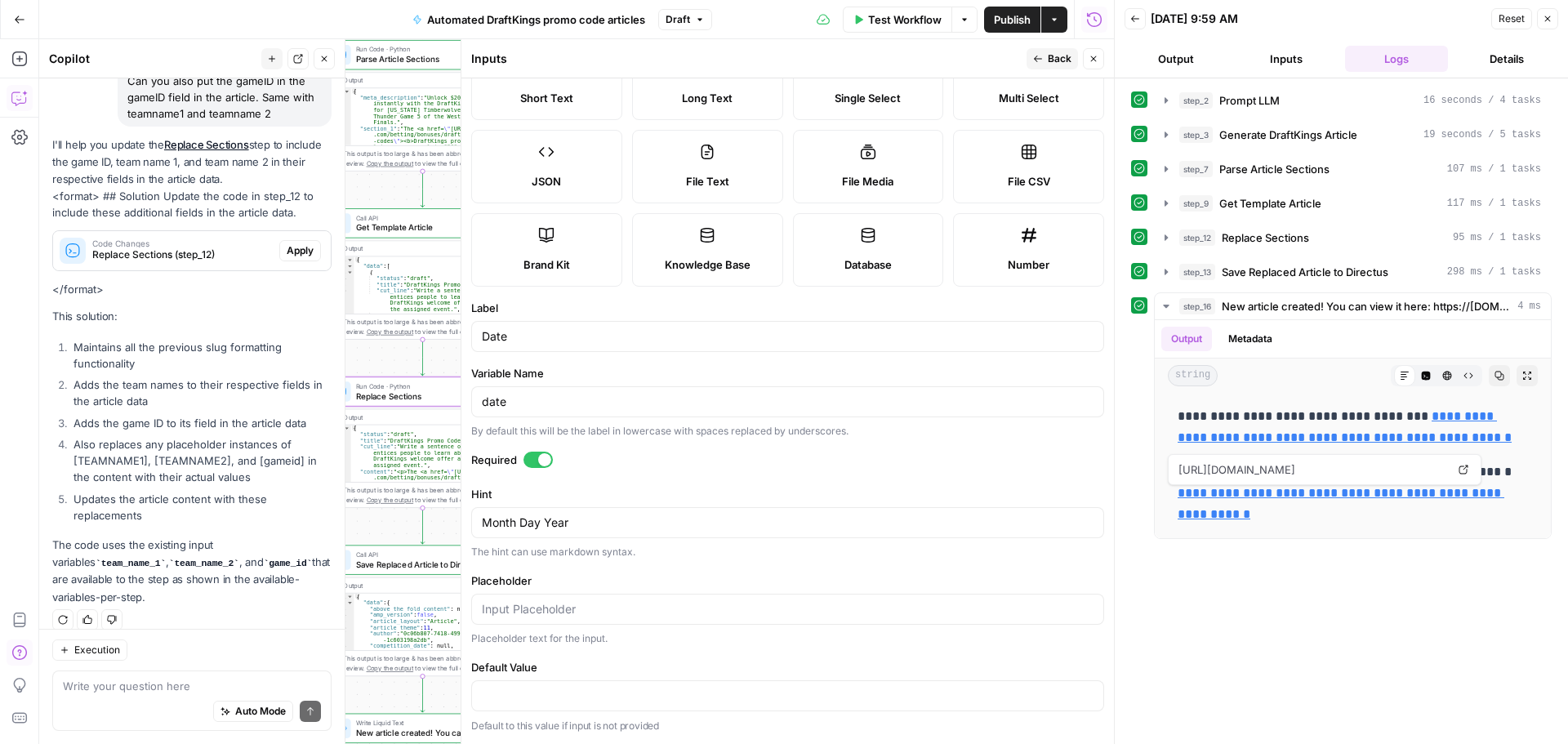
click at [287, 244] on span "Apply" at bounding box center [300, 251] width 27 height 15
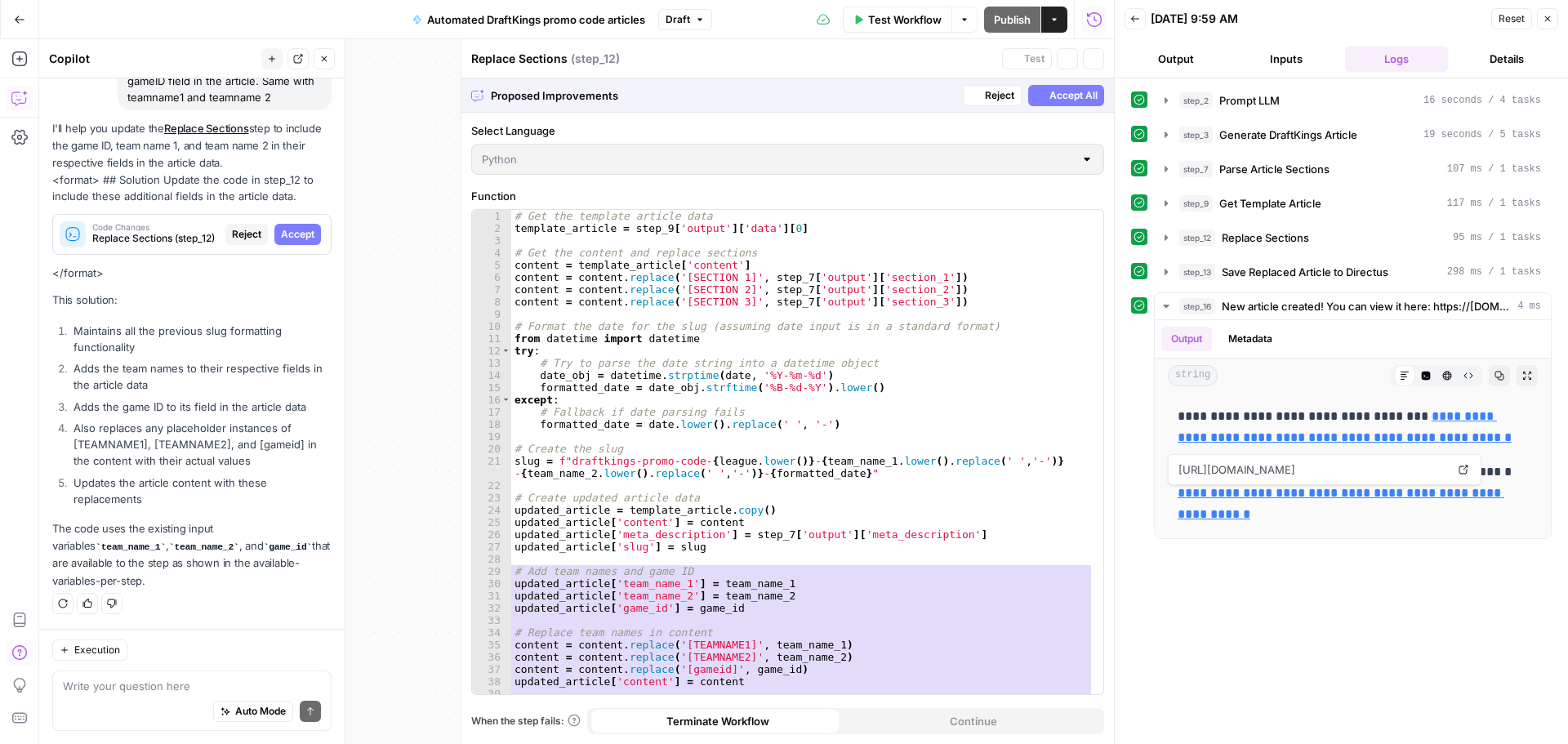
scroll to position [875, 0]
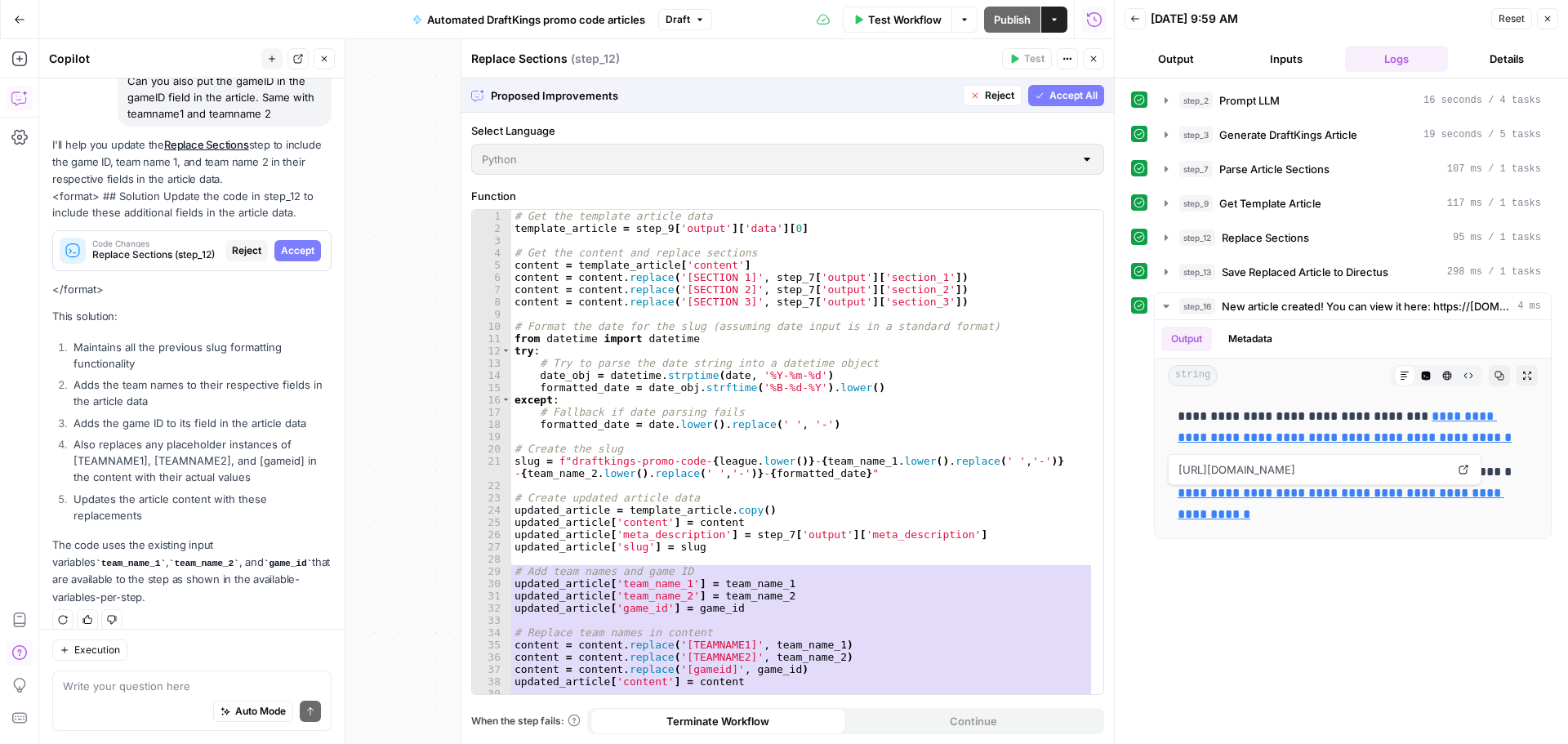
click at [282, 244] on span "Accept" at bounding box center [298, 251] width 34 height 15
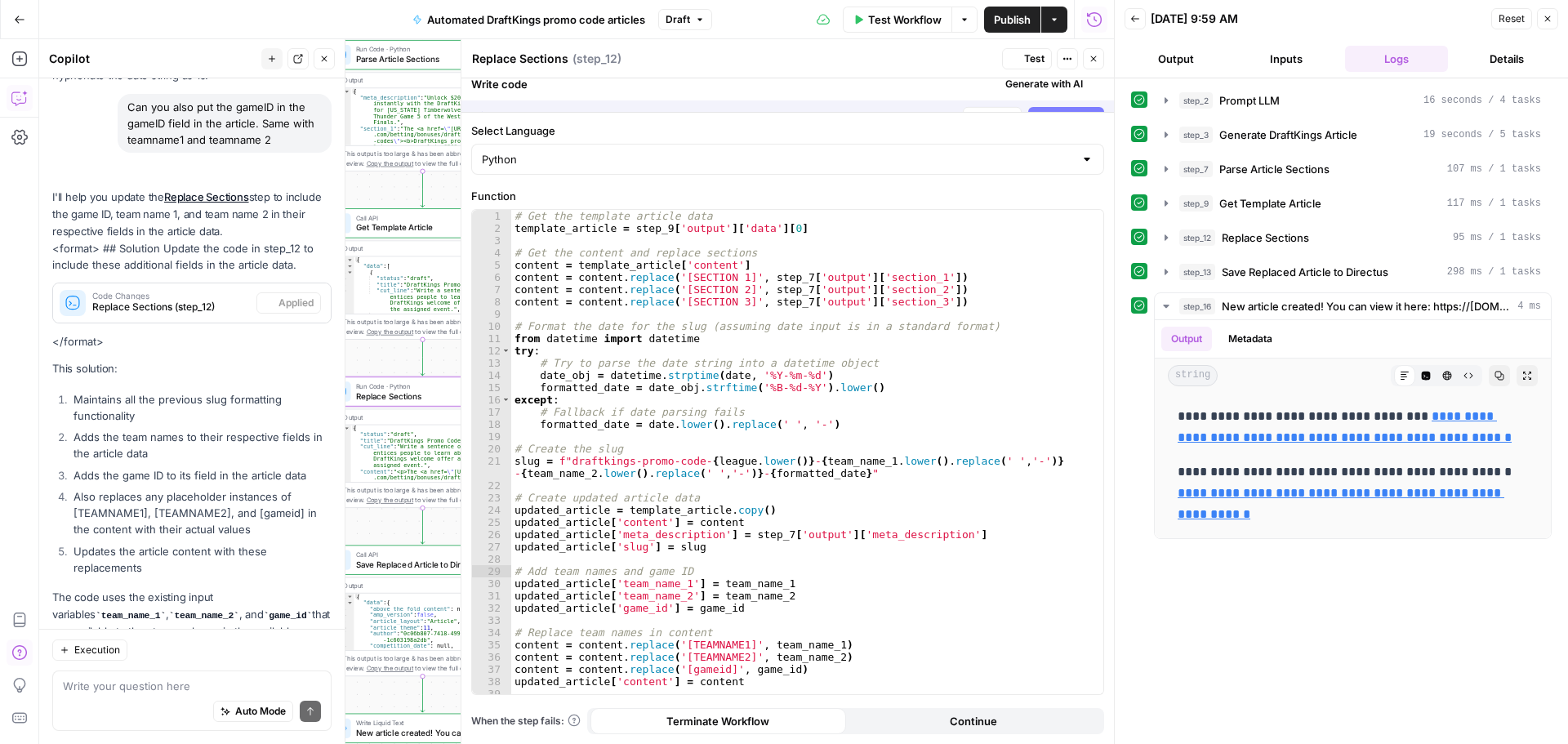
scroll to position [927, 0]
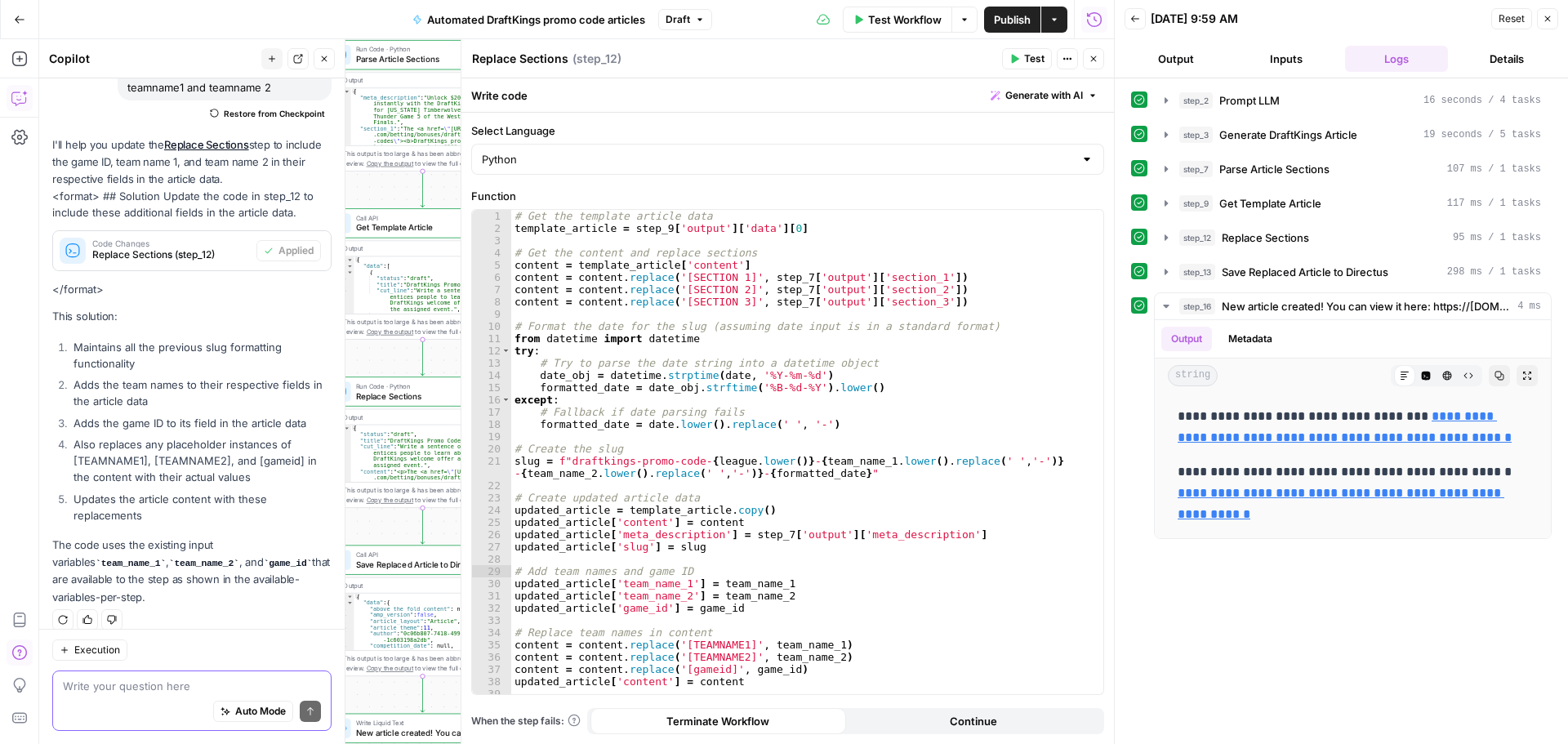
click at [136, 645] on textarea at bounding box center [192, 686] width 258 height 16
click at [1253, 19] on icon "button" at bounding box center [1547, 18] width 10 height 10
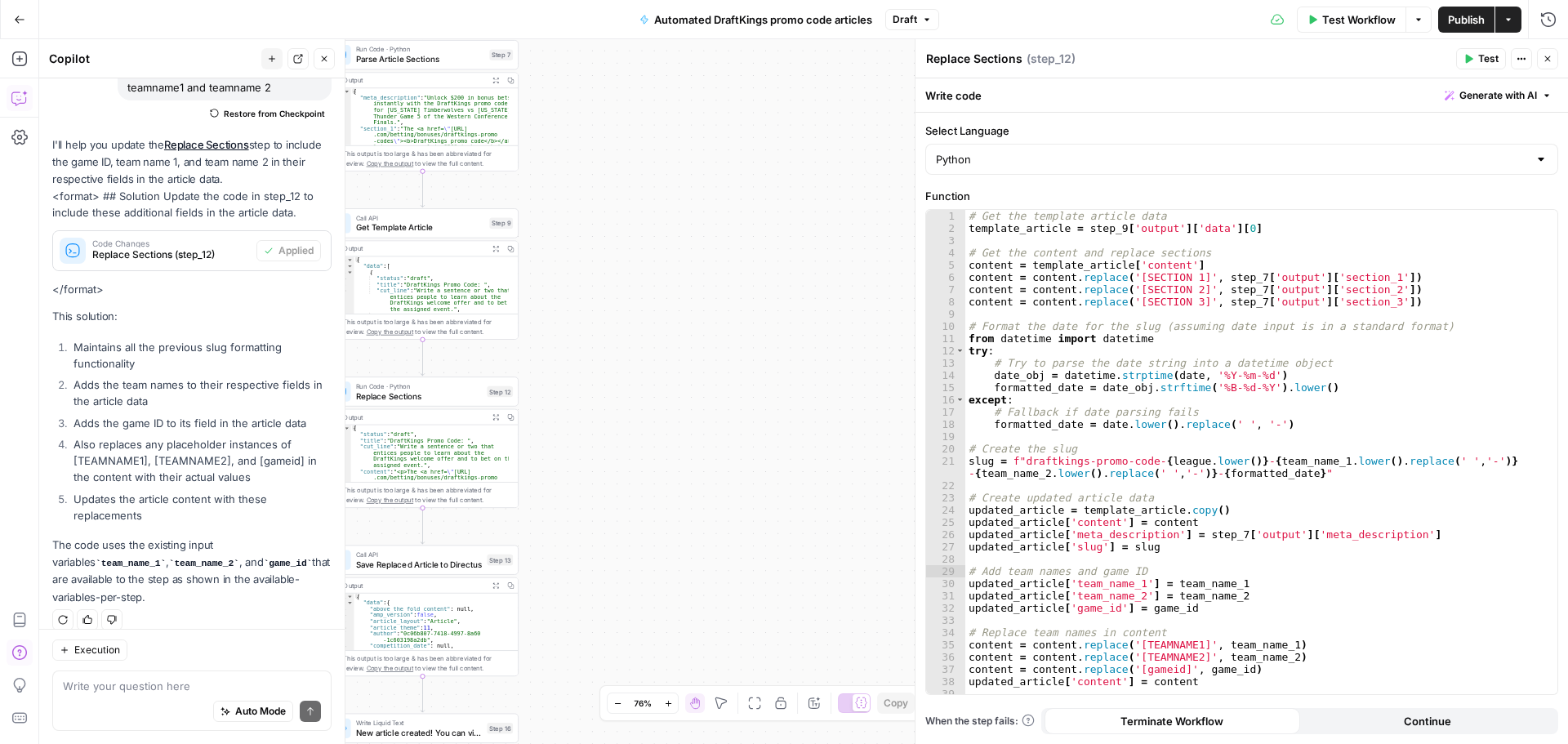
drag, startPoint x: 732, startPoint y: 249, endPoint x: 834, endPoint y: 304, distance: 115.9
click at [834, 305] on div "**********" at bounding box center [803, 392] width 1529 height 705
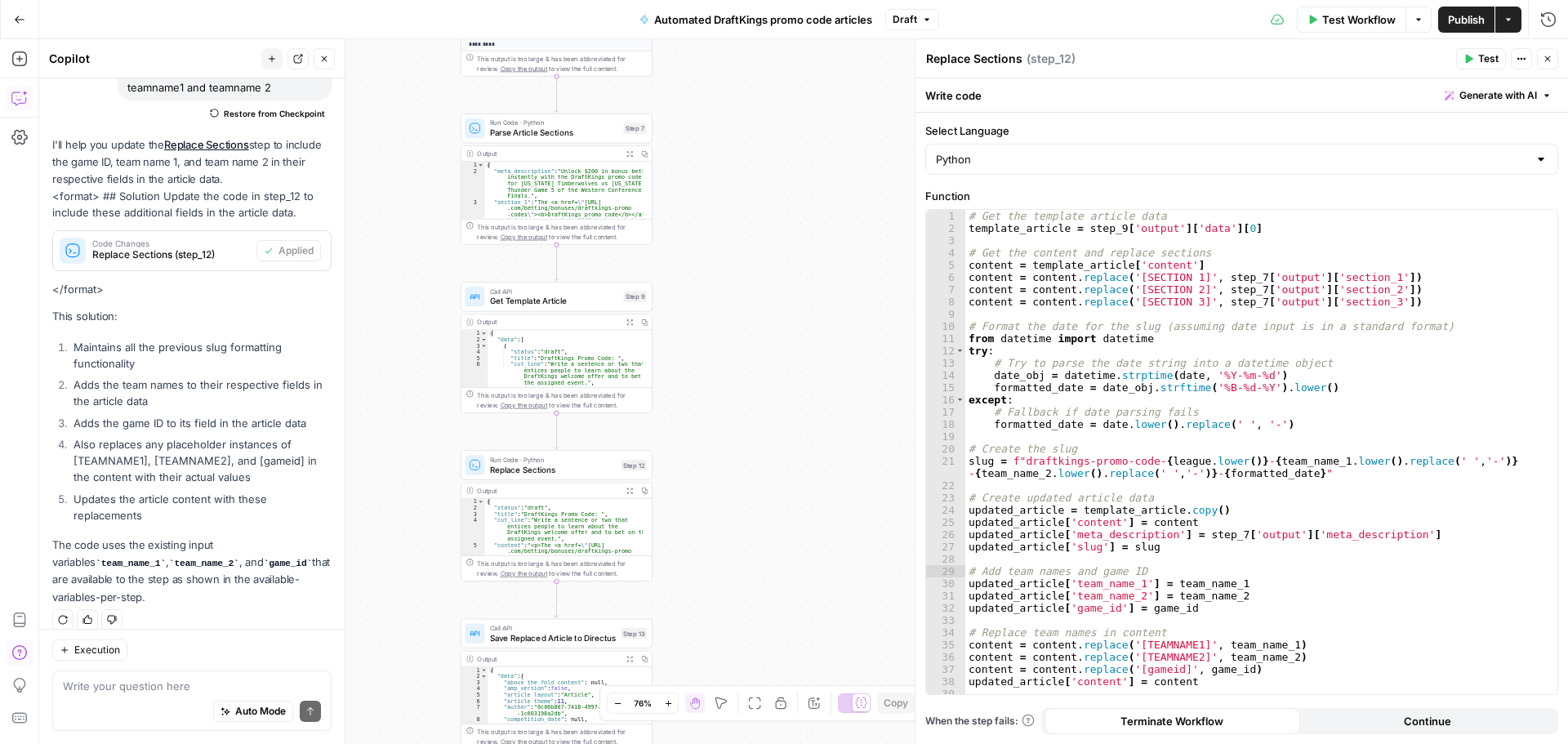
click at [1253, 21] on span "Publish" at bounding box center [1466, 20] width 37 height 16
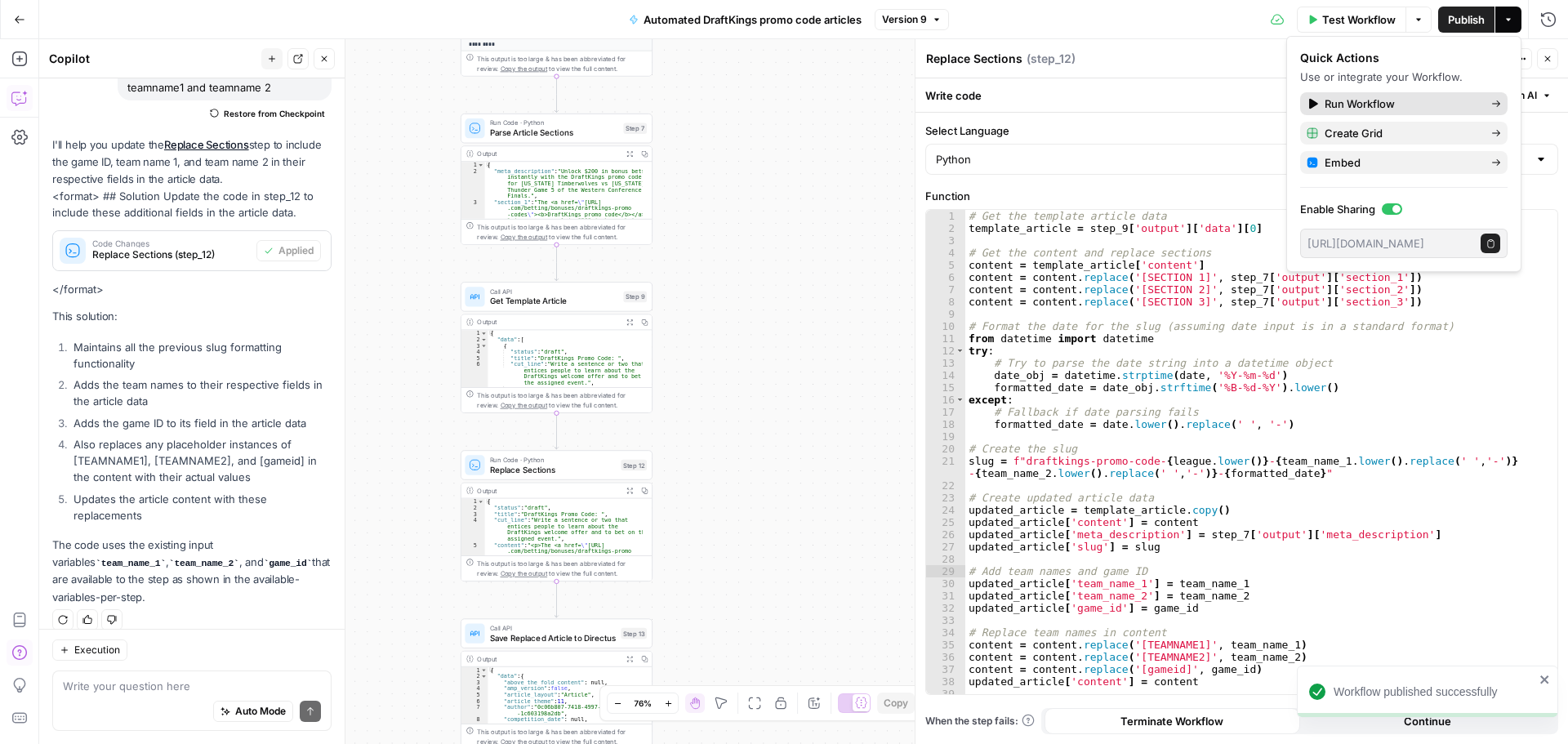
click at [1253, 105] on span "Run Workflow" at bounding box center [1401, 104] width 153 height 16
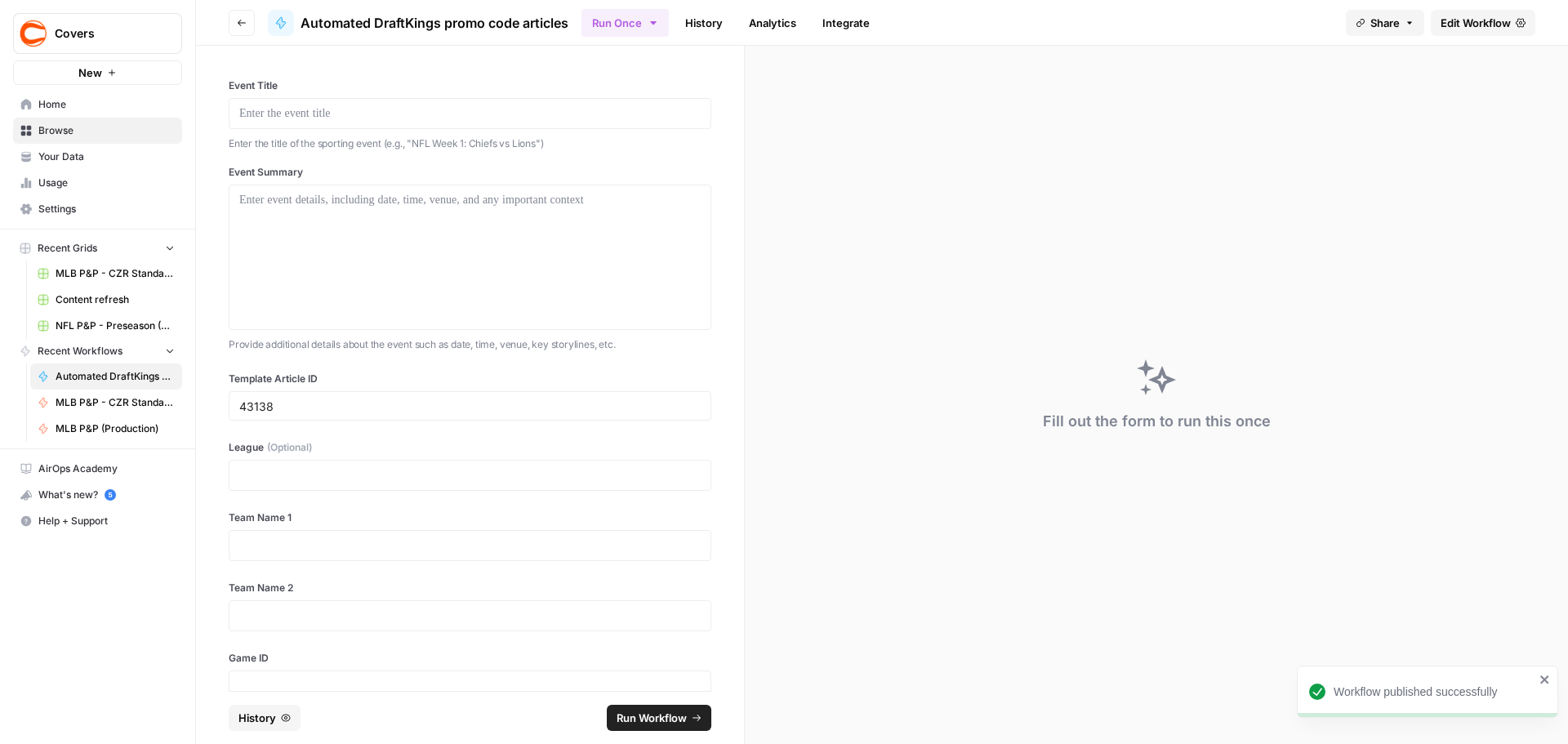
click at [474, 98] on div at bounding box center [470, 113] width 483 height 31
click at [481, 119] on p at bounding box center [470, 113] width 462 height 16
drag, startPoint x: 415, startPoint y: 143, endPoint x: 542, endPoint y: 148, distance: 127.1
click at [542, 148] on p "Enter the title of the sporting event (e.g., "NFL Week 1: Chiefs vs Lions")" at bounding box center [470, 144] width 483 height 16
copy p "NFL Week 1: Chiefs vs Lions"
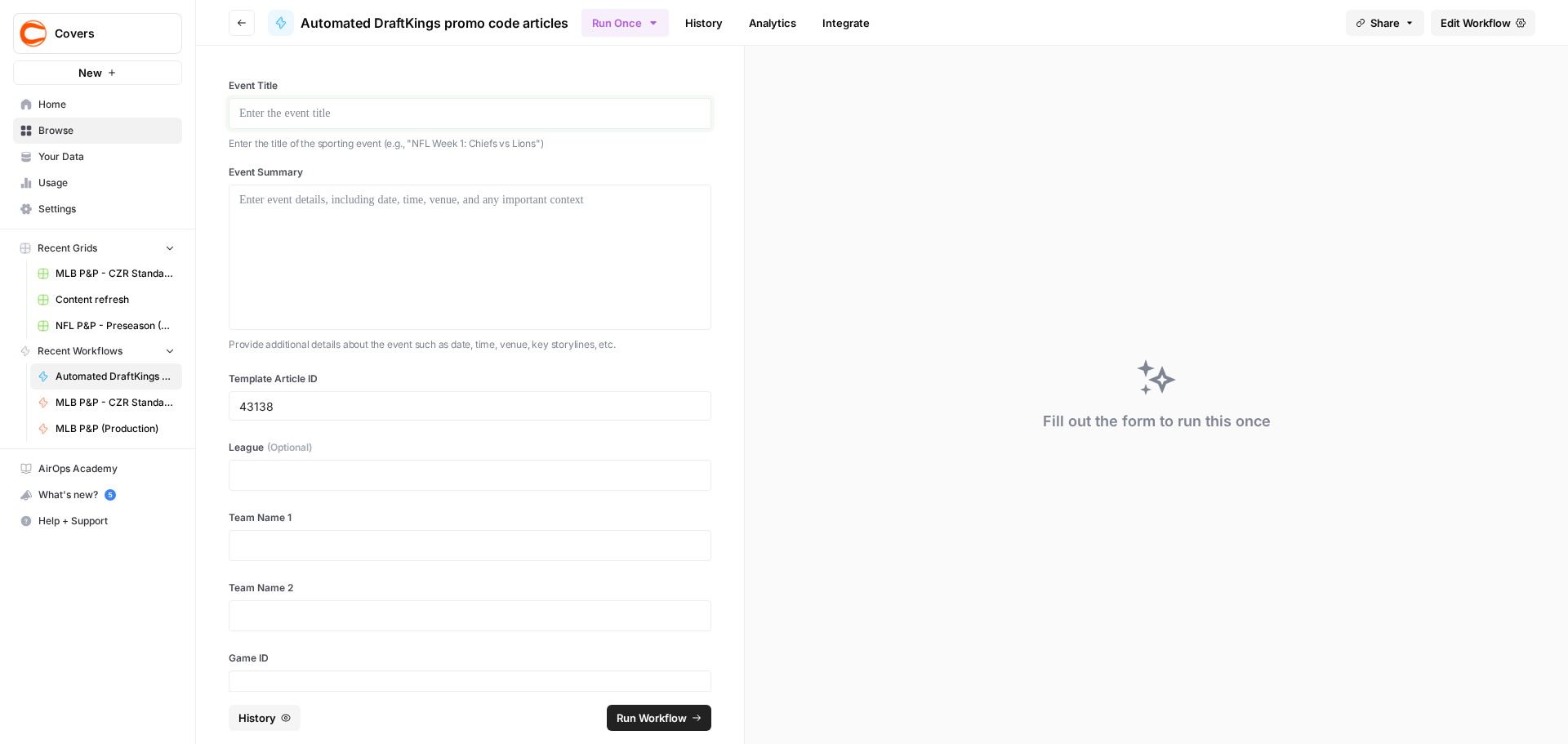
click at [411, 108] on p at bounding box center [470, 113] width 462 height 16
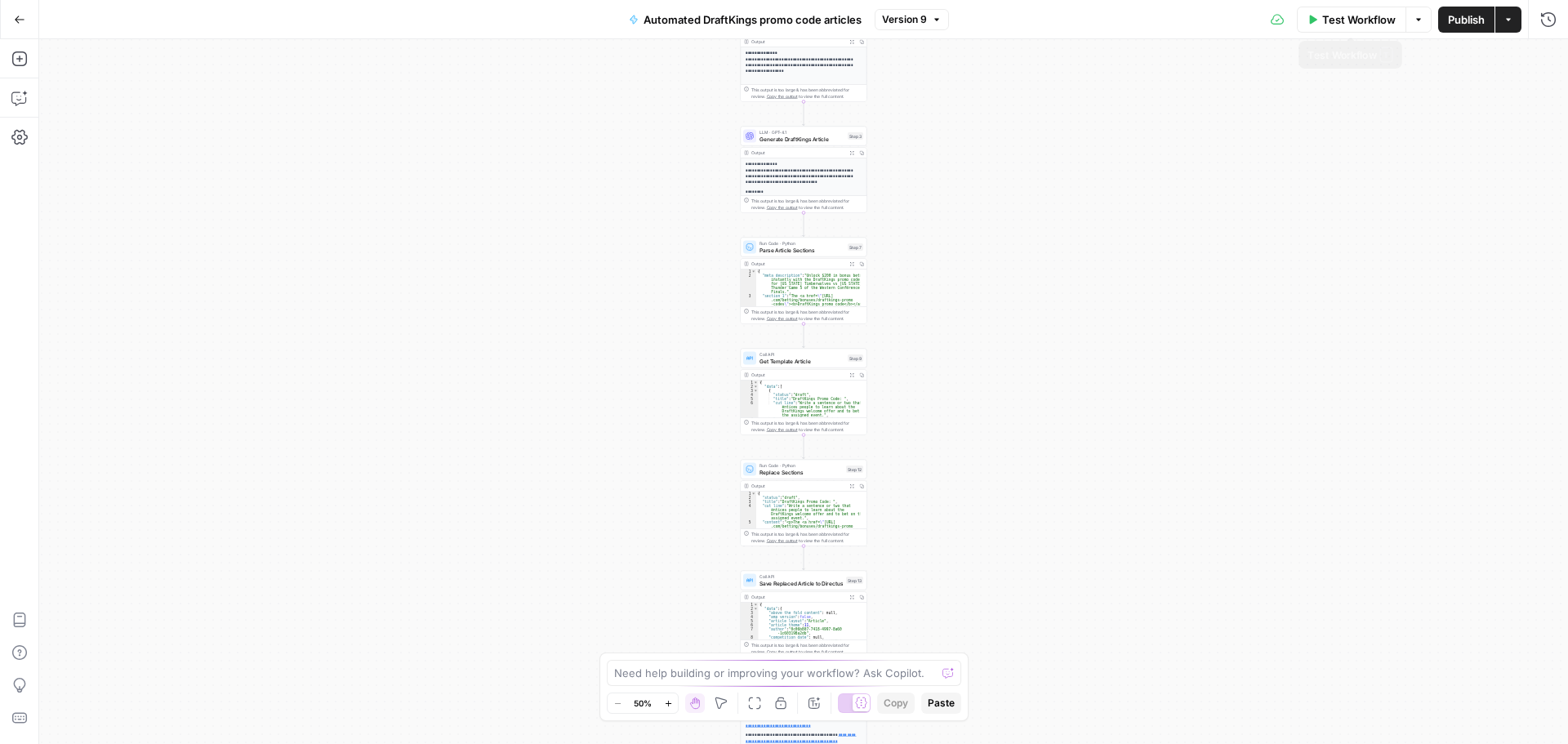
click at [1253, 19] on icon "button" at bounding box center [1418, 19] width 10 height 10
click at [1112, 64] on div "**********" at bounding box center [803, 392] width 1529 height 705
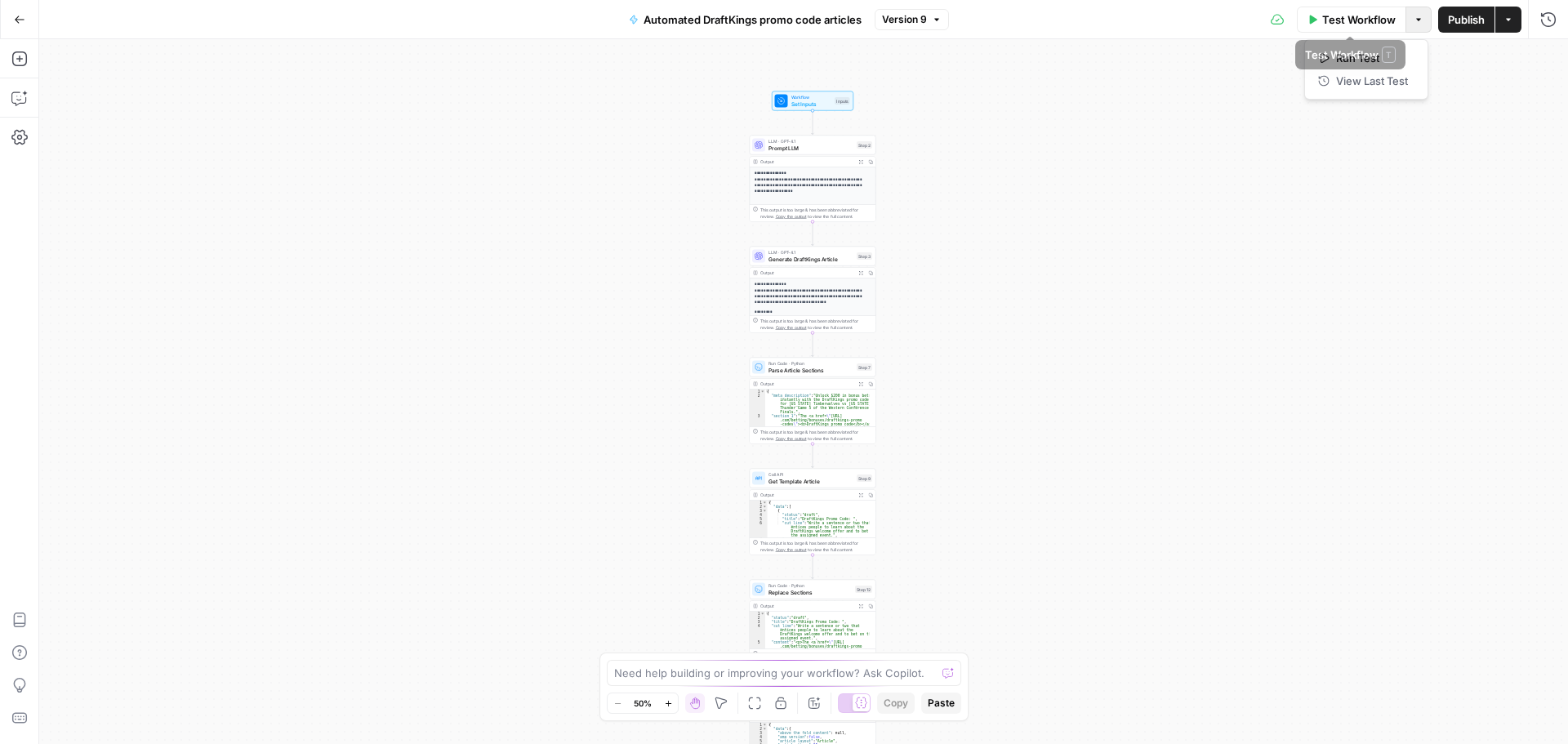
click at [1253, 21] on icon "button" at bounding box center [1418, 19] width 10 height 10
click at [1253, 20] on span "Test Workflow" at bounding box center [1359, 20] width 74 height 16
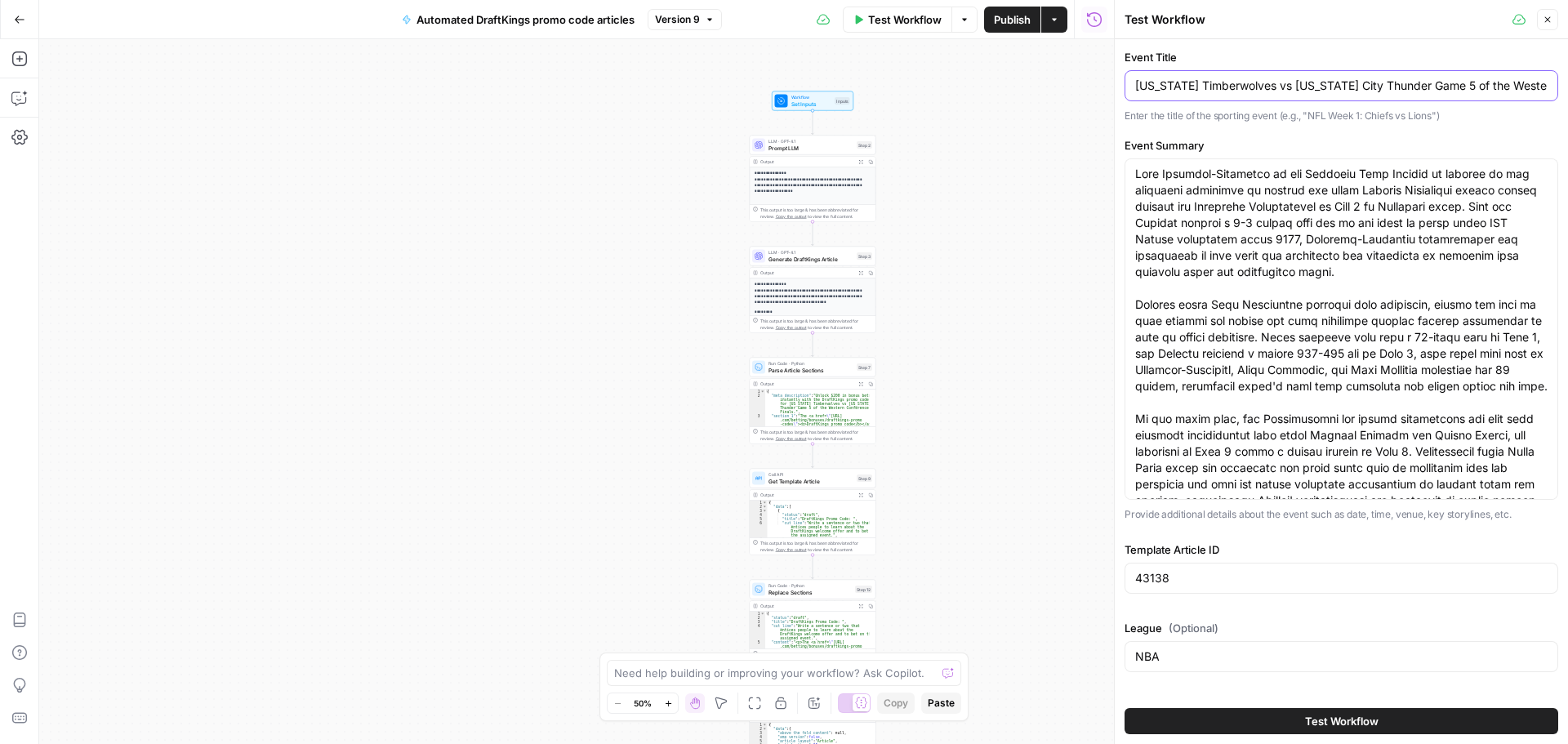
drag, startPoint x: 1154, startPoint y: 84, endPoint x: 955, endPoint y: 81, distance: 199.0
click at [934, 82] on body "**********" at bounding box center [784, 372] width 1568 height 744
click at [1253, 92] on input "[US_STATE] Timberwolves vs [US_STATE] City Thunder Game 5 of the Western Confer…" at bounding box center [1342, 86] width 413 height 16
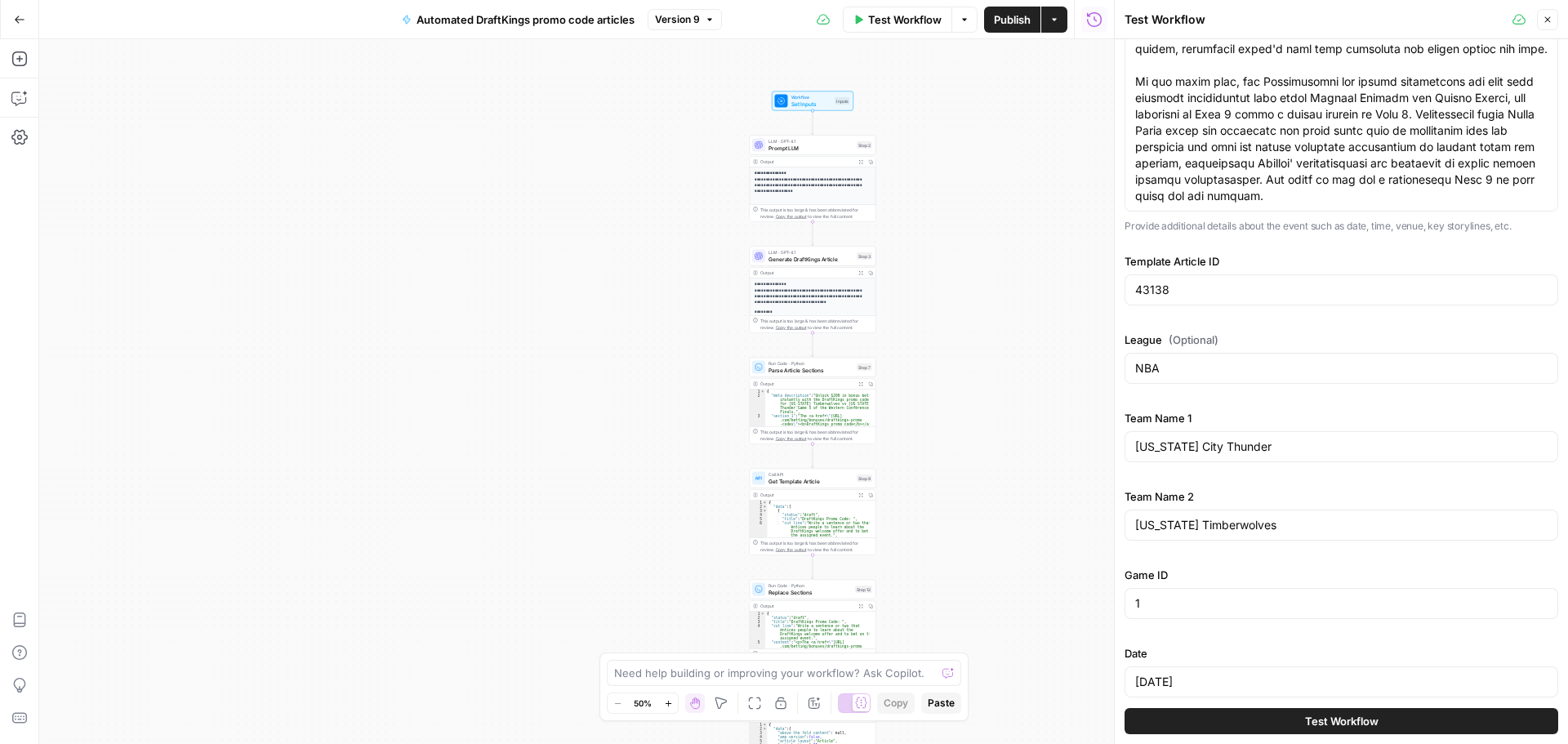
scroll to position [320, 0]
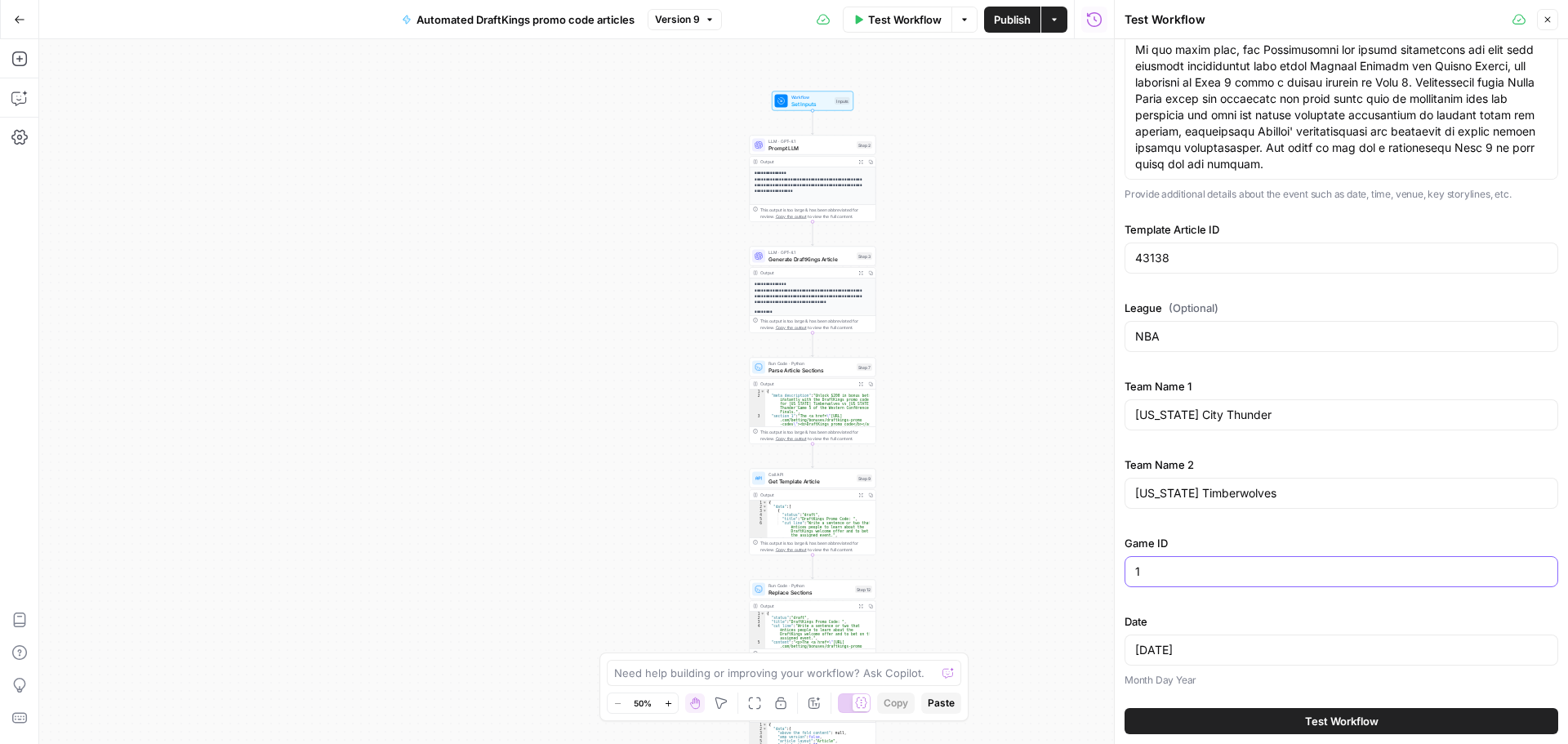
click at [1189, 576] on input "1" at bounding box center [1342, 571] width 413 height 16
type input "12345"
drag, startPoint x: 1232, startPoint y: 650, endPoint x: 1116, endPoint y: 655, distance: 116.1
click at [1116, 645] on div "Test Workflow Close Event Title [US_STATE] Timberwolves vs [US_STATE] City Thun…" at bounding box center [1340, 372] width 454 height 744
type input "[DATE]"
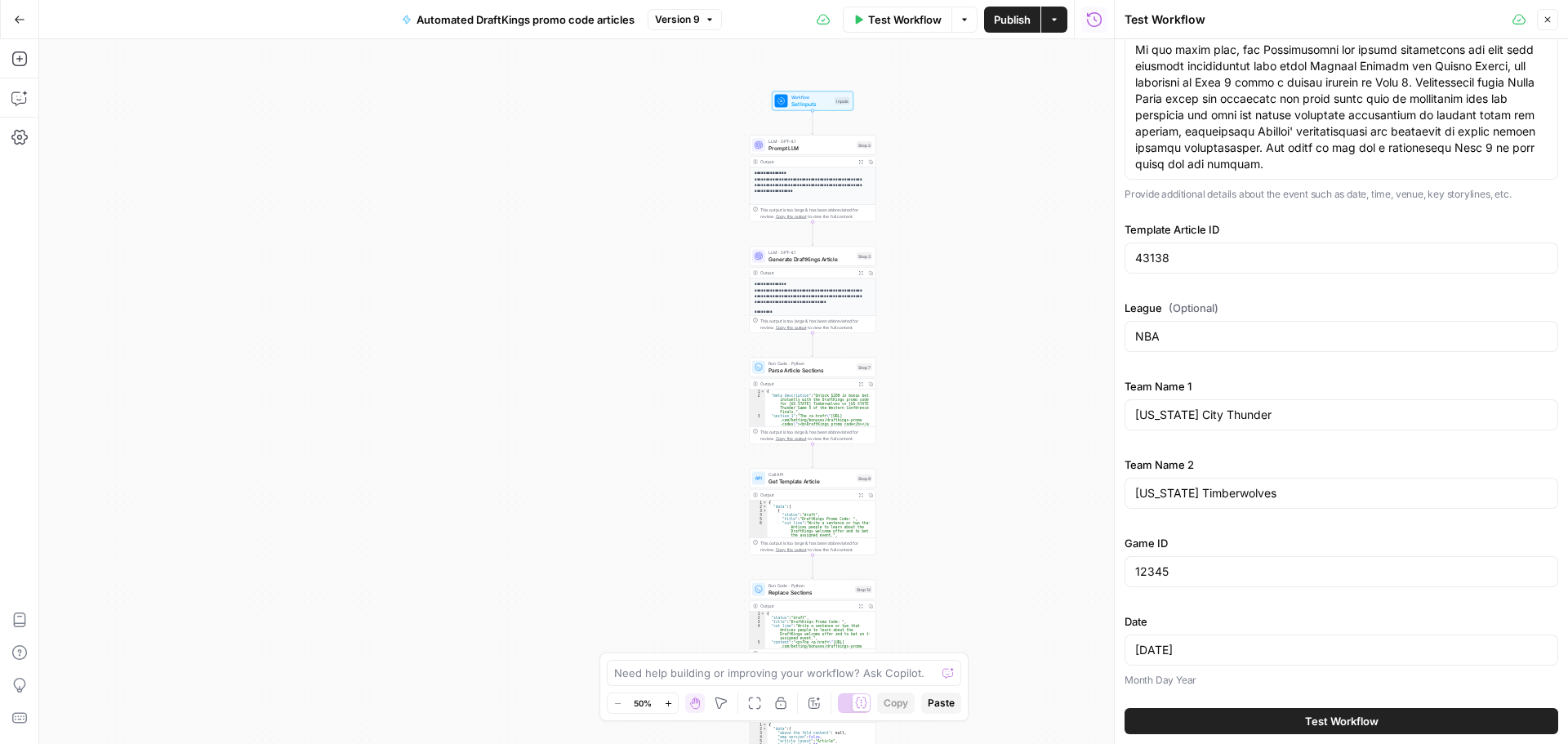
click at [1253, 645] on span "Test Workflow" at bounding box center [1342, 721] width 74 height 16
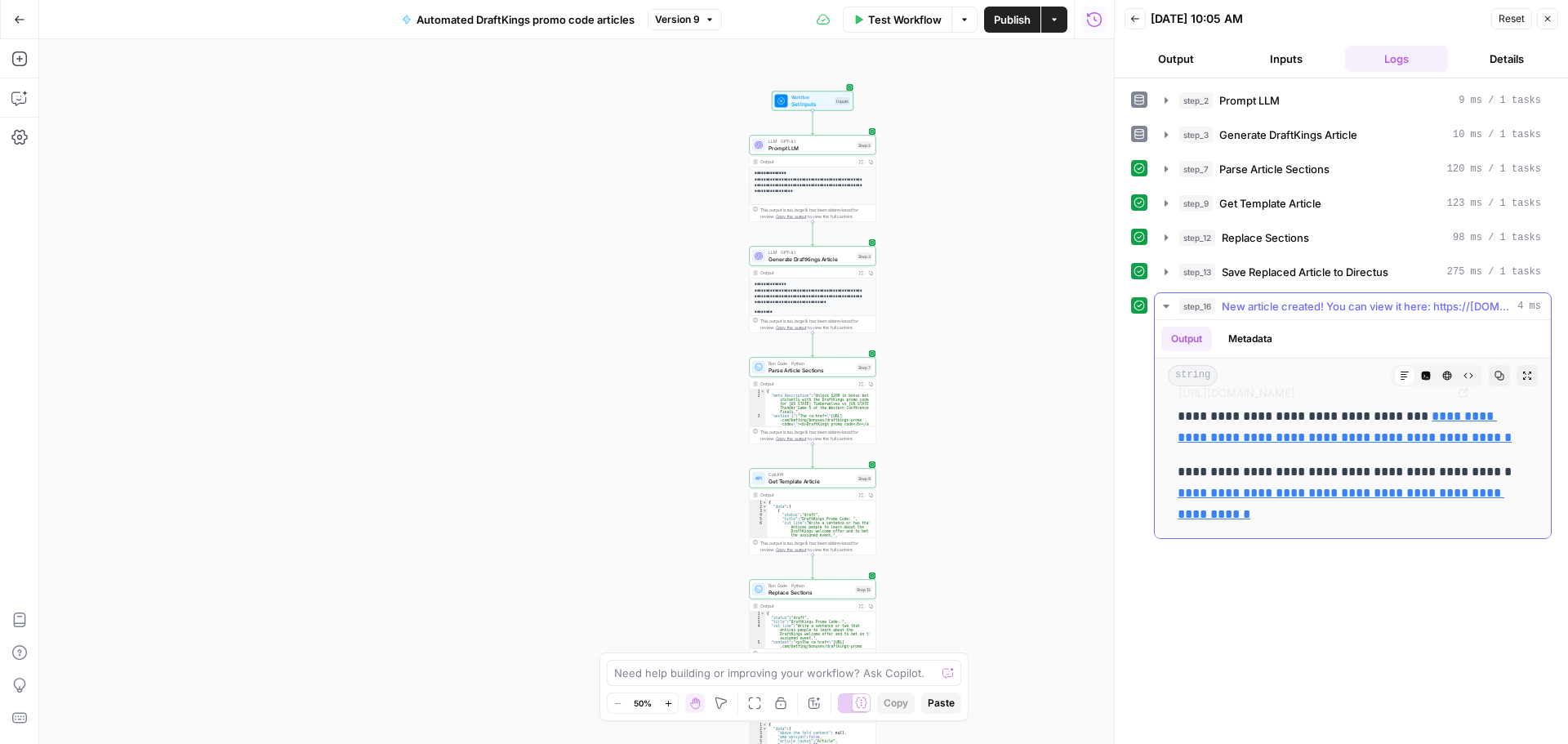
click at [1253, 434] on link "**********" at bounding box center [1344, 426] width 334 height 34
click at [959, 197] on div "**********" at bounding box center [576, 392] width 1074 height 705
click at [899, 24] on span "Test Workflow" at bounding box center [904, 20] width 74 height 16
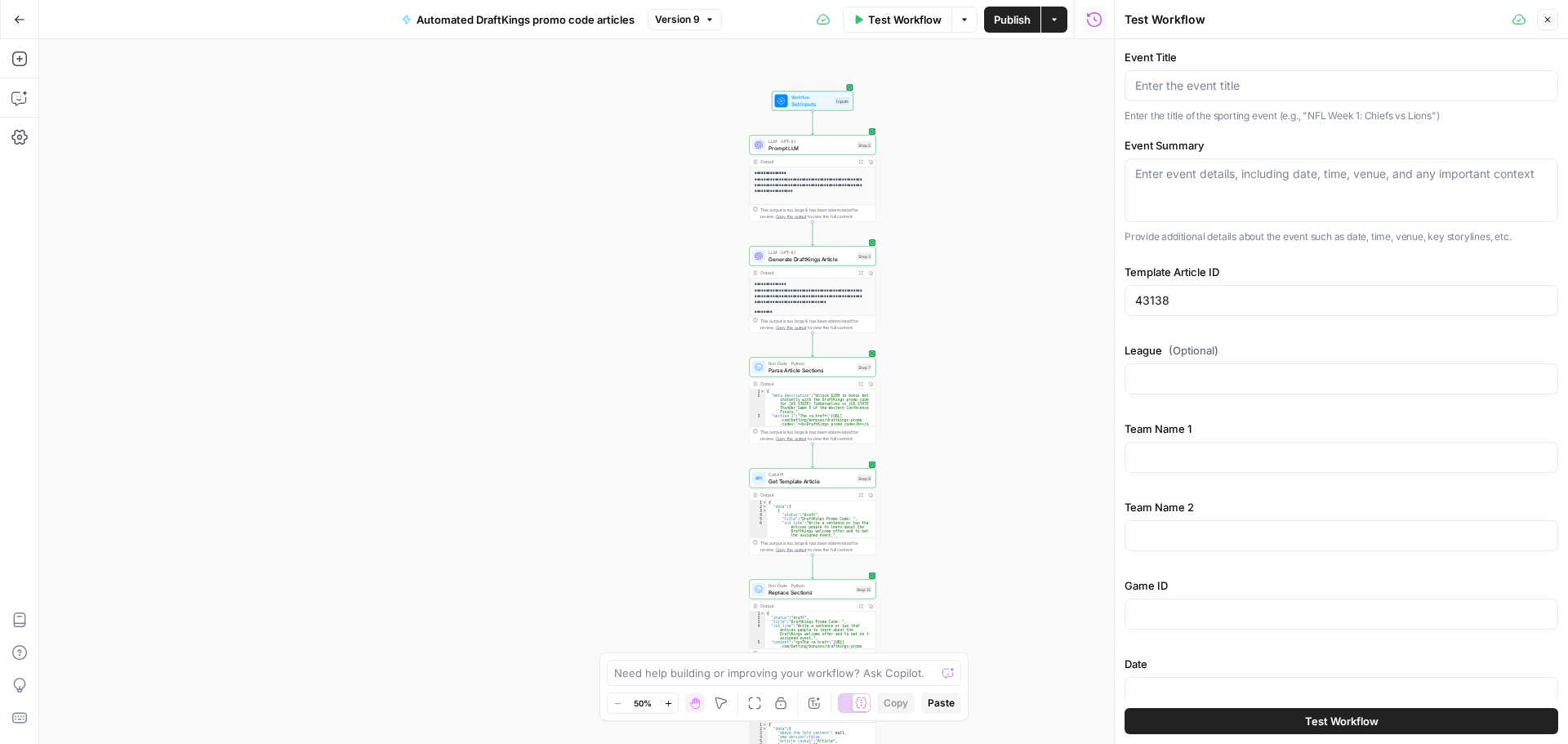
click at [1253, 21] on icon "button" at bounding box center [1547, 19] width 10 height 10
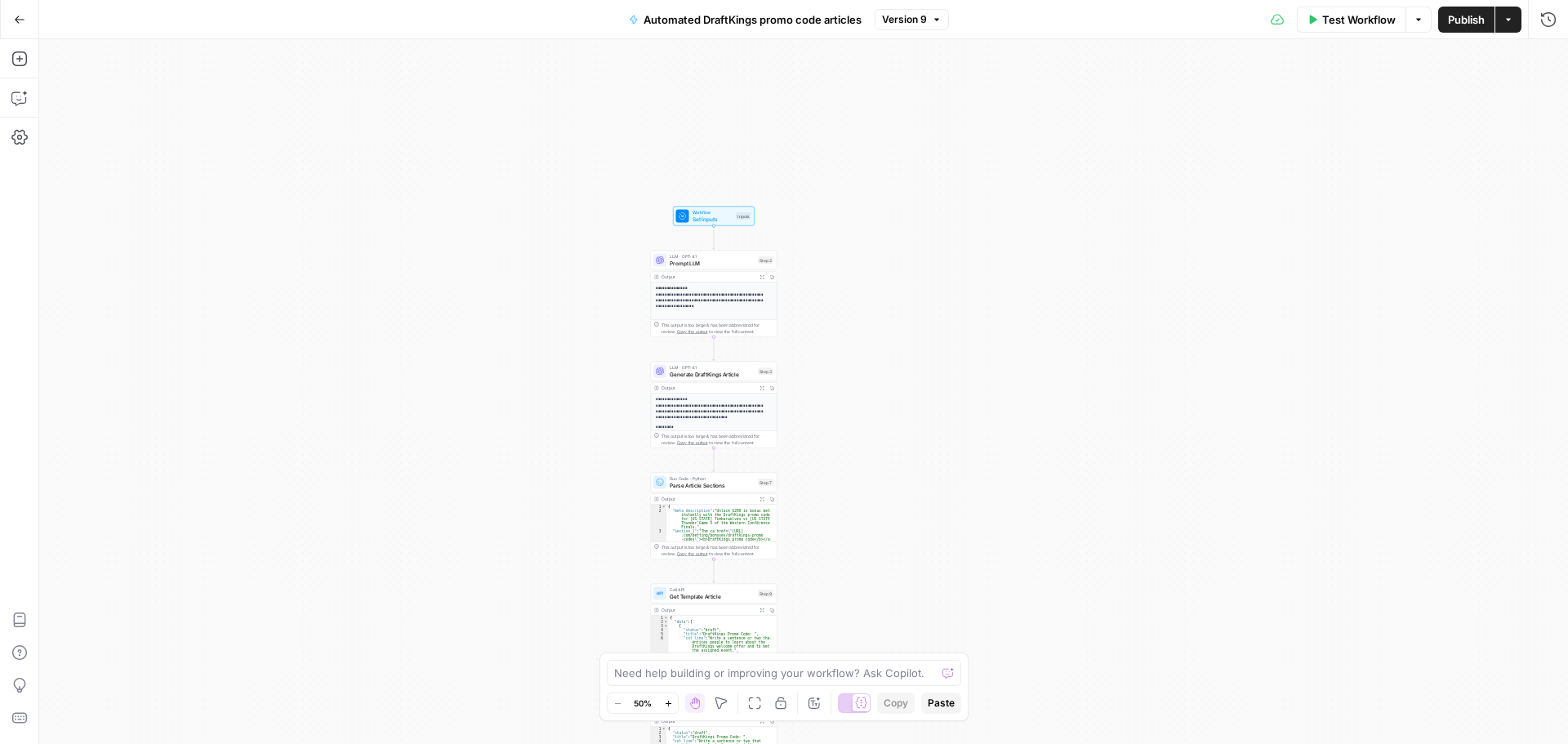
drag, startPoint x: 1103, startPoint y: 281, endPoint x: 909, endPoint y: 241, distance: 198.1
click at [981, 379] on div "**********" at bounding box center [803, 392] width 1529 height 705
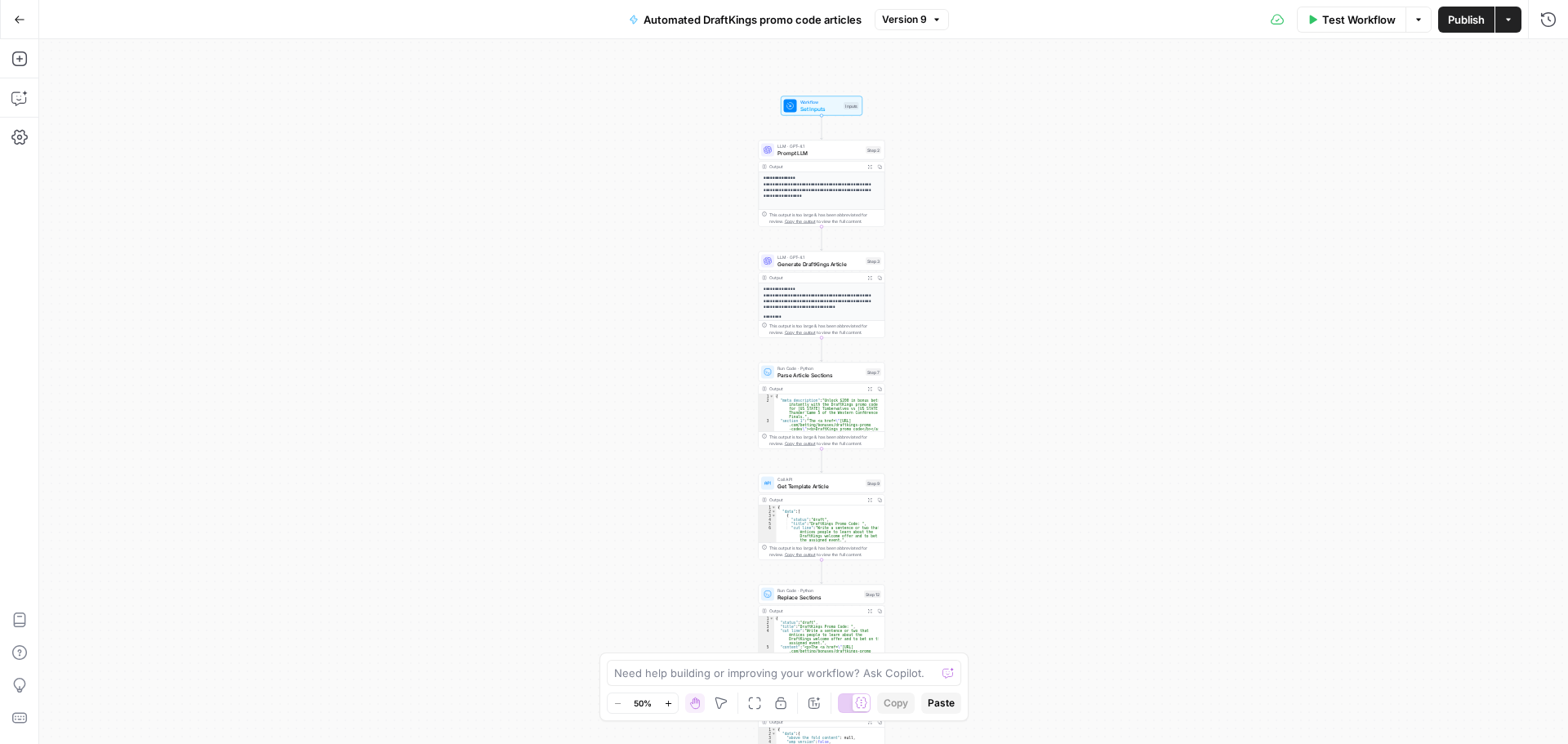
drag, startPoint x: 944, startPoint y: 156, endPoint x: 976, endPoint y: 115, distance: 52.0
click at [976, 115] on div "**********" at bounding box center [803, 392] width 1529 height 705
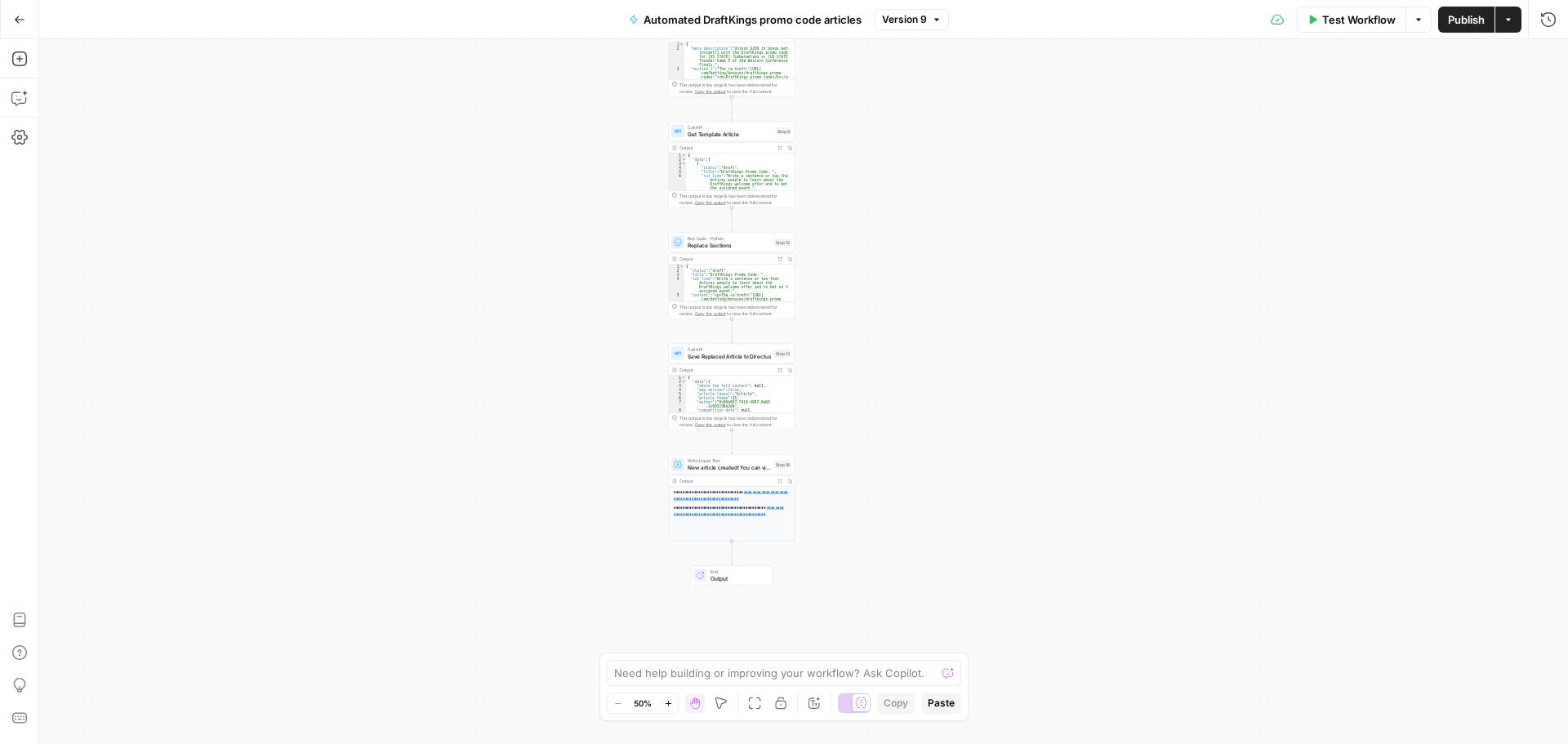
drag, startPoint x: 1041, startPoint y: 496, endPoint x: 934, endPoint y: 186, distance: 327.9
click at [934, 186] on div "**********" at bounding box center [803, 392] width 1529 height 705
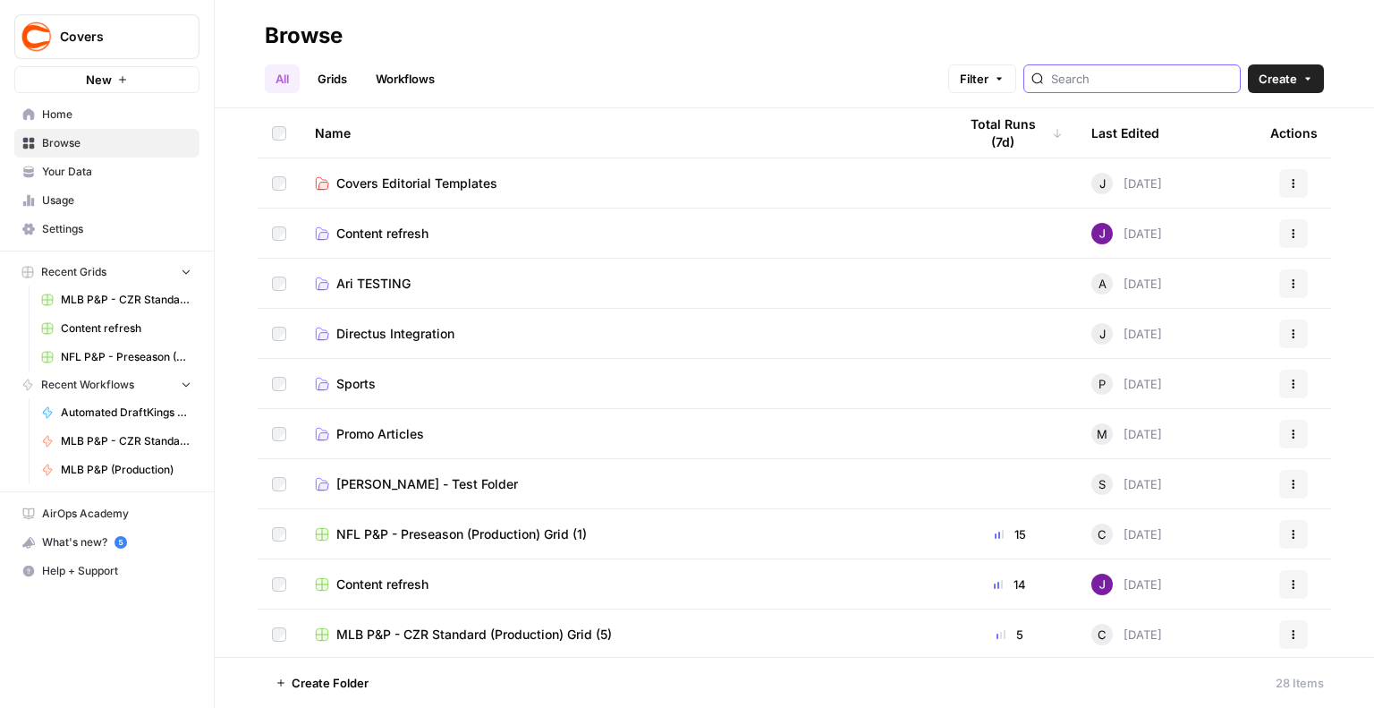
click at [1084, 78] on input "search" at bounding box center [1142, 79] width 182 height 18
type input "picks"
click at [393, 336] on span "Directus Integration" at bounding box center [395, 334] width 118 height 18
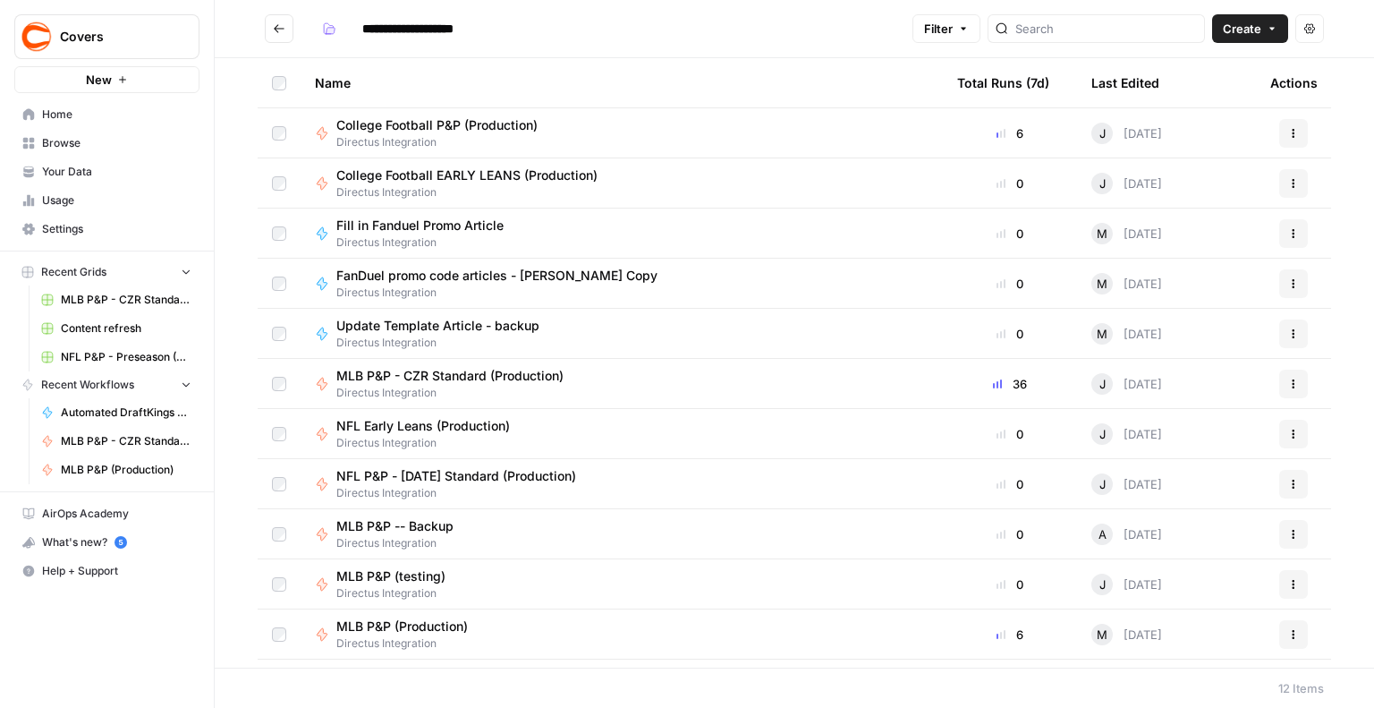
click at [494, 123] on span "College Football P&P (Production)" at bounding box center [436, 125] width 201 height 18
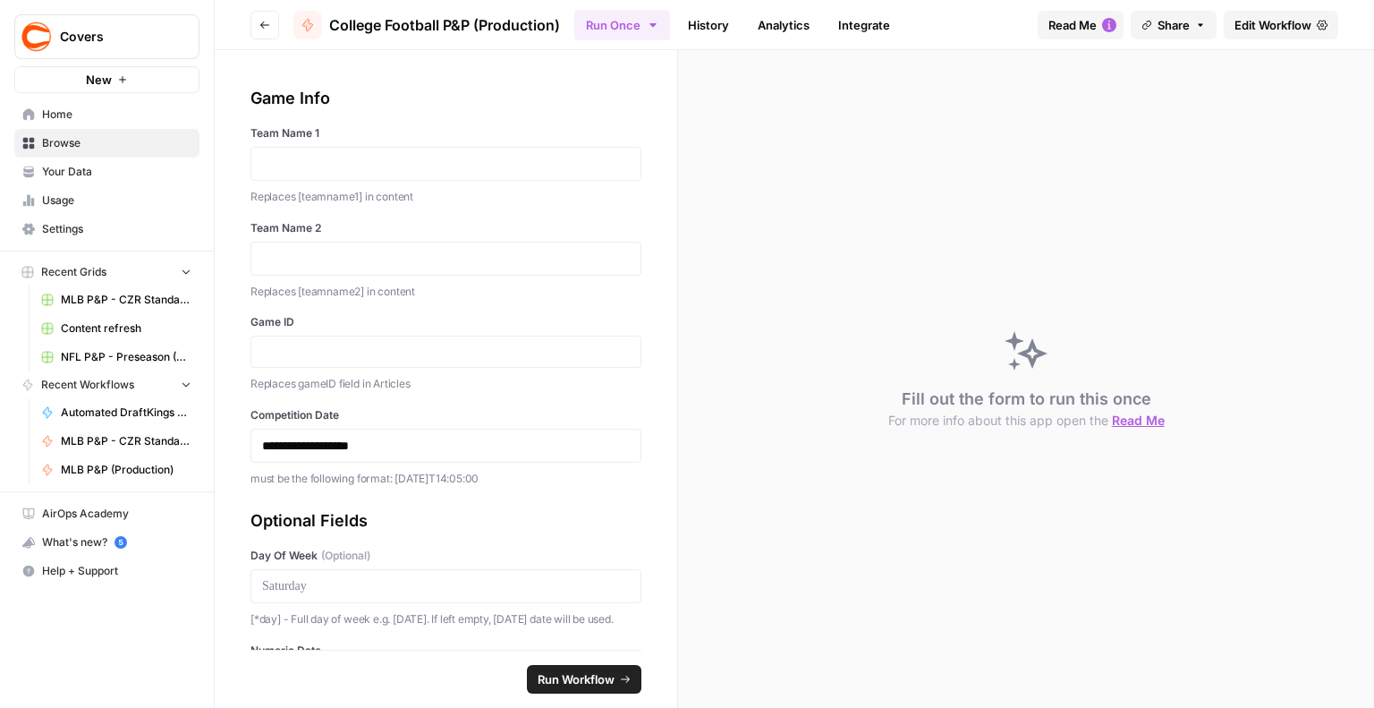
click at [1290, 28] on span "Edit Workflow" at bounding box center [1273, 25] width 77 height 18
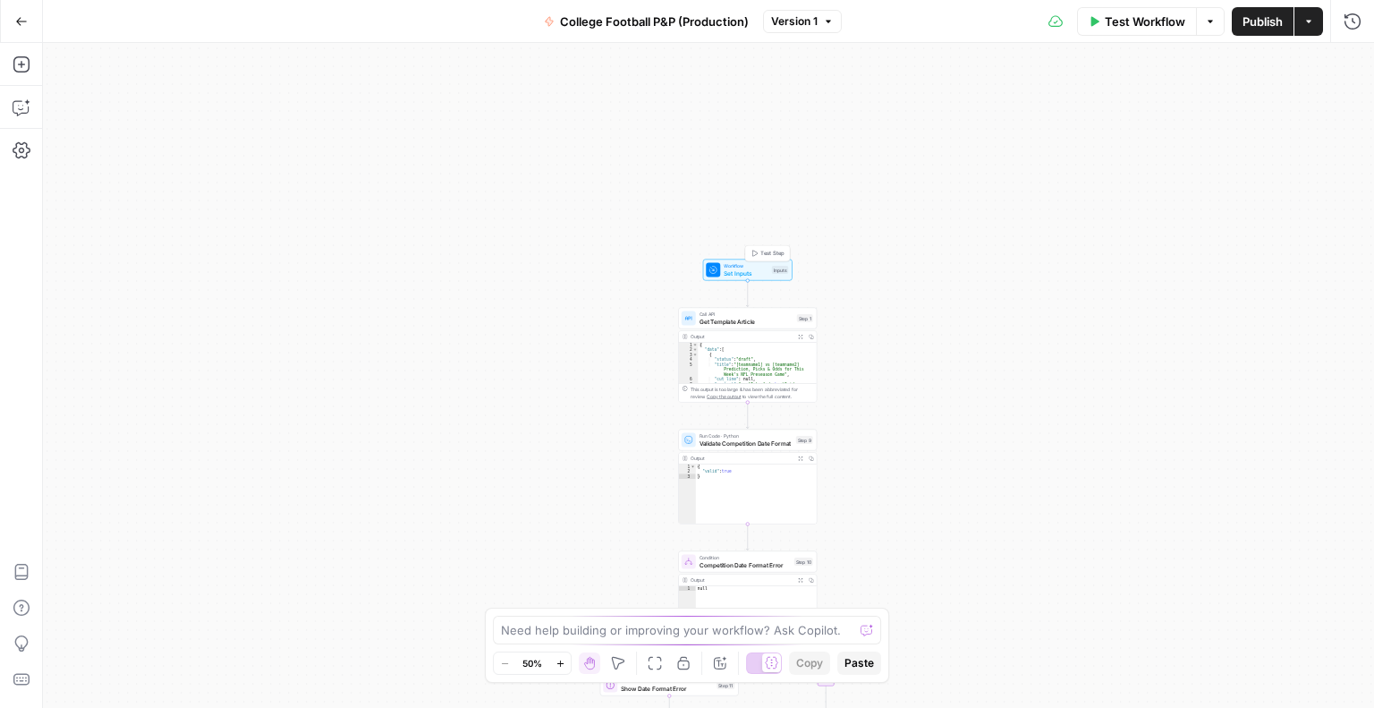
click at [734, 268] on span "Set Inputs" at bounding box center [746, 272] width 45 height 9
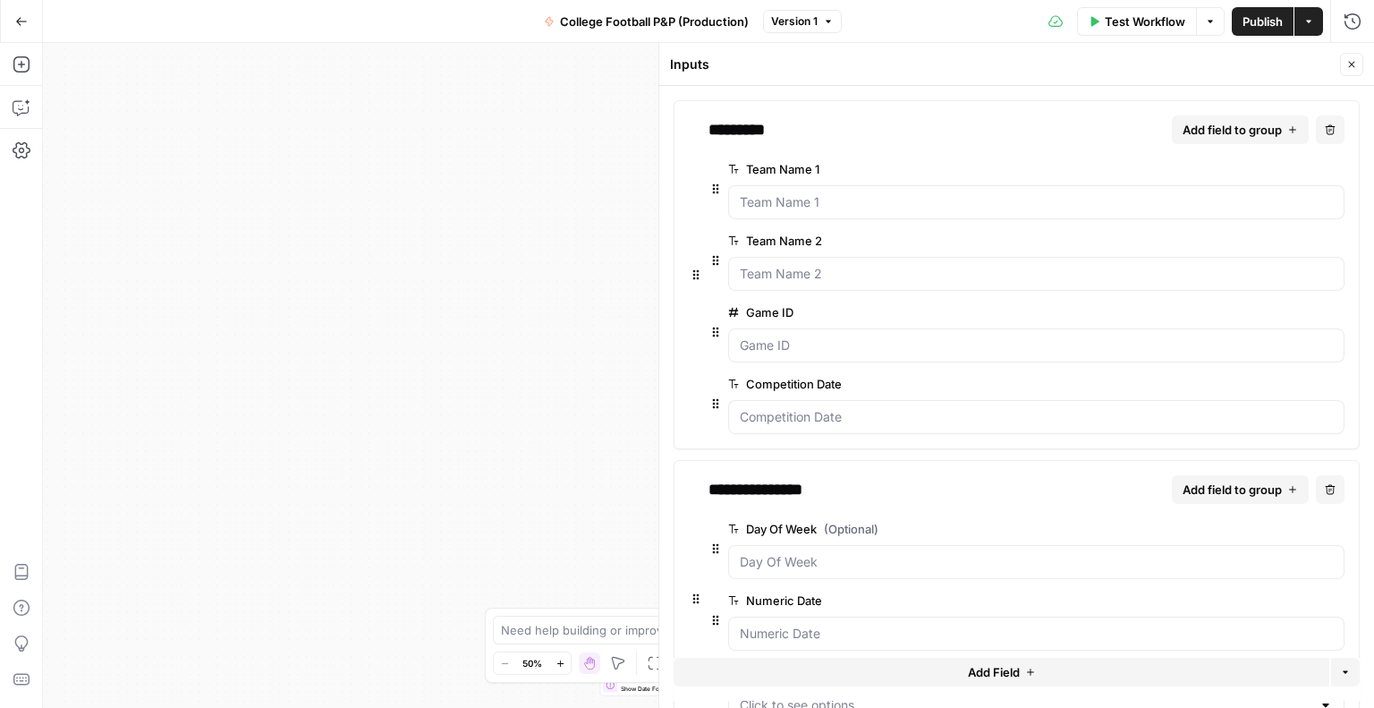
click at [1287, 163] on button "edit field" at bounding box center [1285, 168] width 69 height 21
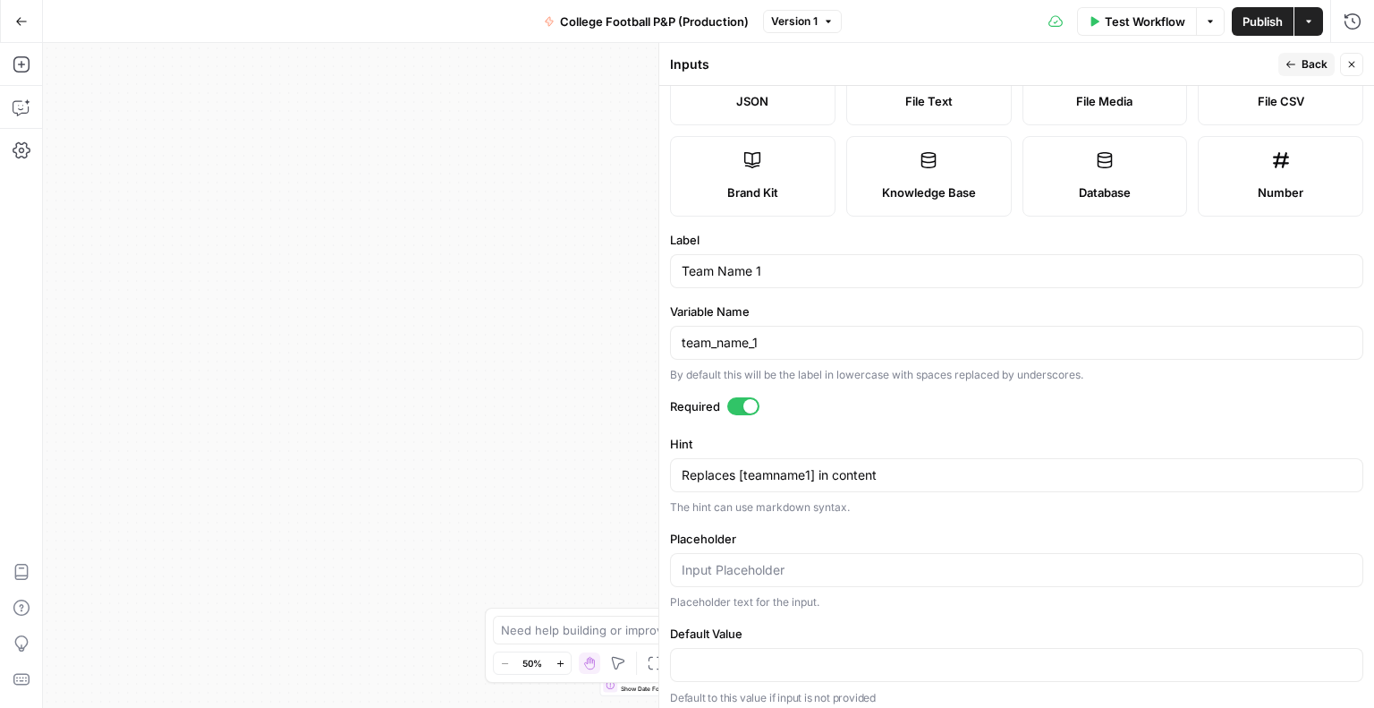
scroll to position [173, 0]
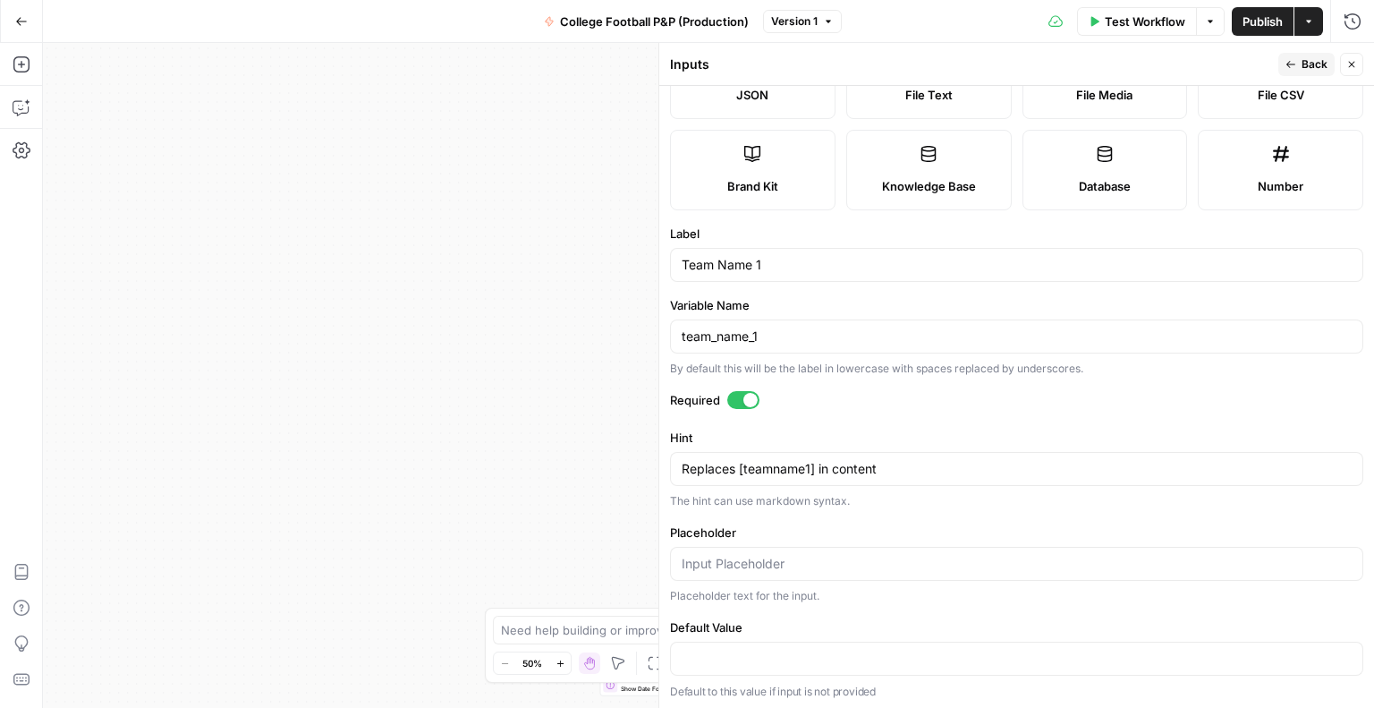
click at [1306, 55] on button "Back" at bounding box center [1307, 64] width 56 height 23
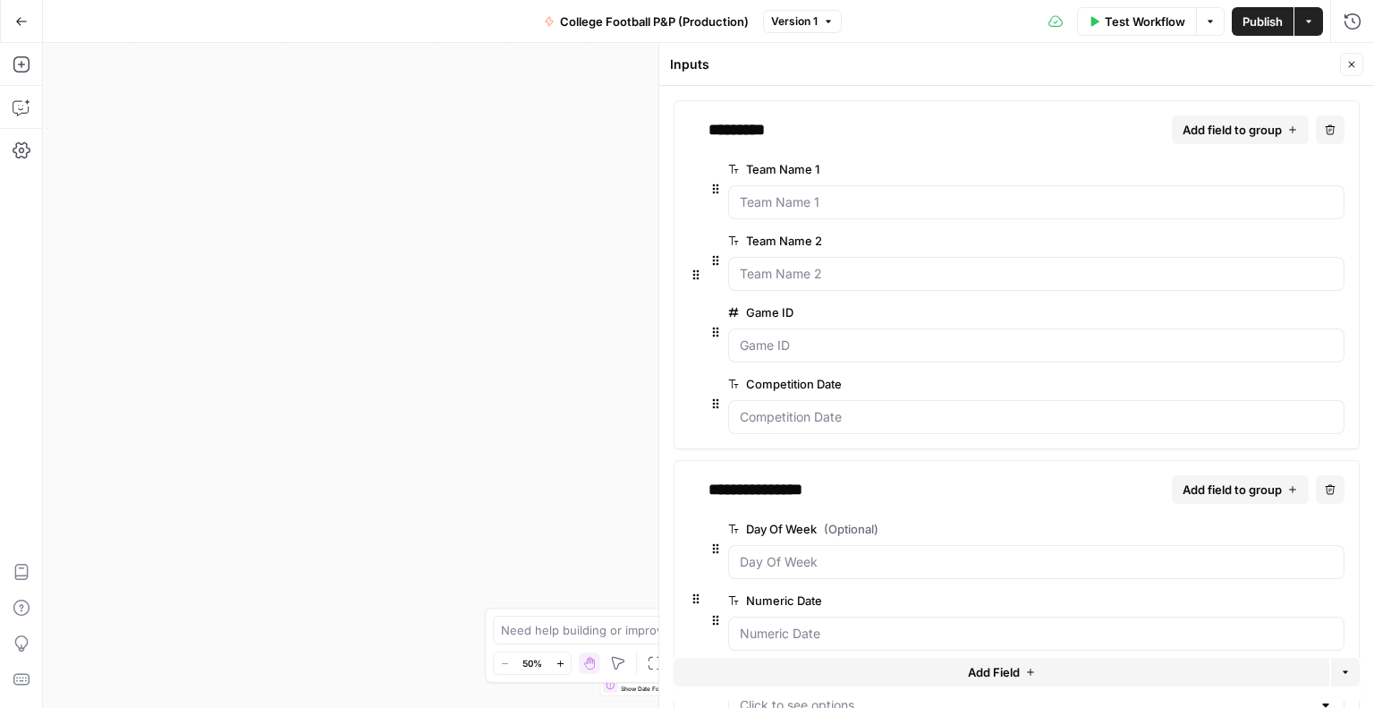
scroll to position [172, 0]
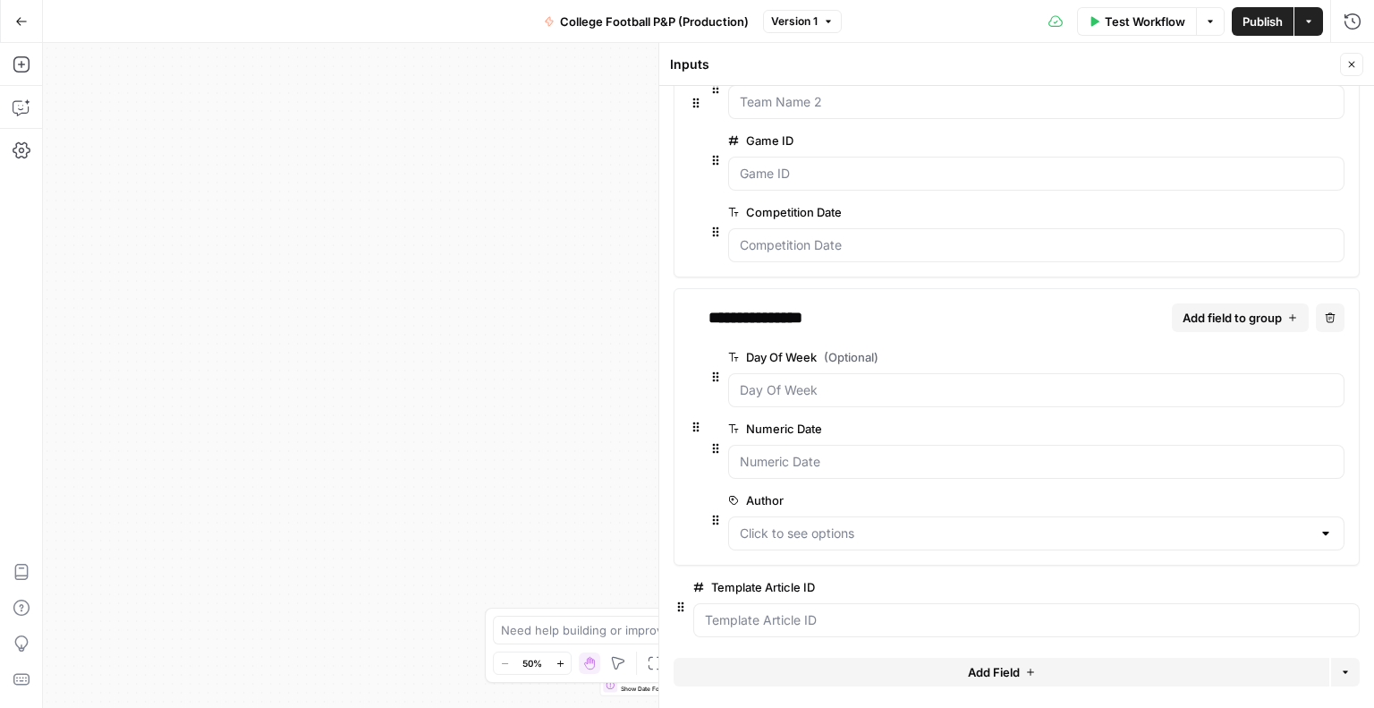
click at [446, 352] on div "true false Workflow Set Inputs Inputs Call API Get Template Article Step 1 Outp…" at bounding box center [708, 375] width 1331 height 665
click at [1354, 64] on icon "button" at bounding box center [1352, 64] width 11 height 11
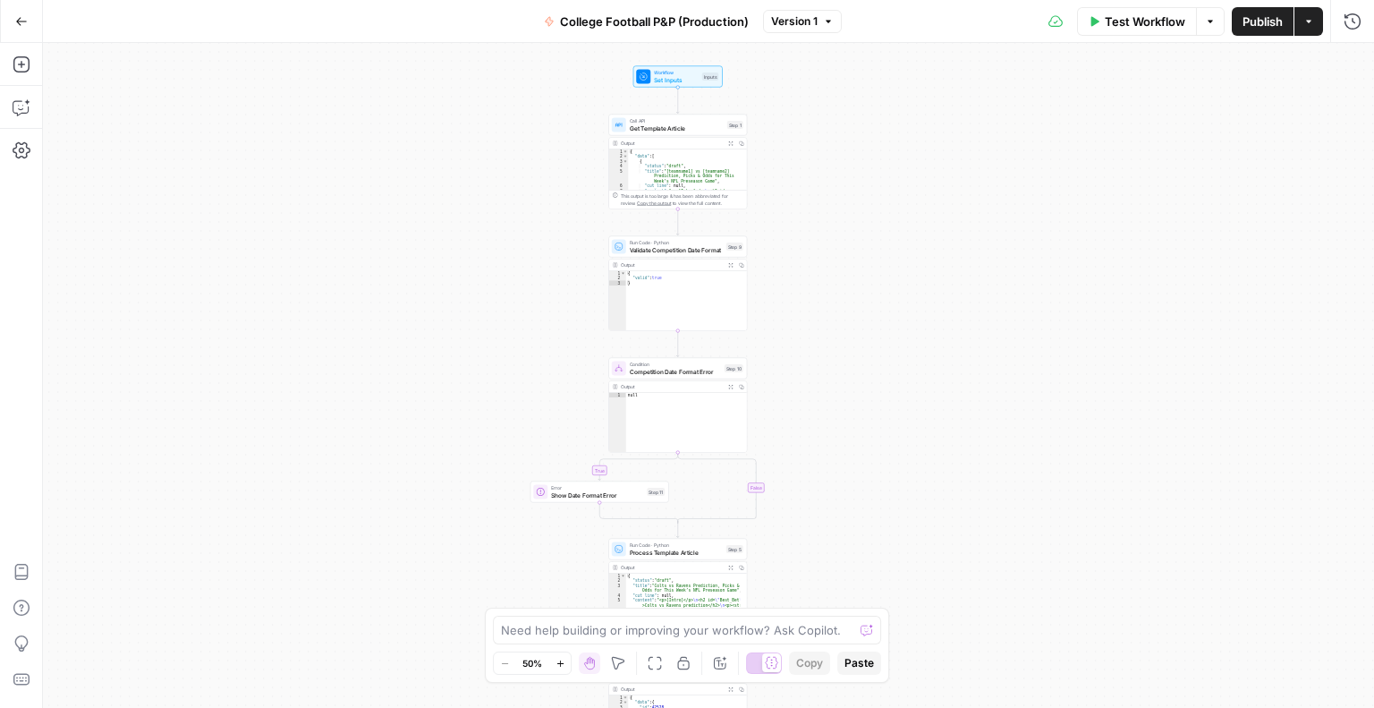
drag, startPoint x: 1085, startPoint y: 455, endPoint x: 1024, endPoint y: 269, distance: 196.1
click at [1024, 269] on div "true false Workflow Set Inputs Inputs Call API Get Template Article Step 1 Outp…" at bounding box center [708, 375] width 1331 height 665
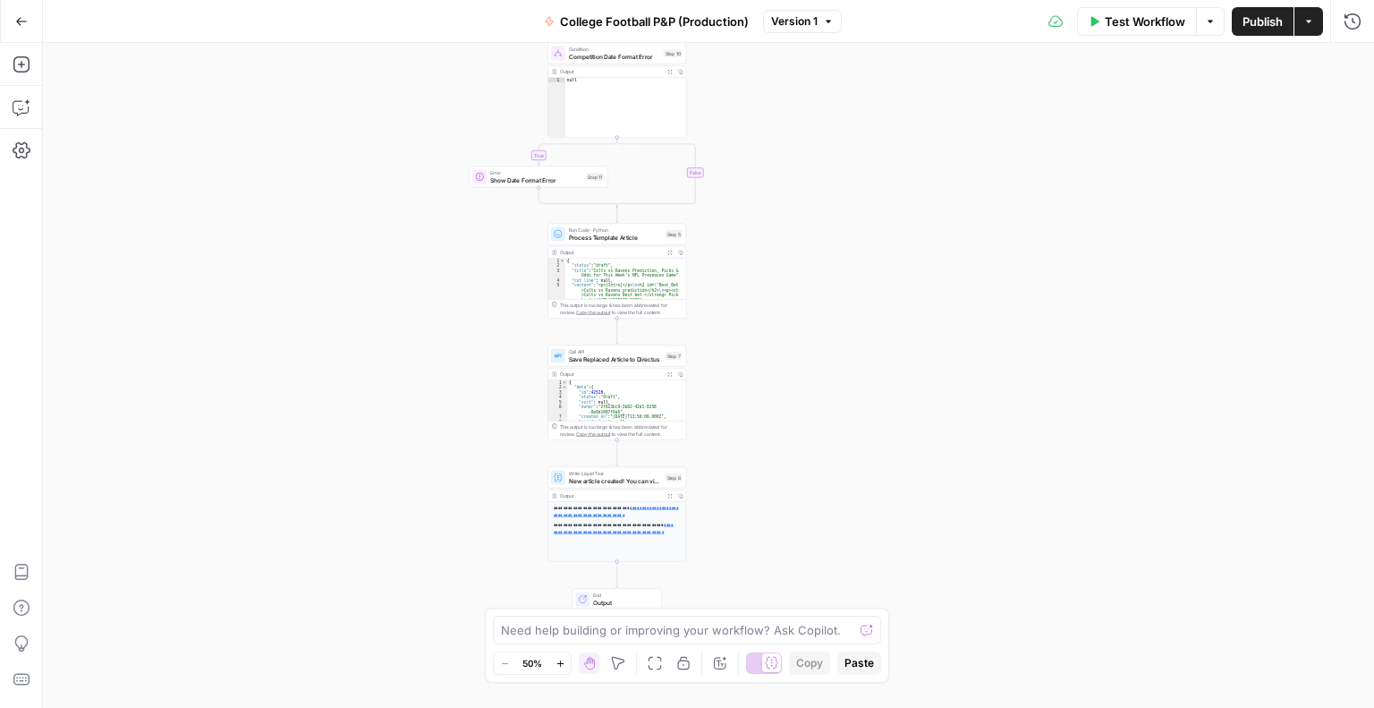
drag, startPoint x: 967, startPoint y: 367, endPoint x: 966, endPoint y: 352, distance: 15.2
click at [966, 352] on div "true false Workflow Set Inputs Inputs Call API Get Template Article Step 1 Outp…" at bounding box center [708, 375] width 1331 height 665
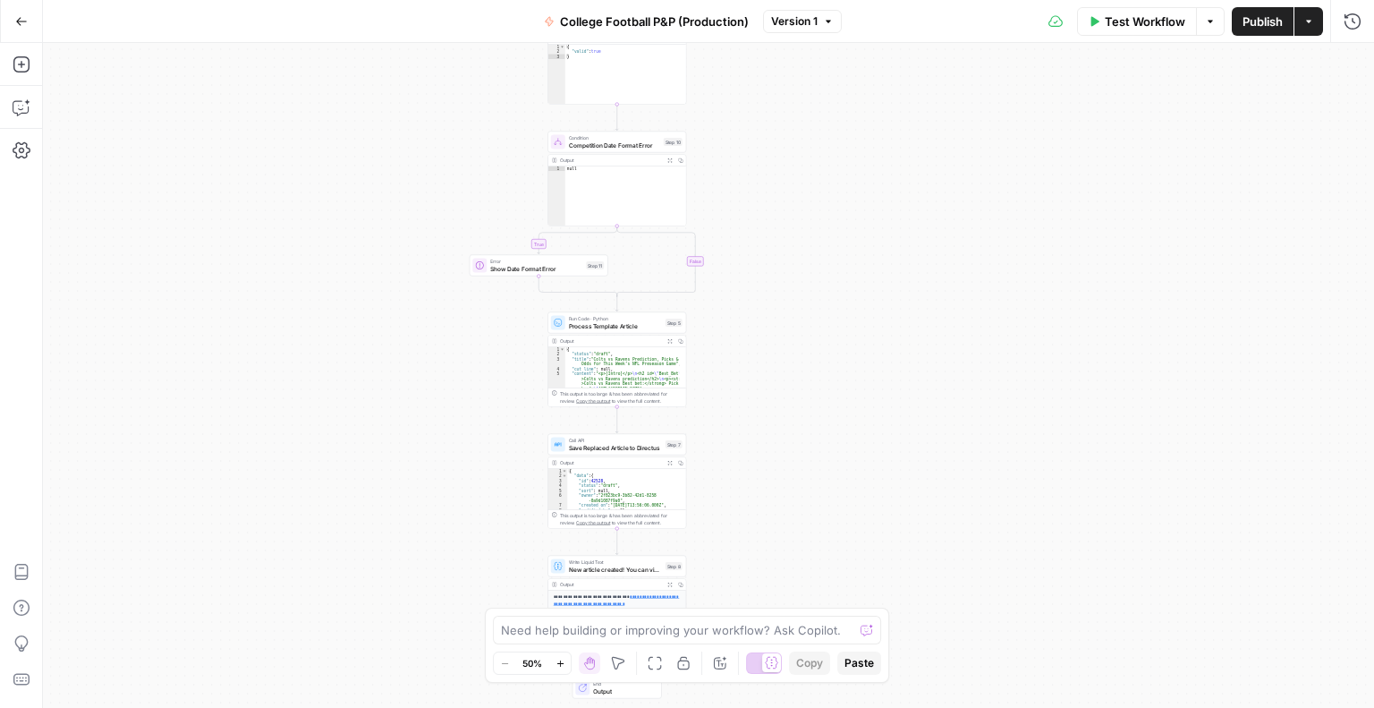
click at [1105, 20] on span "Test Workflow" at bounding box center [1145, 22] width 81 height 18
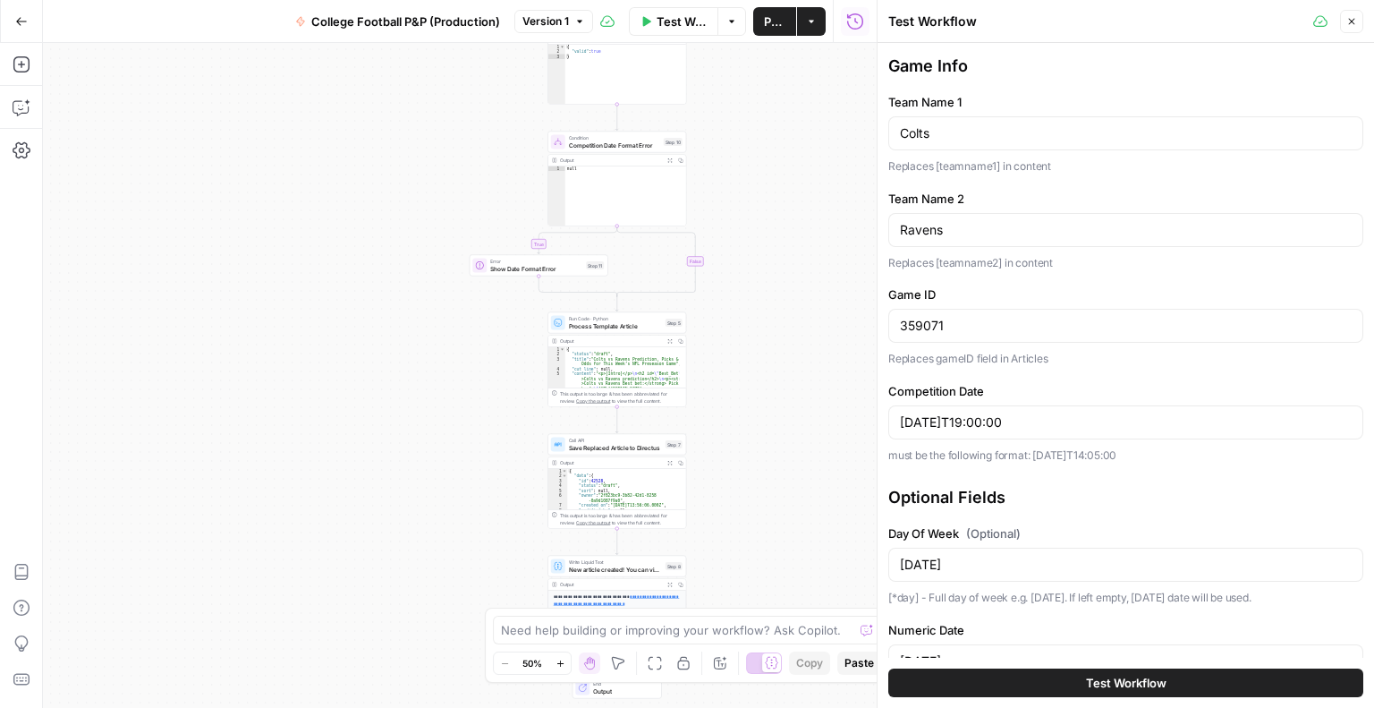
click at [292, 151] on div "true false Workflow Set Inputs Inputs Call API Get Template Article Step 1 Outp…" at bounding box center [460, 375] width 834 height 665
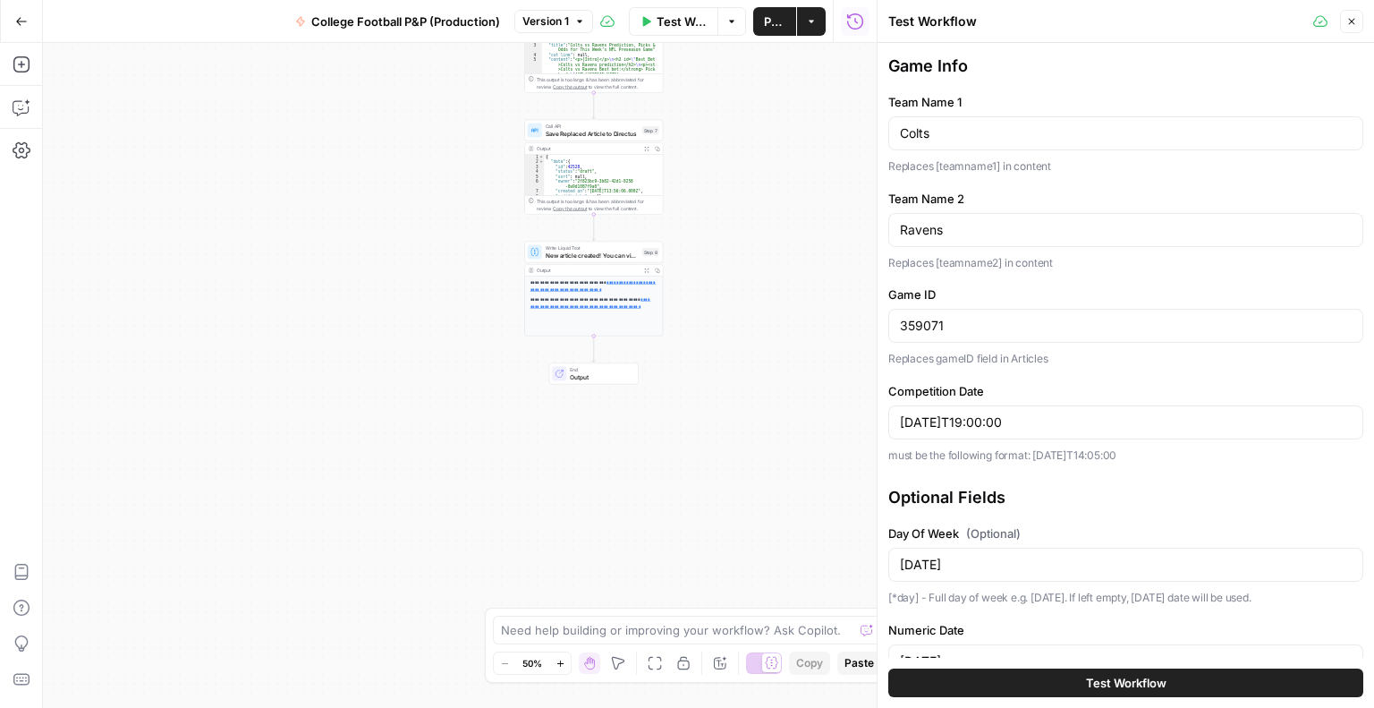
drag, startPoint x: 773, startPoint y: 414, endPoint x: 743, endPoint y: 394, distance: 36.7
click at [743, 394] on div "true false Workflow Set Inputs Inputs Call API Get Template Article Step 1 Outp…" at bounding box center [460, 375] width 834 height 665
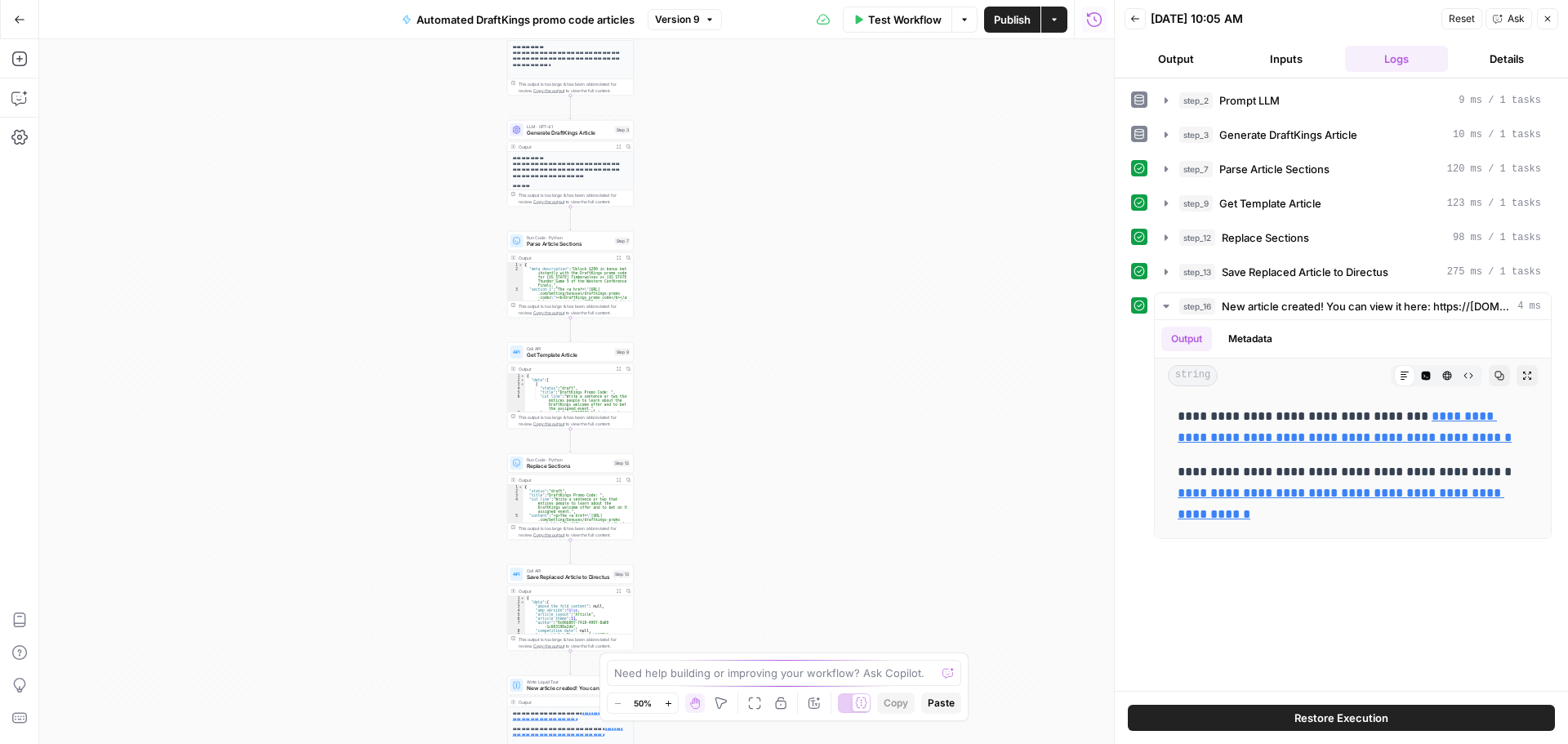
click at [875, 19] on span "Test Workflow" at bounding box center [904, 20] width 74 height 16
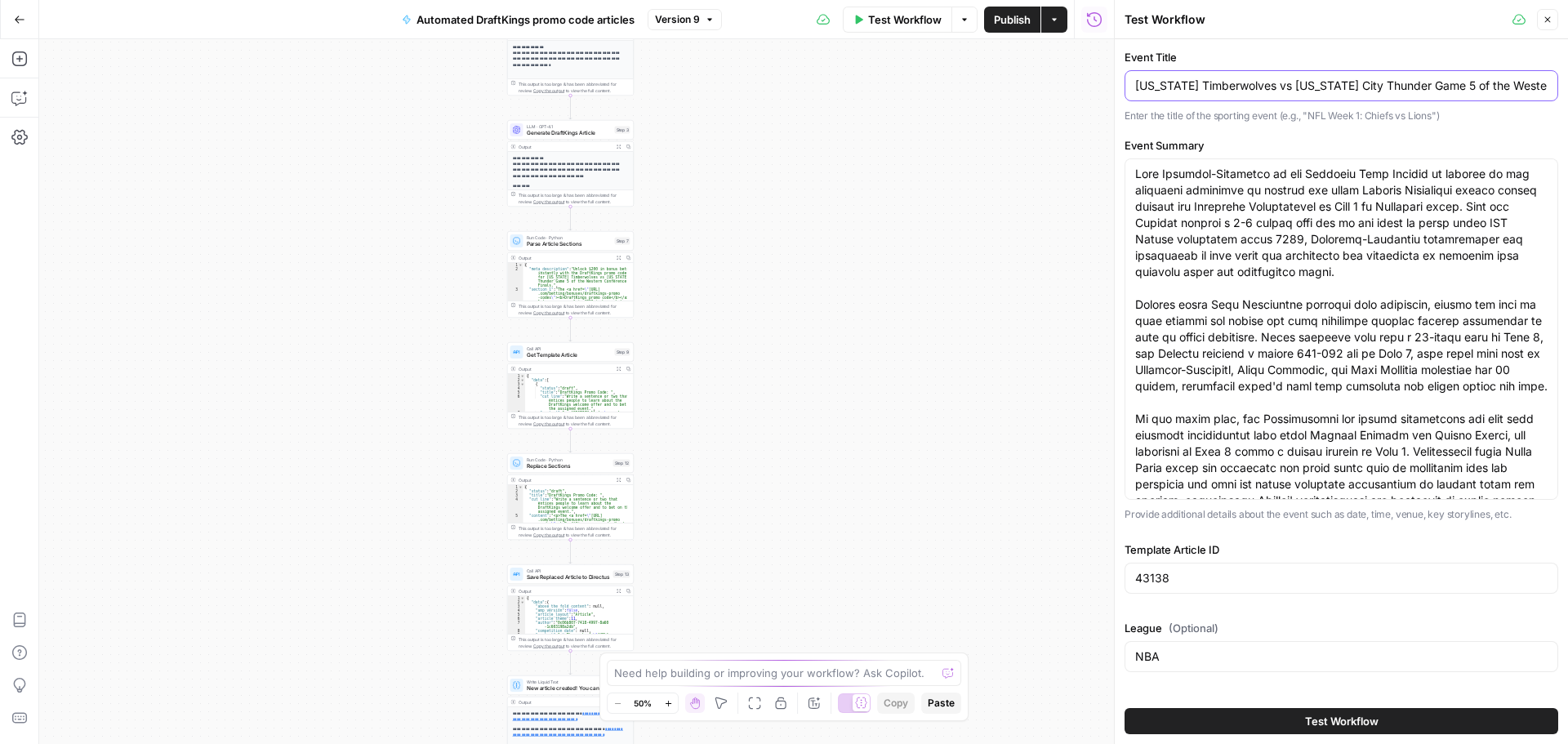
click at [1229, 87] on input "[US_STATE] Timberwolves vs [US_STATE] City Thunder Game 5 of the Western Confer…" at bounding box center [1342, 86] width 413 height 16
drag, startPoint x: 284, startPoint y: 232, endPoint x: 177, endPoint y: 194, distance: 113.5
click at [285, 232] on div "**********" at bounding box center [576, 392] width 1074 height 705
click at [16, 63] on icon "button" at bounding box center [20, 58] width 16 height 16
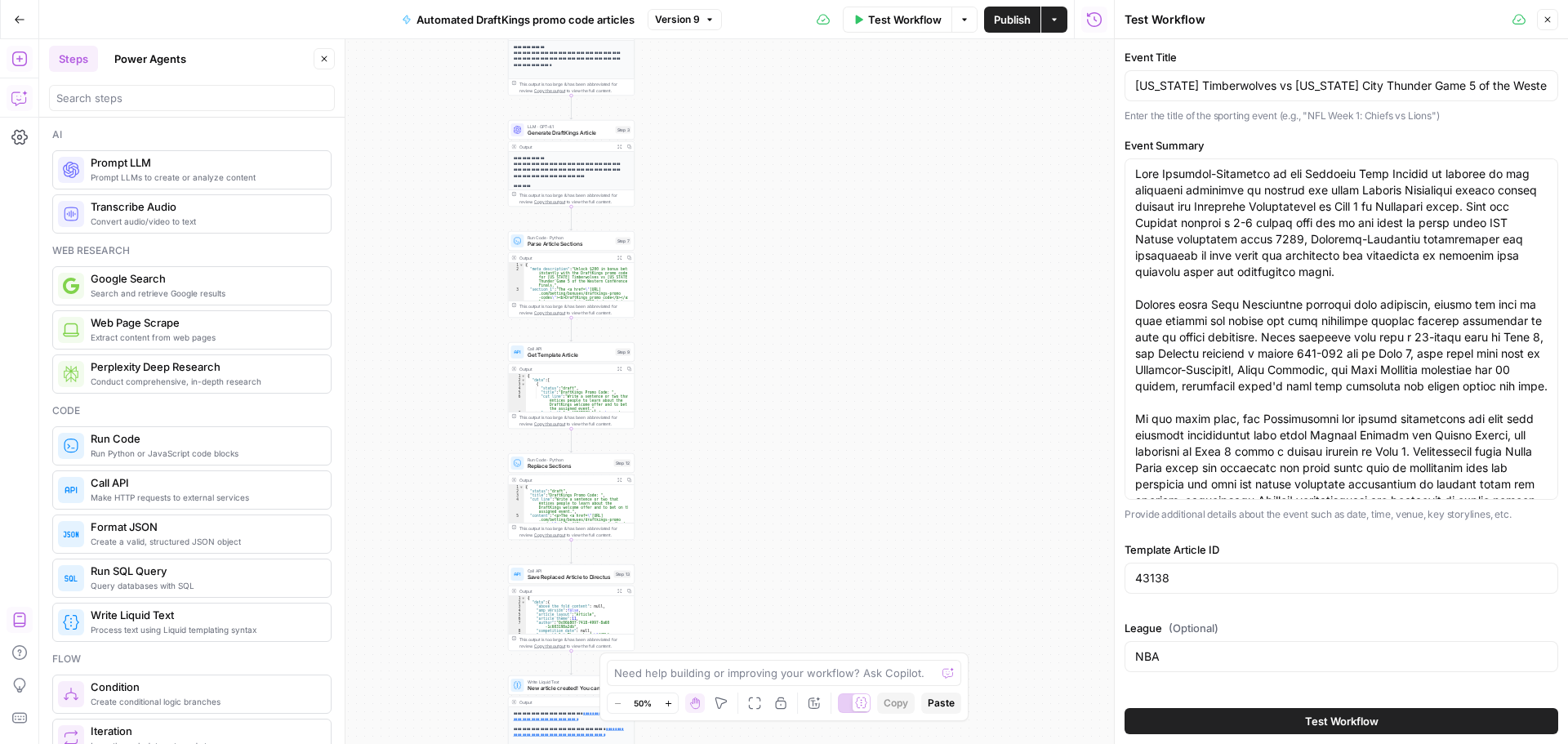
click at [413, 93] on div "**********" at bounding box center [576, 392] width 1074 height 705
click at [322, 59] on icon "button" at bounding box center [324, 58] width 10 height 10
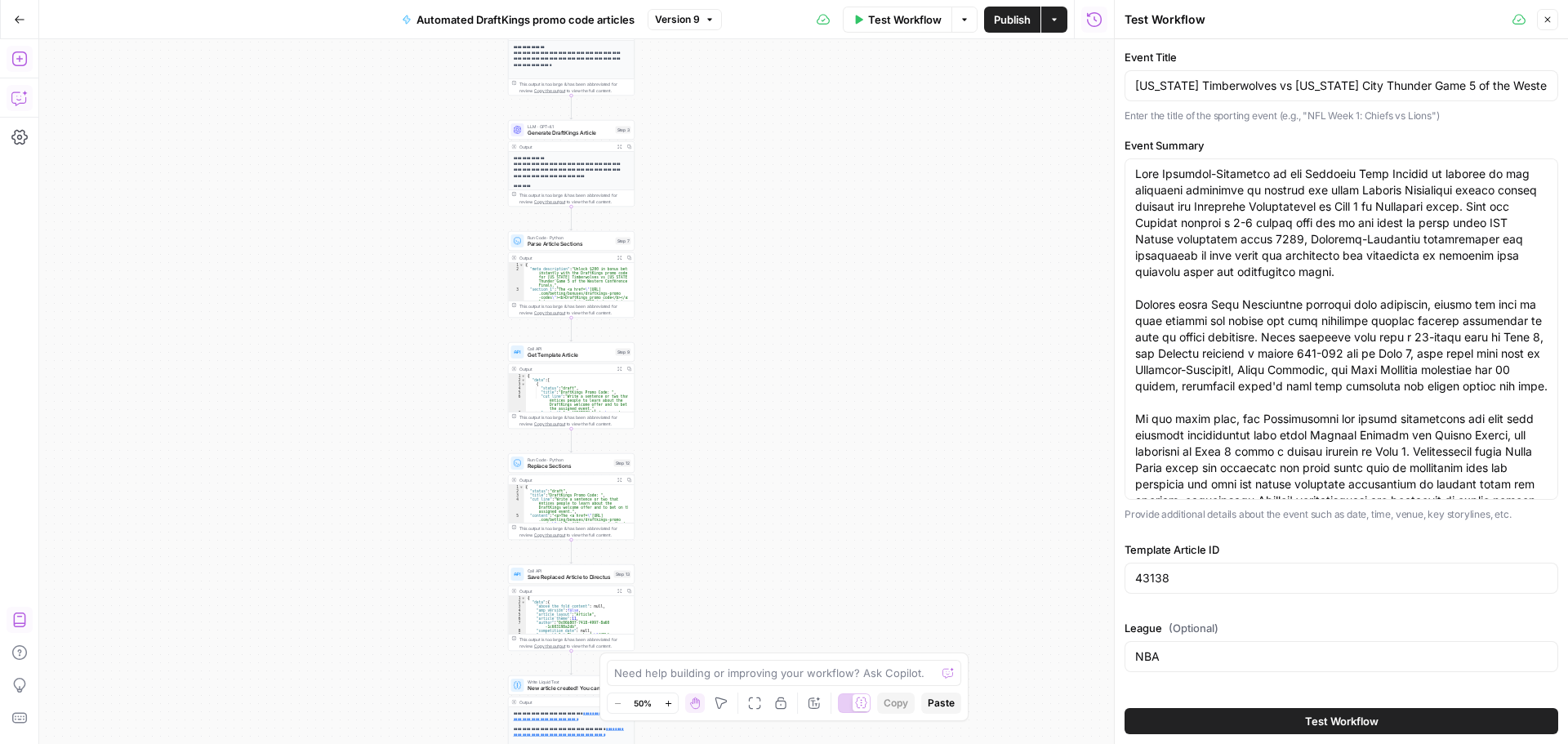
click at [22, 100] on icon "button" at bounding box center [20, 98] width 16 height 16
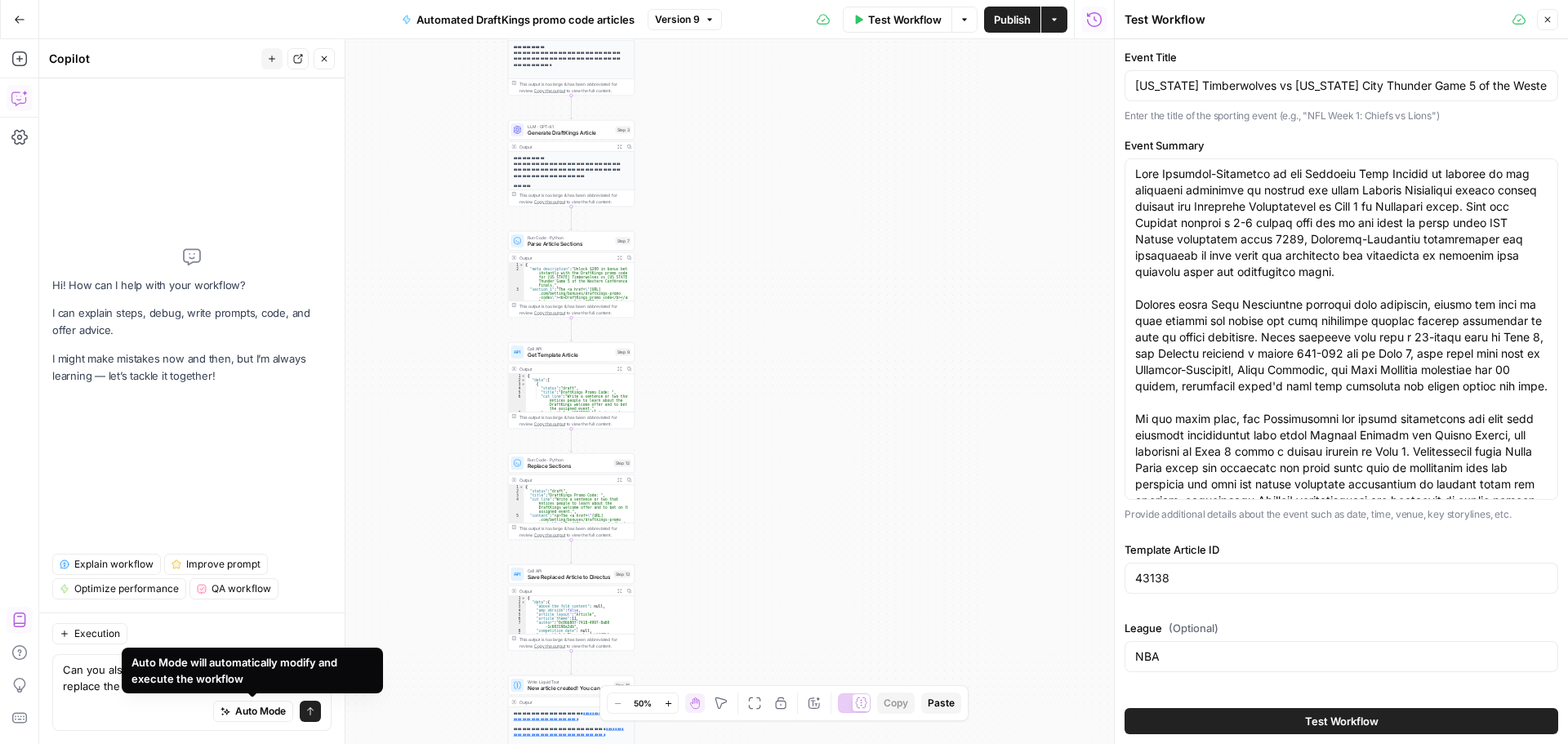
click at [157, 732] on div "Execution Can you also take the event title variable, and replace the all caps …" at bounding box center [192, 678] width 306 height 131
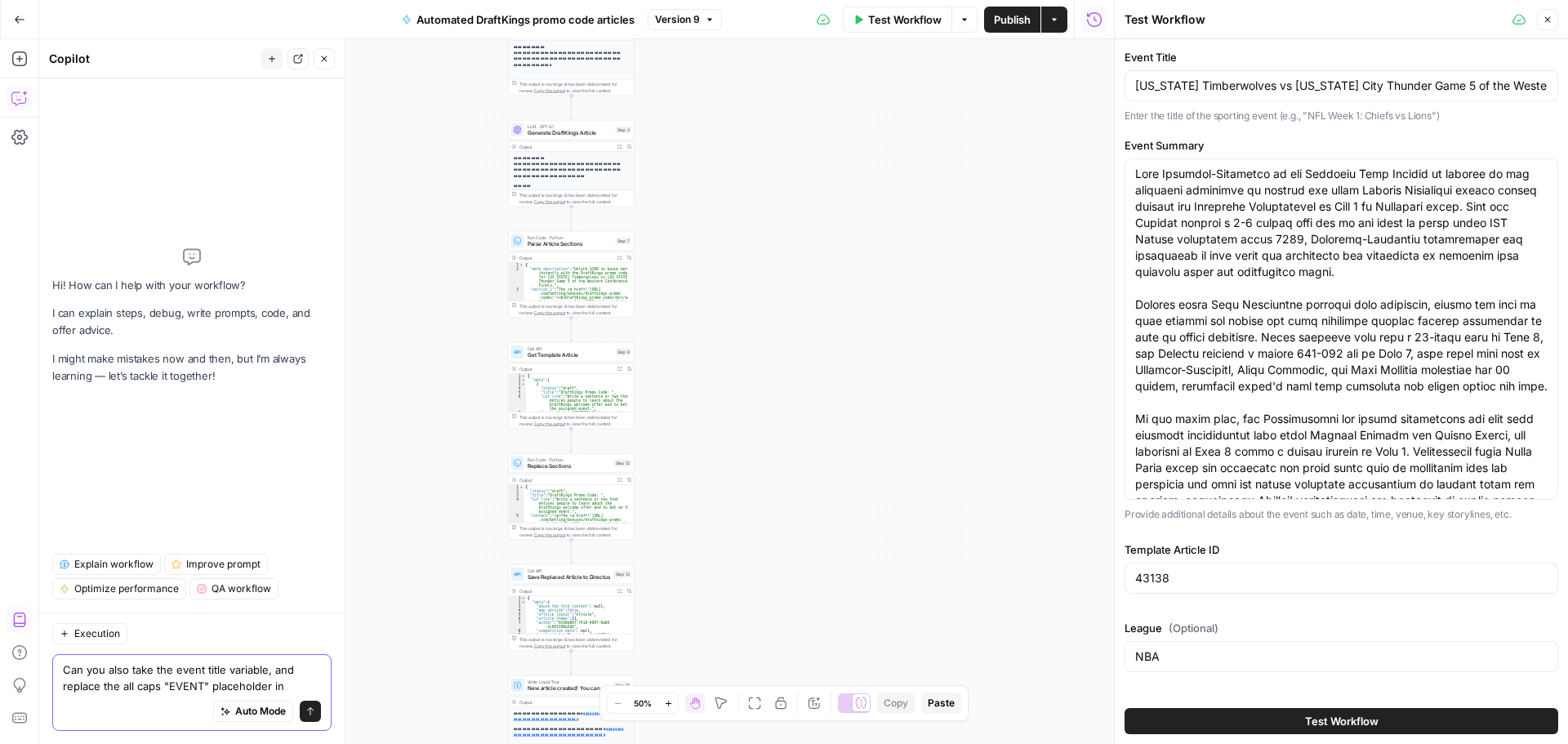
click at [303, 688] on textarea "Can you also take the event title variable, and replace the all caps "EVENT" pl…" at bounding box center [192, 678] width 258 height 33
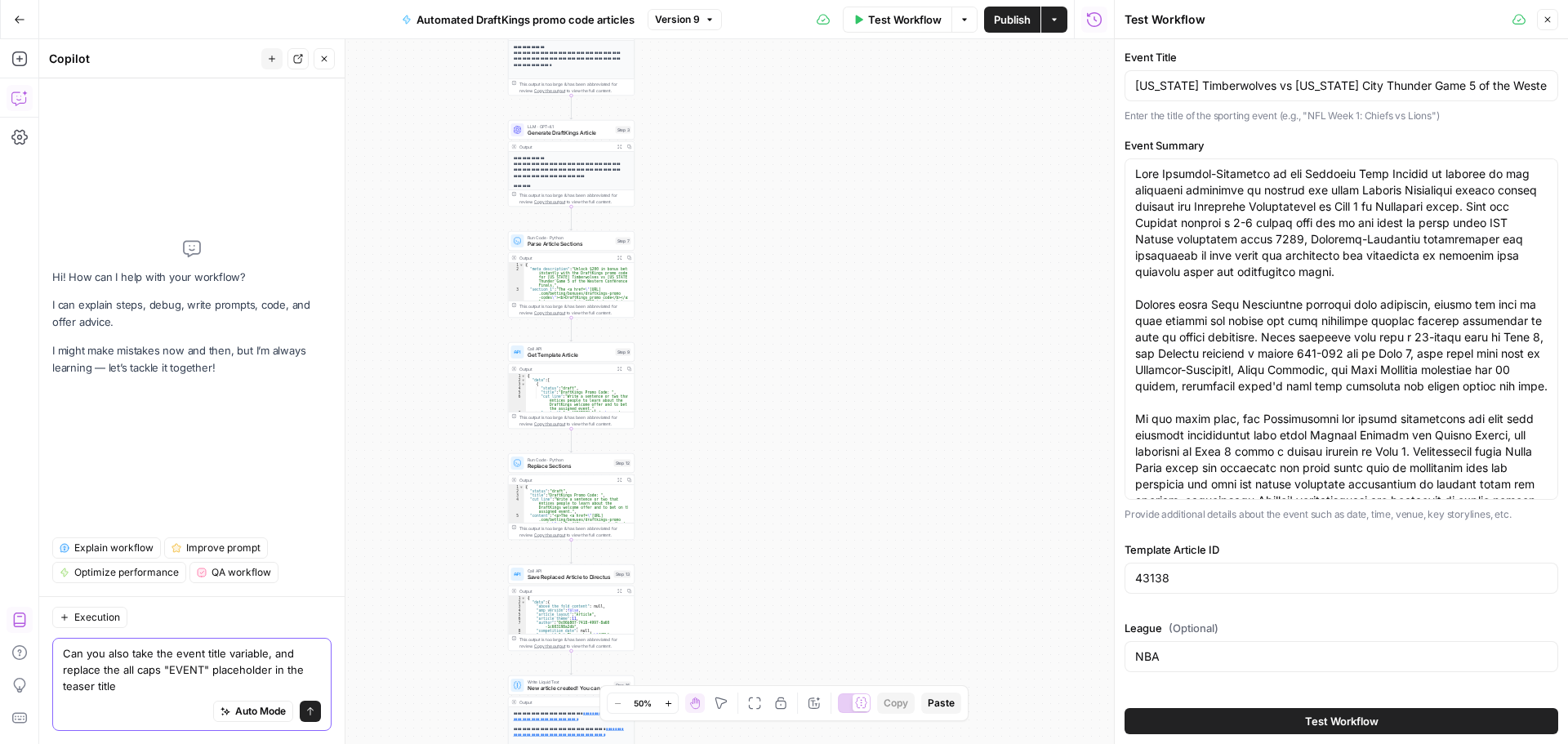
type textarea "Can you also take the event title variable, and replace the all caps "EVENT" pl…"
click at [309, 711] on icon "submit" at bounding box center [310, 711] width 10 height 10
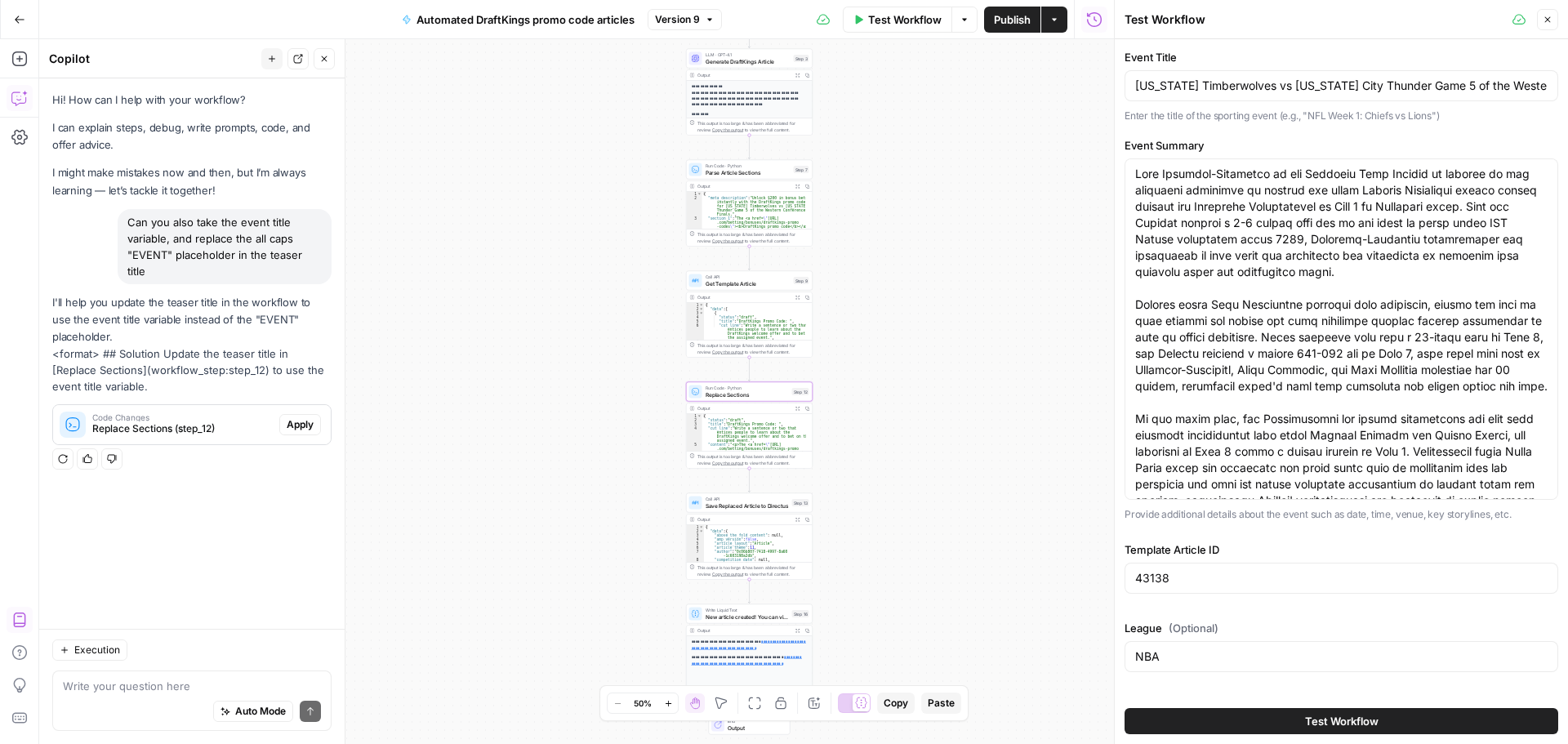
click at [155, 422] on span "Replace Sections (step_12)" at bounding box center [183, 429] width 181 height 15
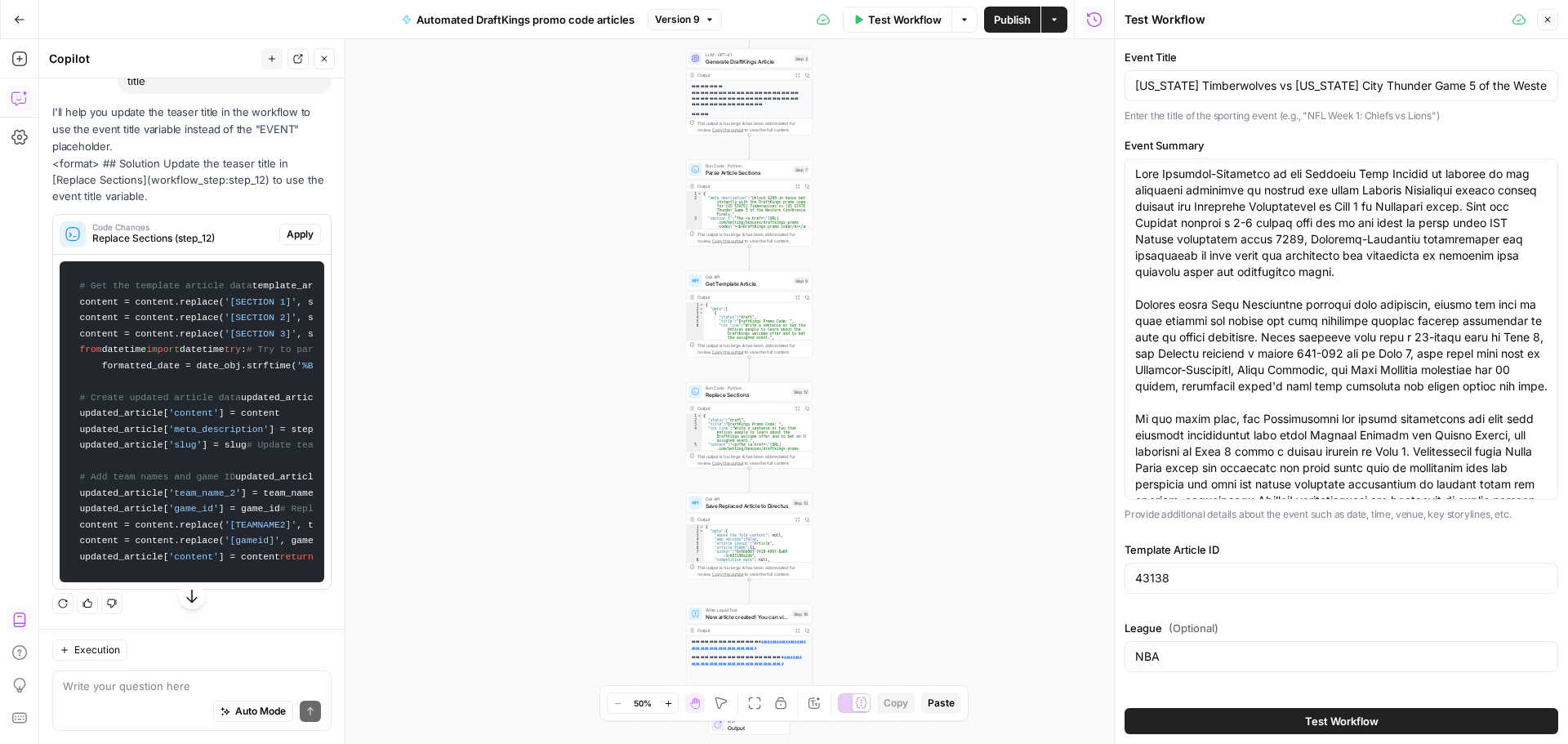
scroll to position [193, 0]
click at [289, 234] on span "Apply" at bounding box center [300, 235] width 27 height 15
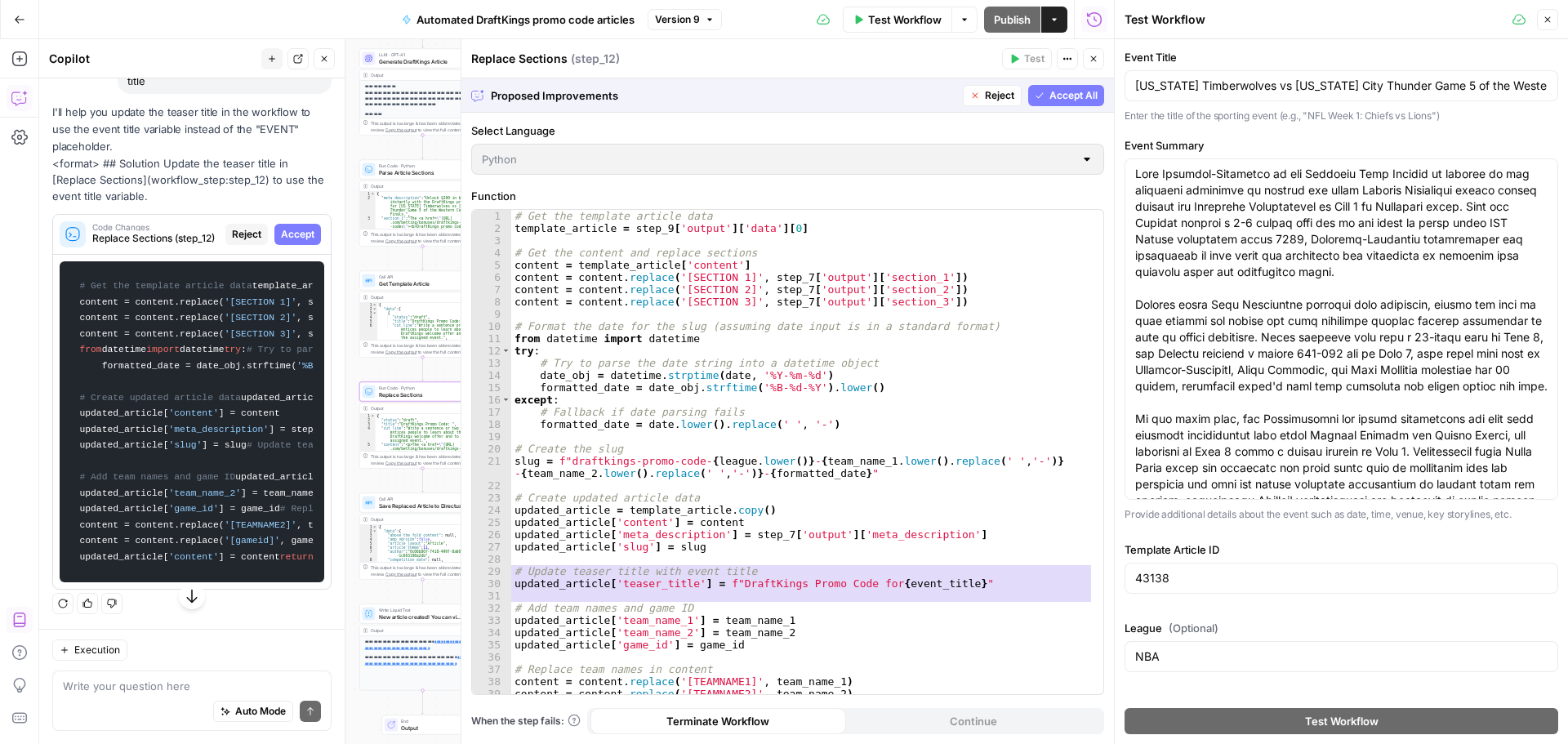
click at [287, 227] on span "Accept" at bounding box center [298, 235] width 34 height 15
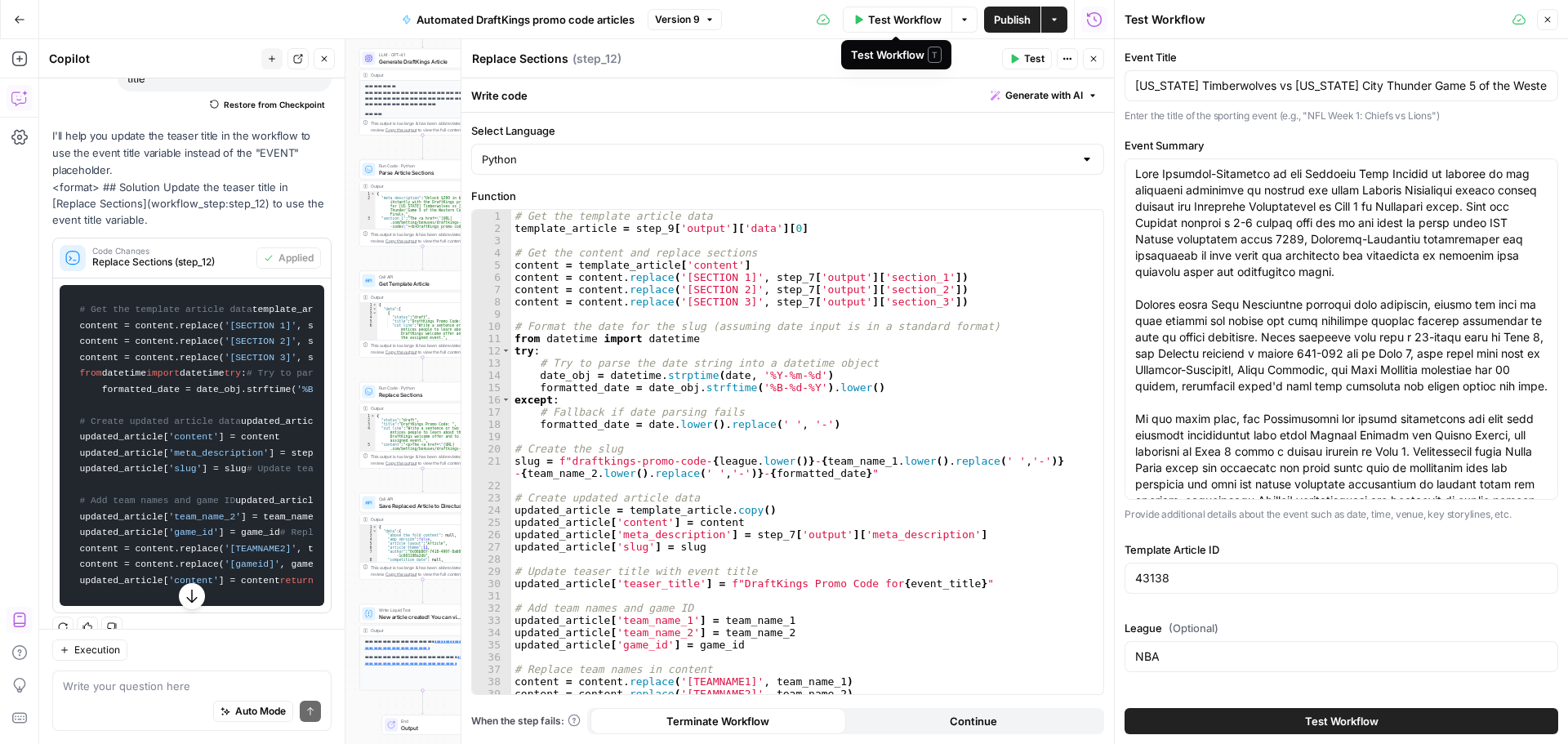
click at [898, 12] on span "Test Workflow" at bounding box center [904, 20] width 74 height 16
click at [880, 22] on span "Test Workflow" at bounding box center [904, 20] width 74 height 16
click at [1092, 61] on icon "button" at bounding box center [1093, 58] width 10 height 10
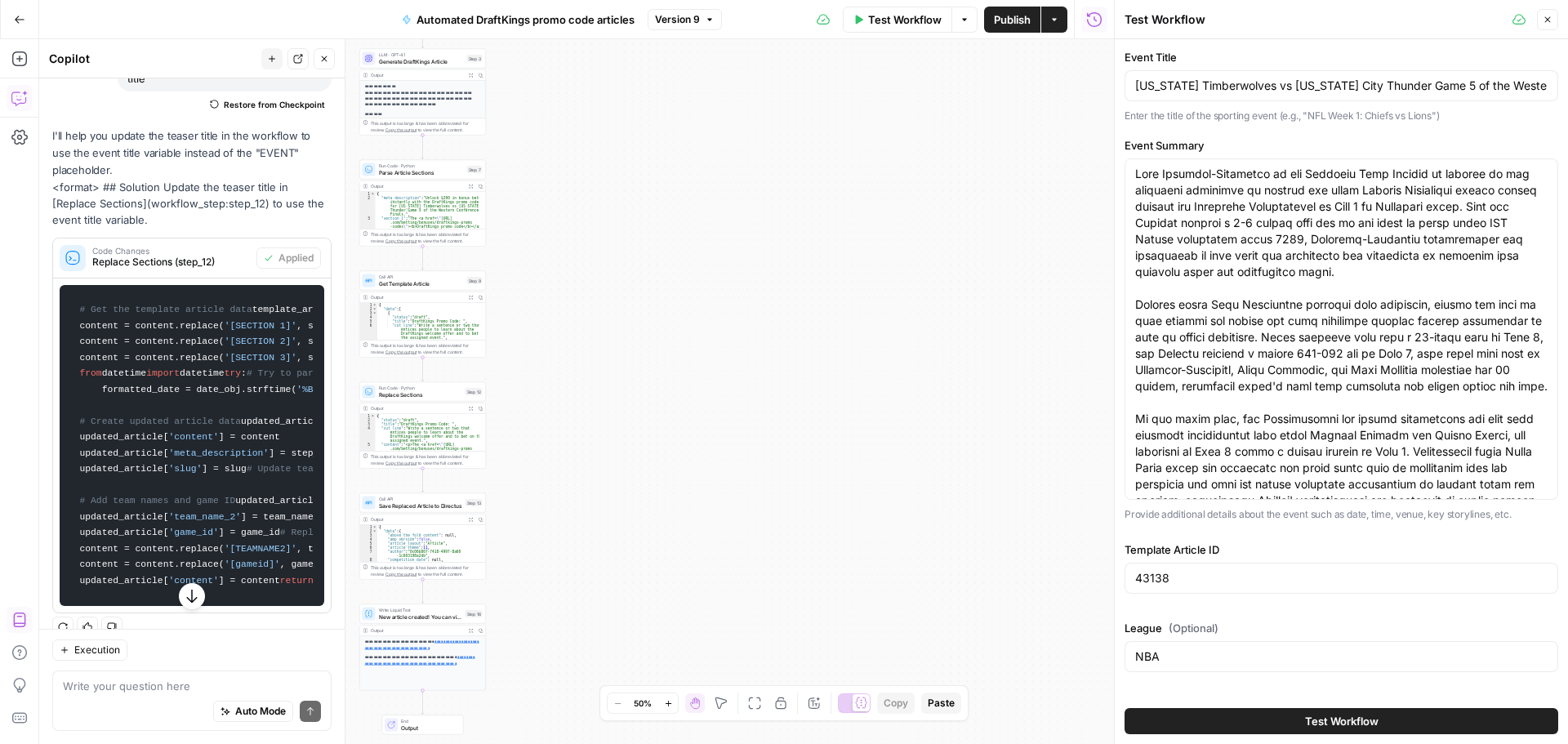
click at [895, 26] on span "Test Workflow" at bounding box center [904, 20] width 74 height 16
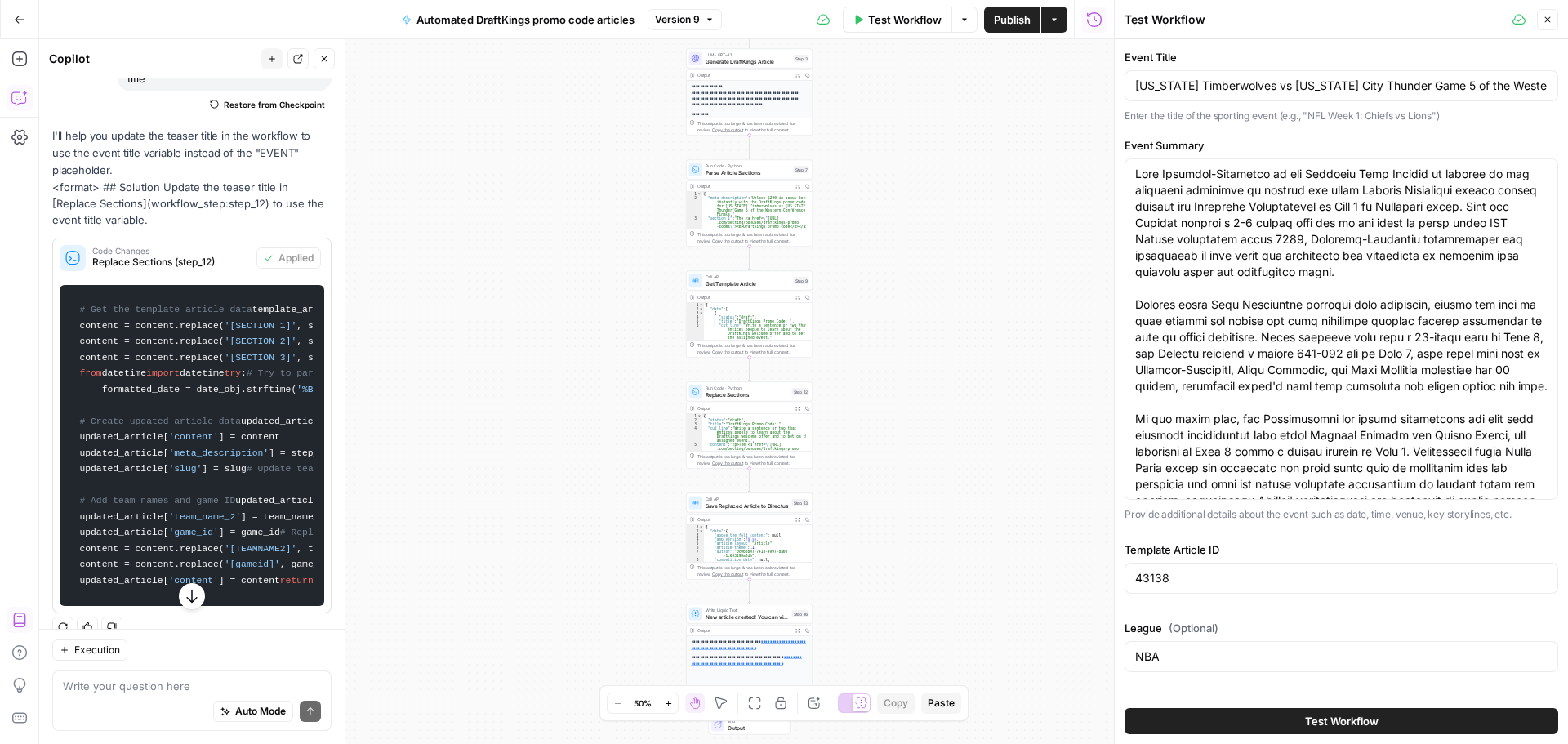
click at [317, 62] on button "Close" at bounding box center [324, 58] width 21 height 21
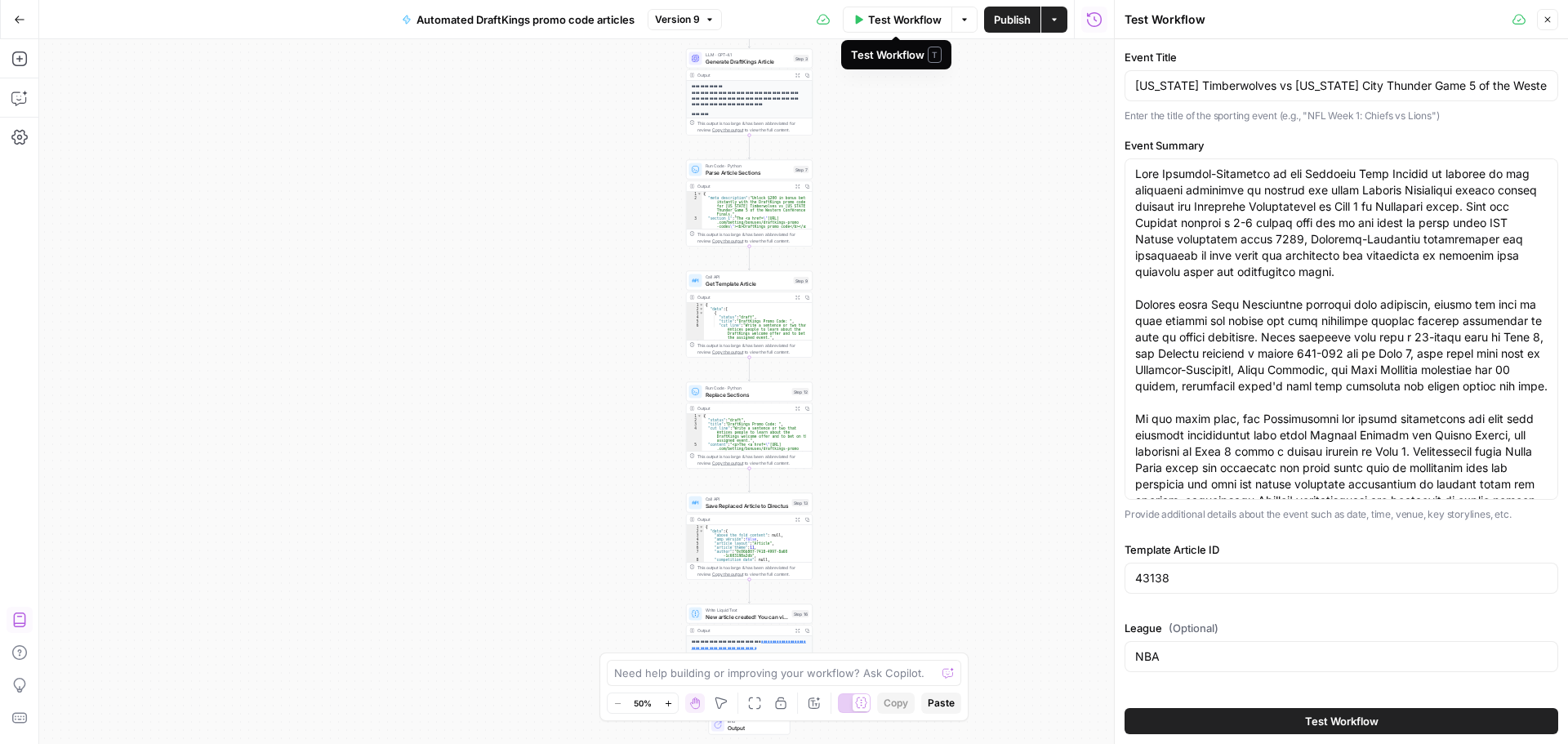
click at [932, 382] on div "**********" at bounding box center [576, 392] width 1074 height 705
click at [907, 26] on span "Test Workflow" at bounding box center [904, 20] width 74 height 16
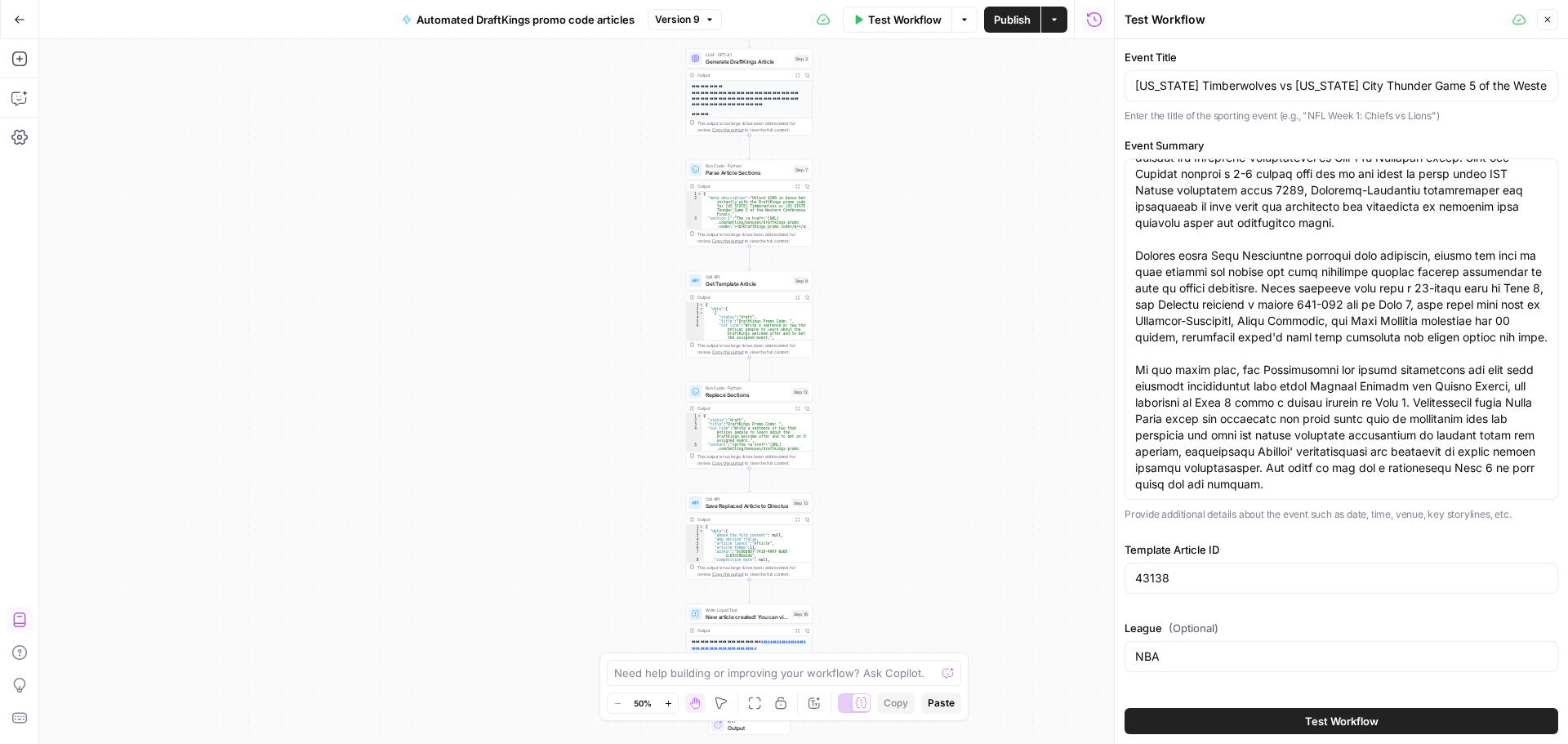
click at [1306, 718] on span "Test Workflow" at bounding box center [1342, 721] width 74 height 16
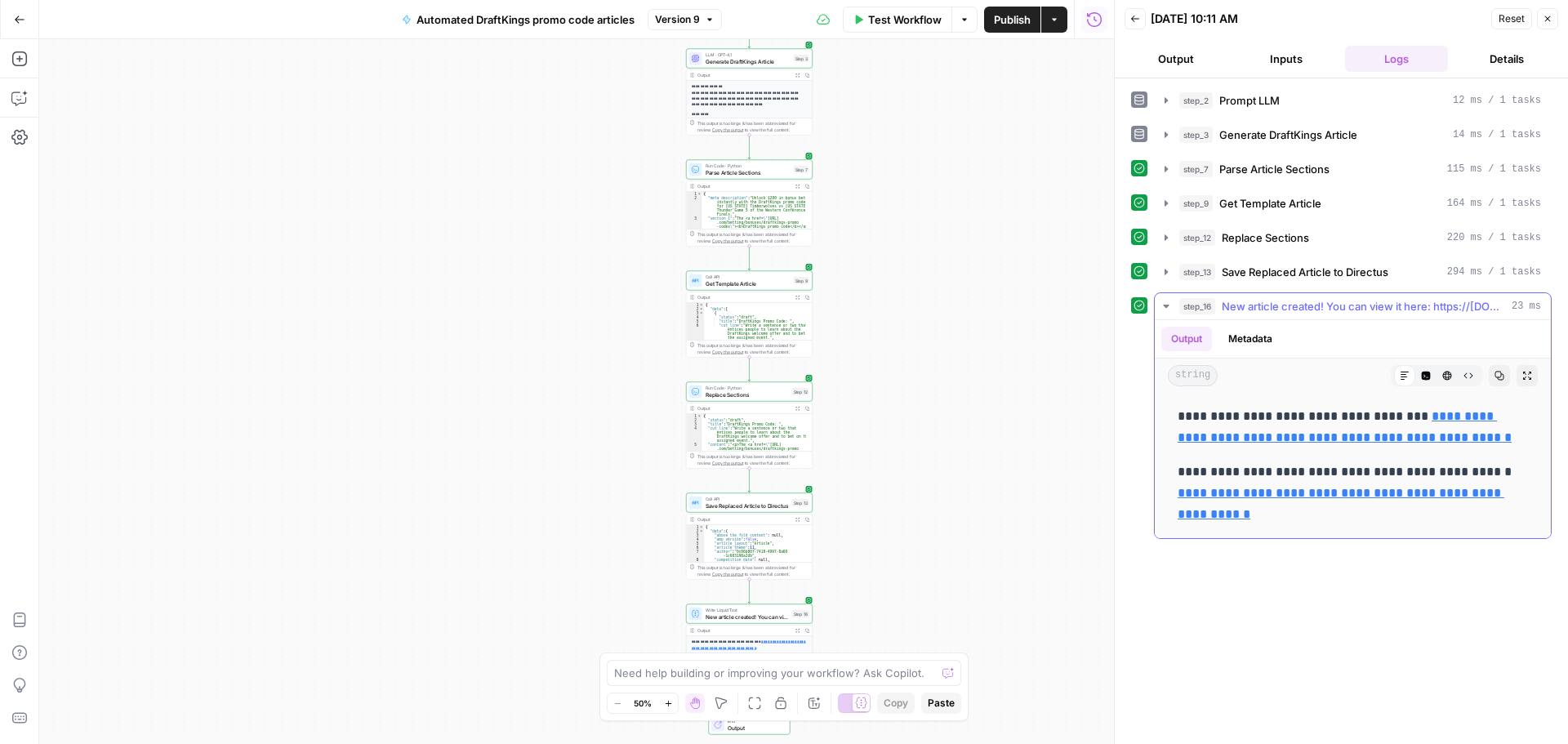
click at [1290, 439] on link "**********" at bounding box center [1344, 426] width 334 height 34
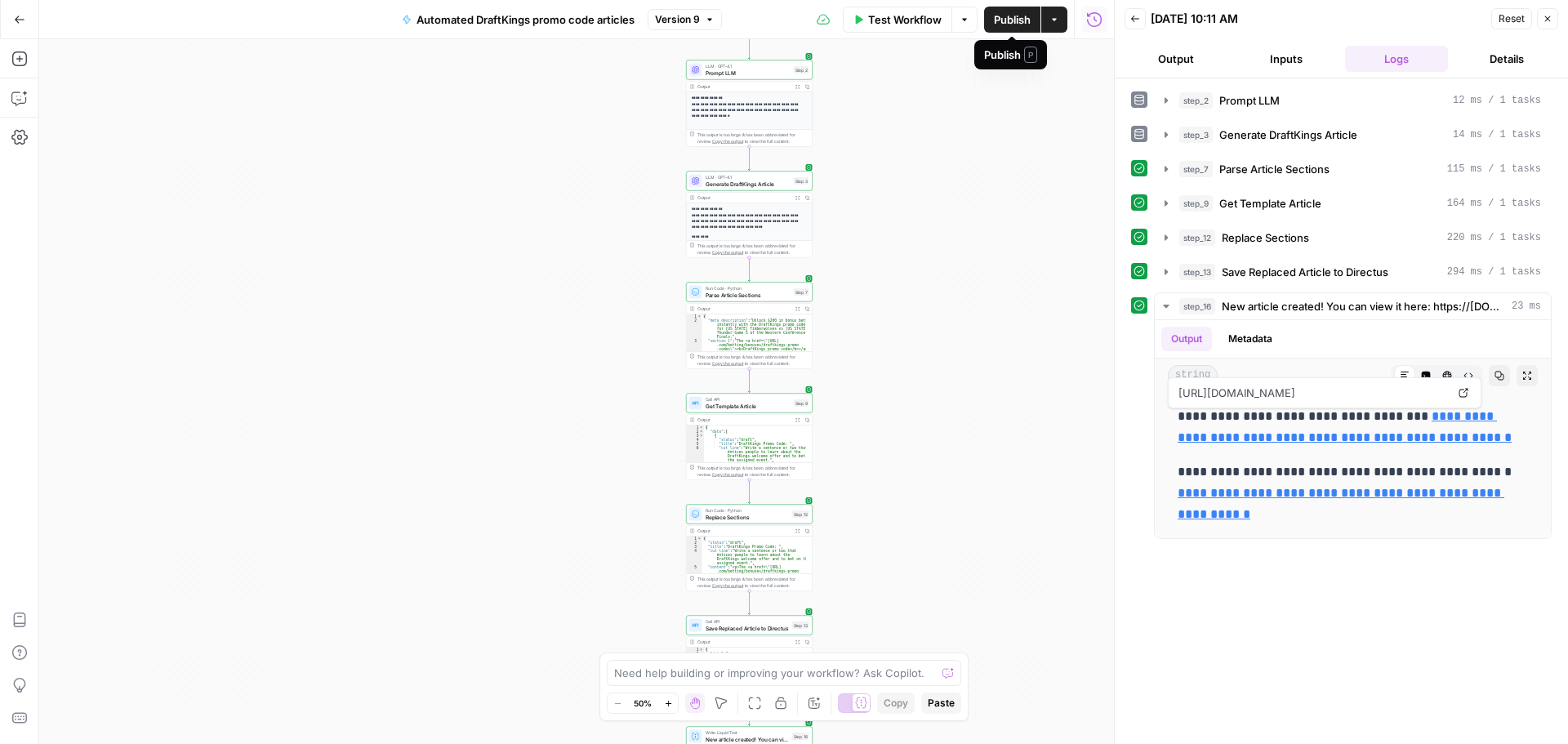
click at [1018, 16] on span "Publish" at bounding box center [1012, 20] width 37 height 16
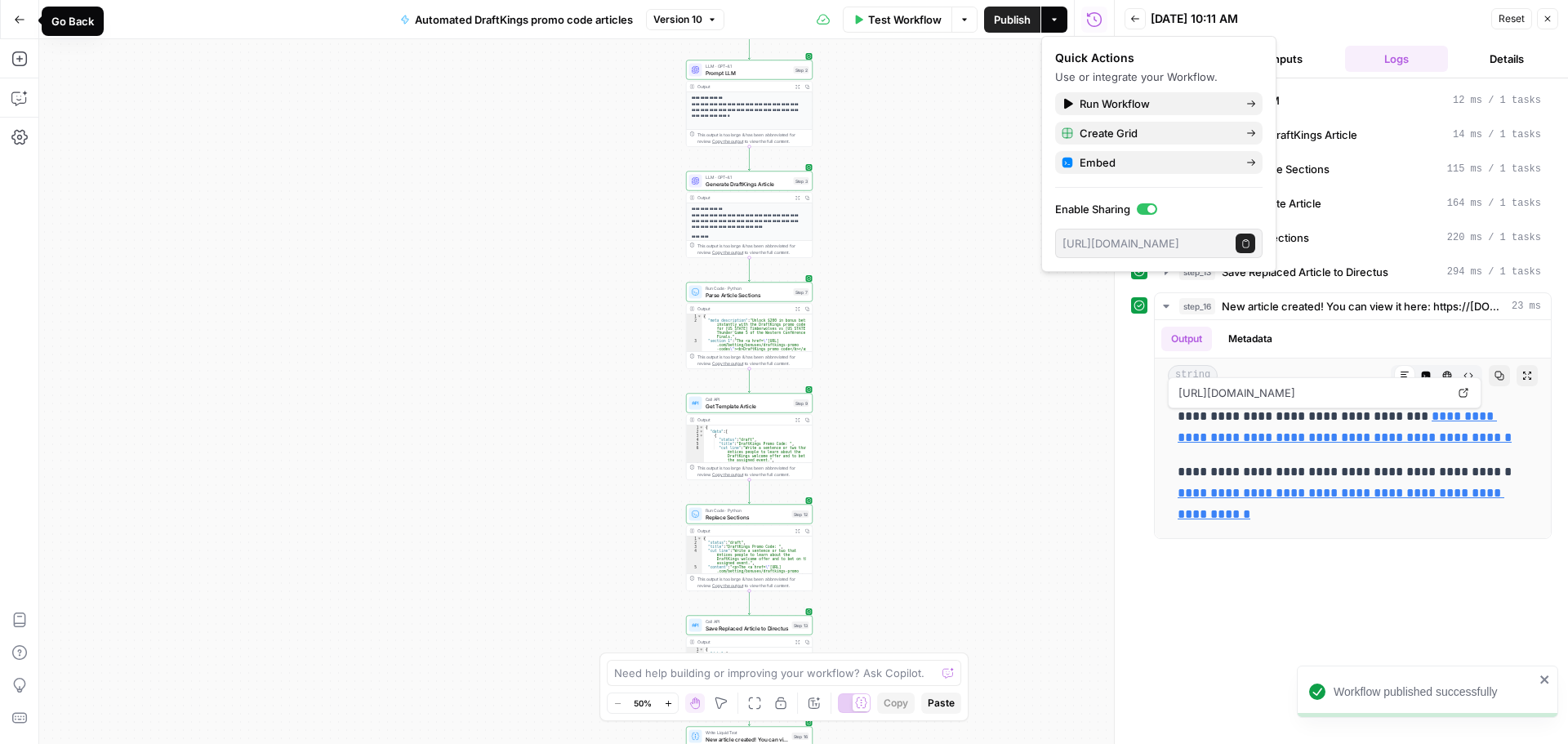
click at [16, 18] on icon "button" at bounding box center [19, 19] width 12 height 12
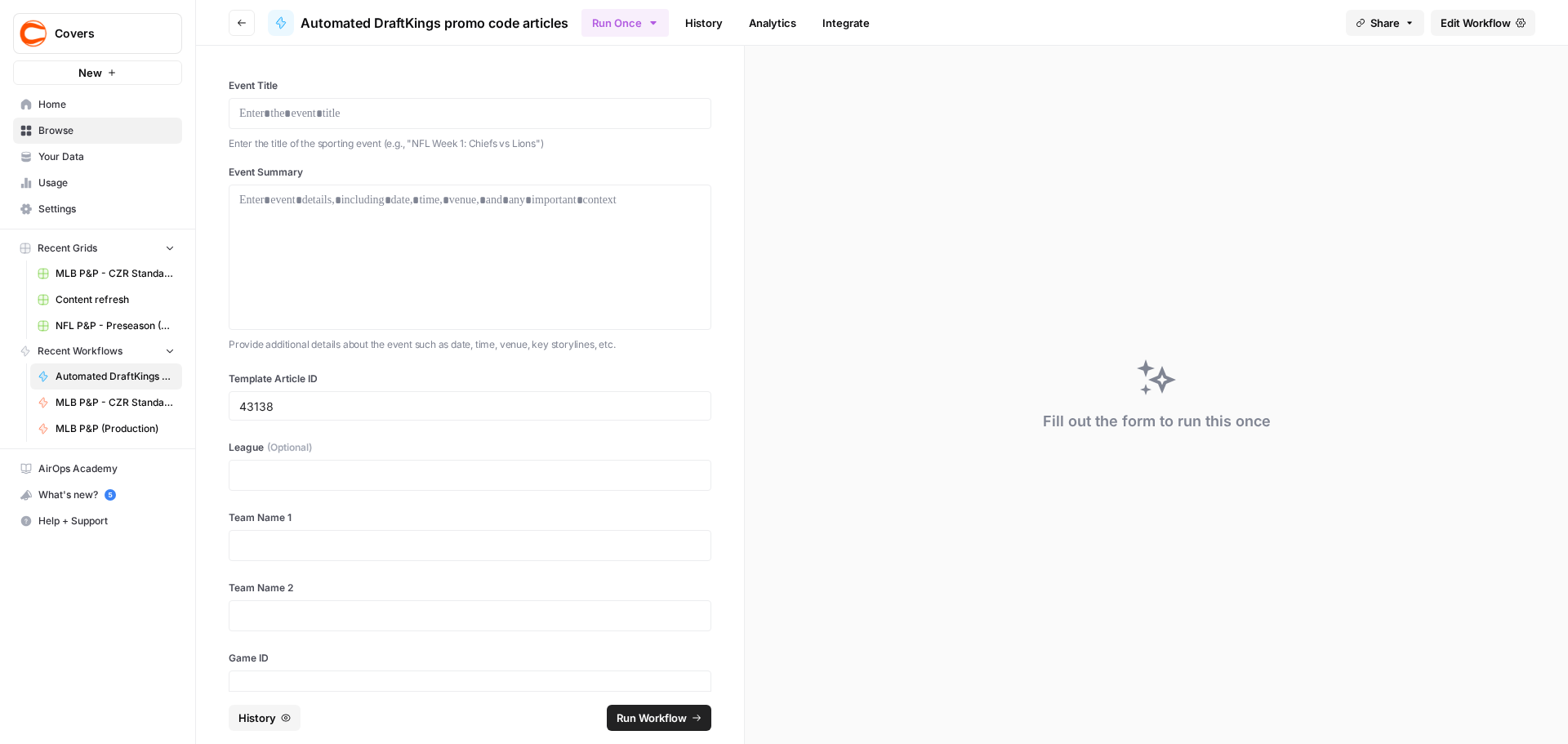
click at [59, 371] on span "Automated DraftKings promo code articles" at bounding box center [115, 376] width 120 height 15
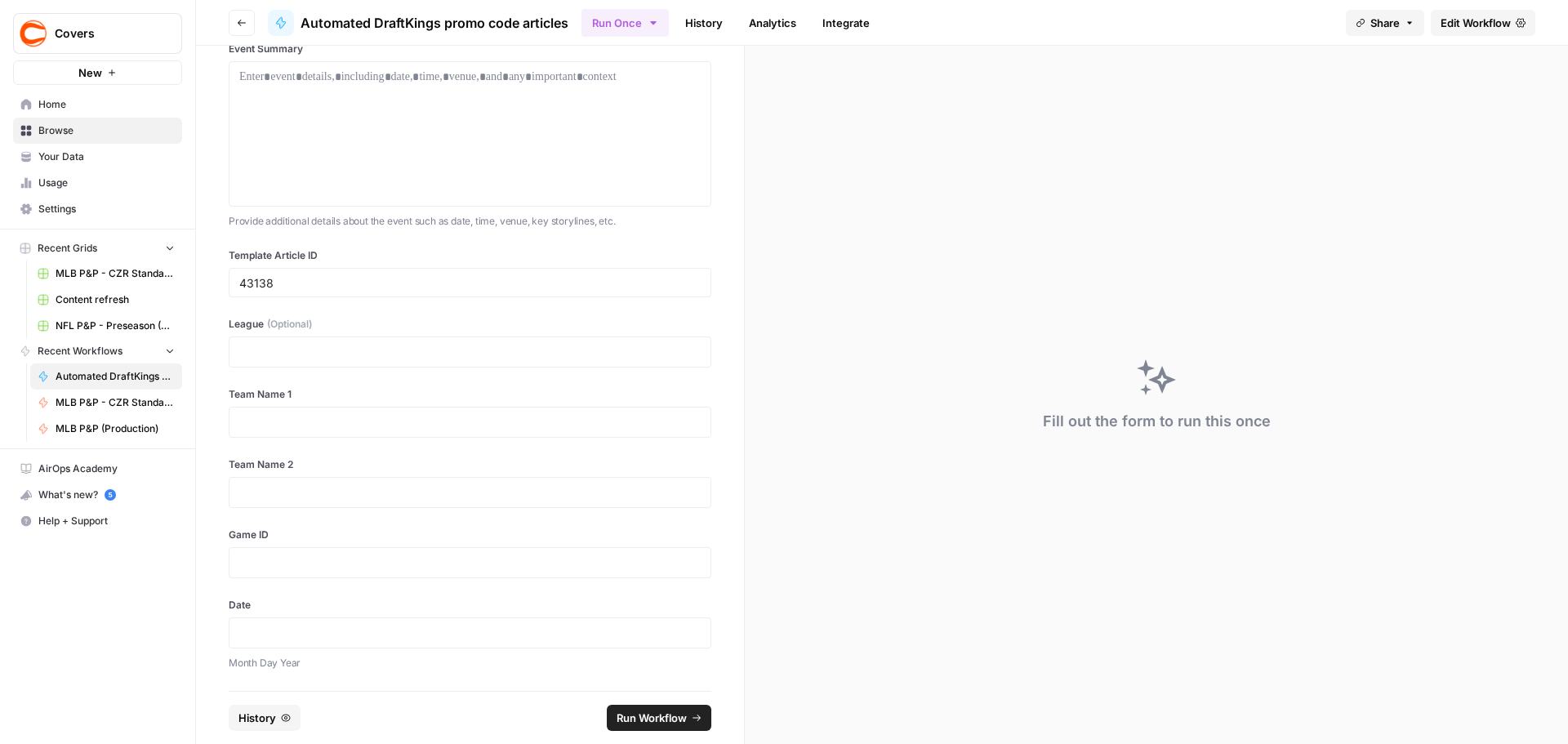
drag, startPoint x: 240, startPoint y: 664, endPoint x: 298, endPoint y: 665, distance: 58.0
click at [298, 665] on p "Month Day Year" at bounding box center [470, 664] width 483 height 16
click at [317, 668] on p "Month Day Year" at bounding box center [470, 664] width 483 height 16
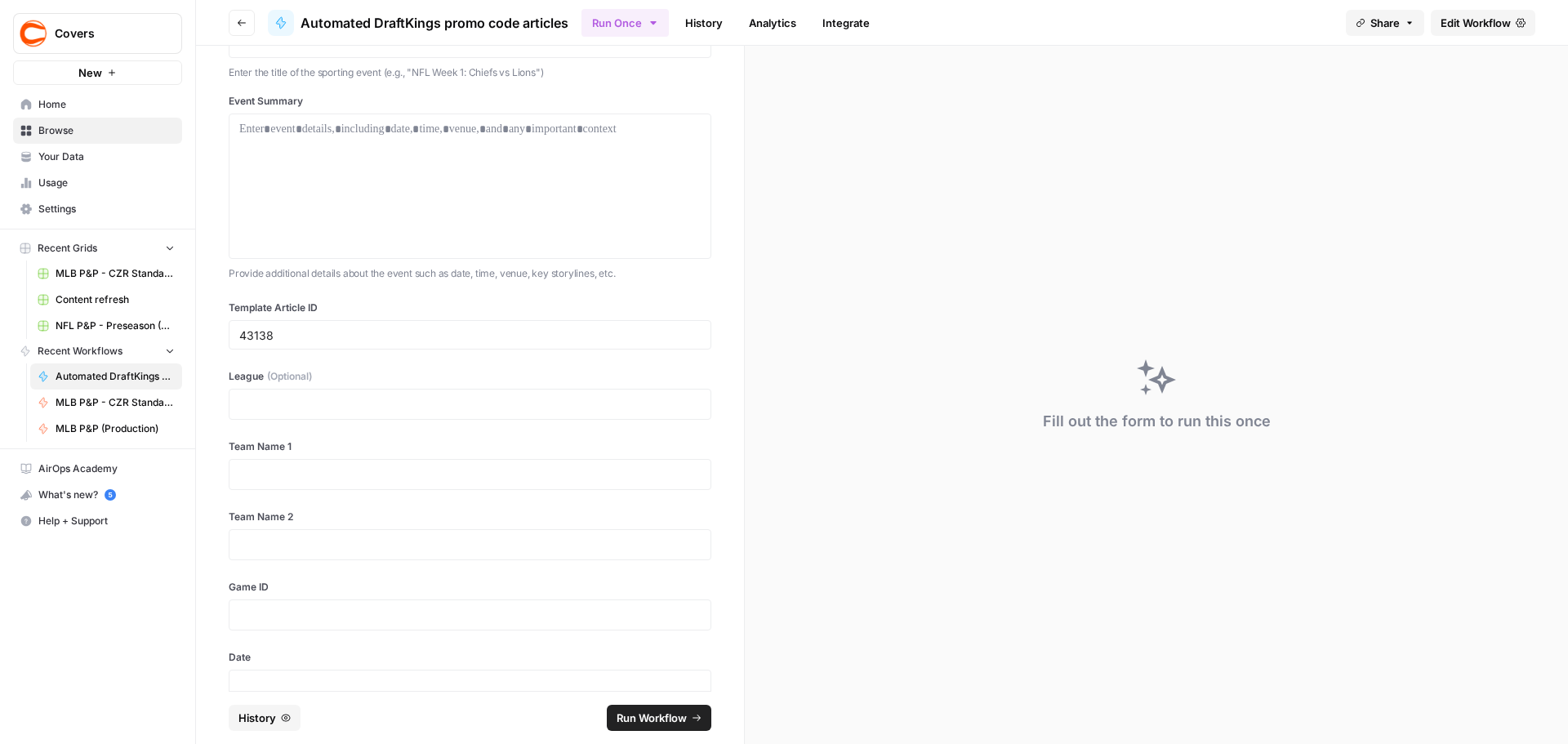
scroll to position [0, 0]
